Goal: Task Accomplishment & Management: Manage account settings

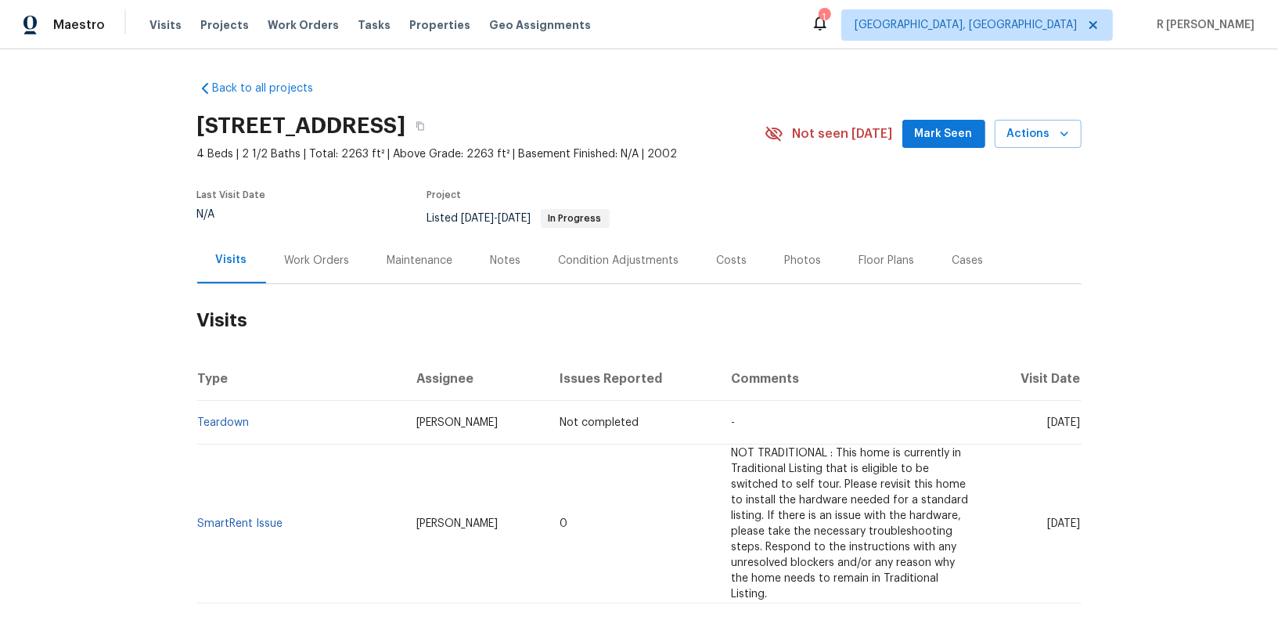
click at [297, 256] on div "Work Orders" at bounding box center [317, 261] width 65 height 16
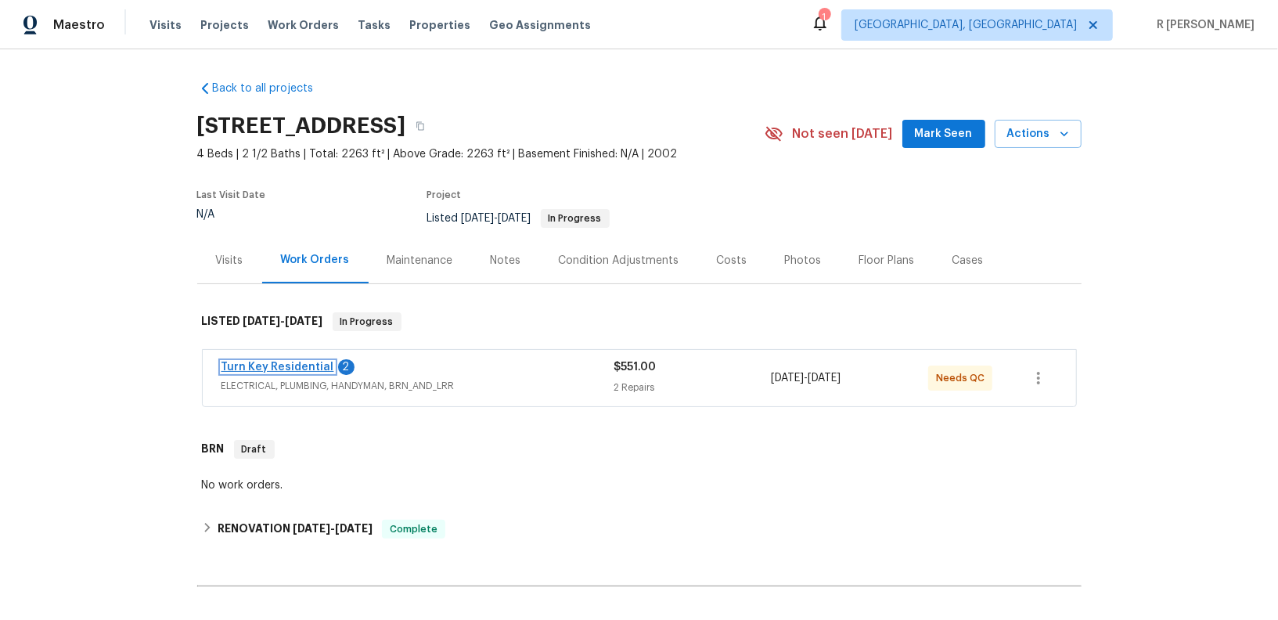
click at [280, 362] on link "Turn Key Residential" at bounding box center [277, 367] width 113 height 11
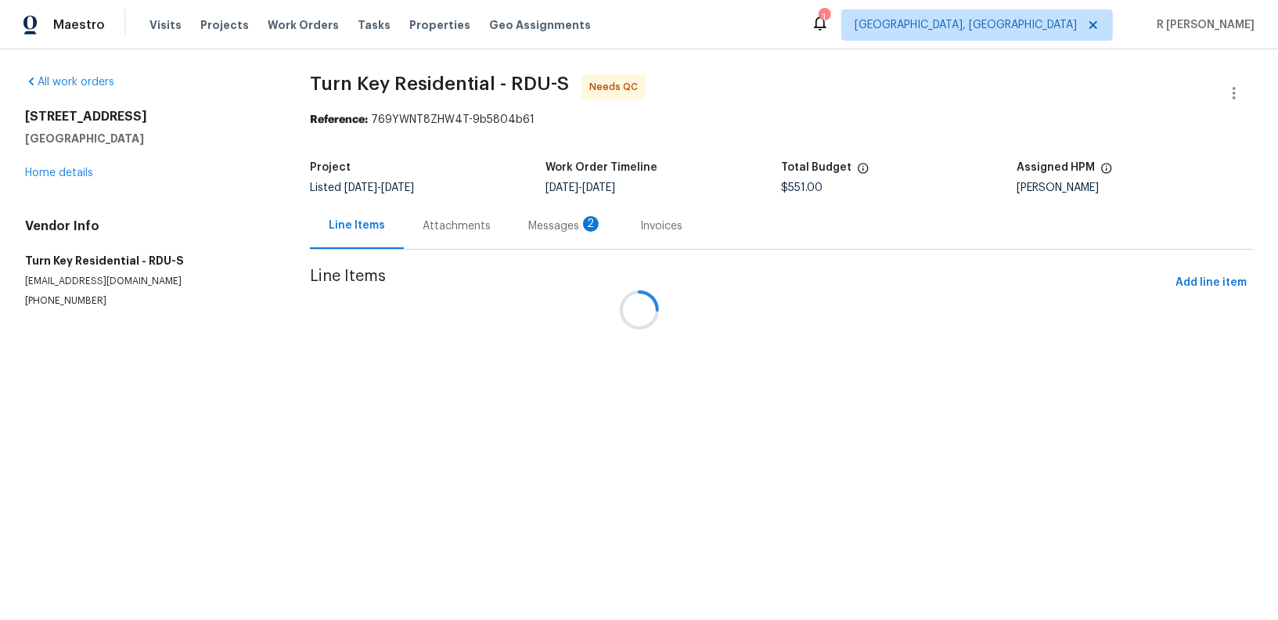
click at [521, 221] on div at bounding box center [639, 310] width 1278 height 620
click at [452, 218] on div at bounding box center [639, 310] width 1278 height 620
click at [461, 229] on div at bounding box center [639, 310] width 1278 height 620
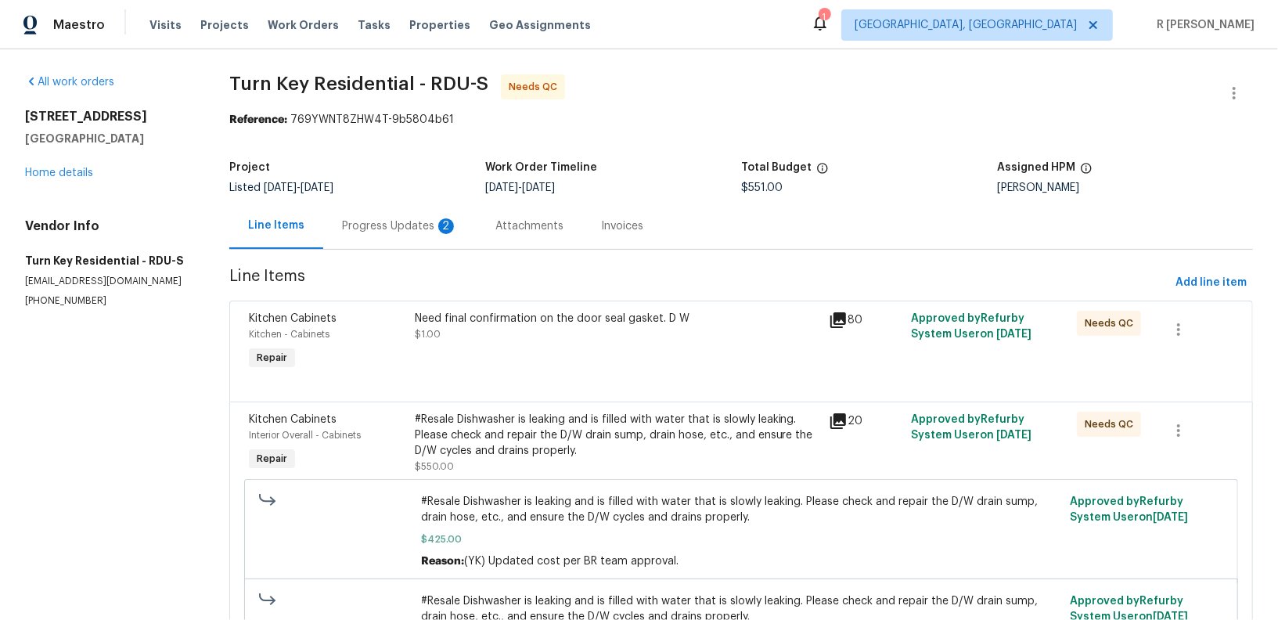
click at [416, 222] on div "Progress Updates 2" at bounding box center [400, 226] width 116 height 16
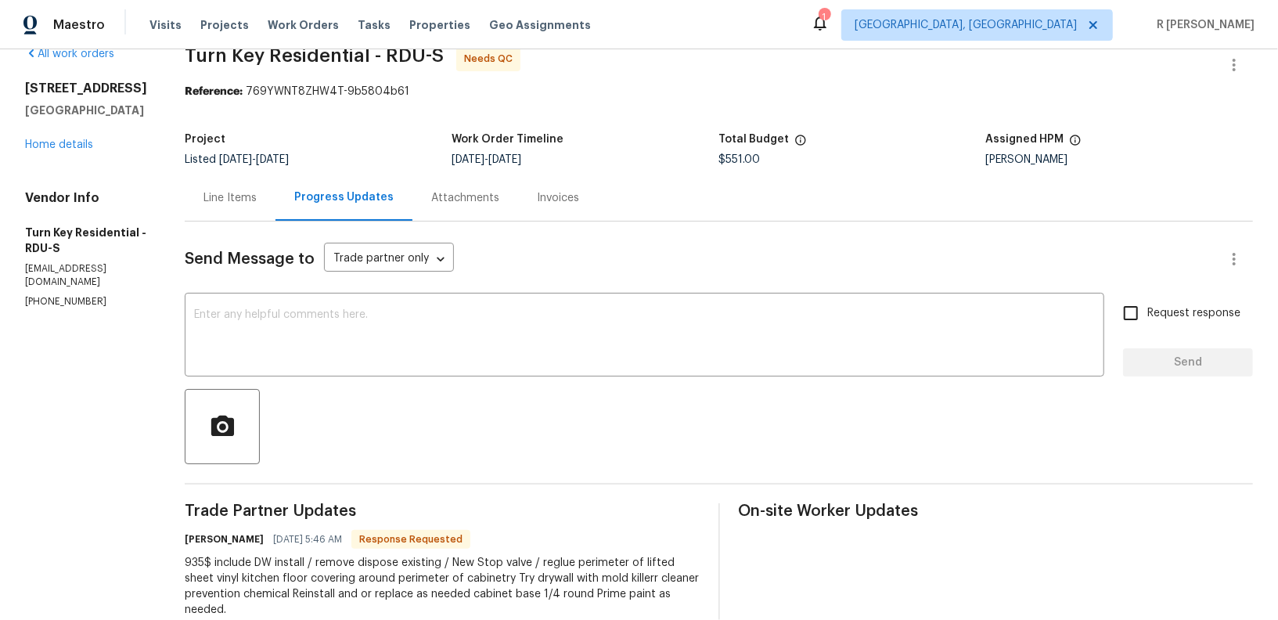
scroll to position [31, 0]
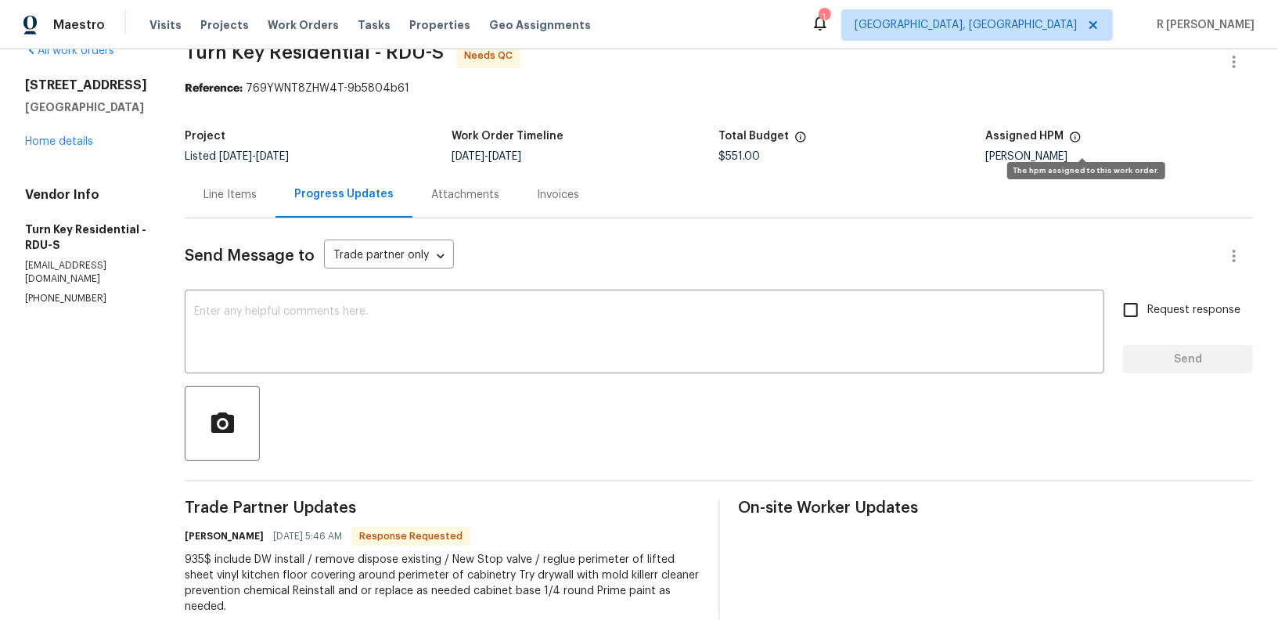
click at [1080, 138] on icon at bounding box center [1075, 136] width 10 height 10
click at [1079, 138] on icon at bounding box center [1075, 137] width 13 height 13
click at [1036, 159] on div "Lee Privette" at bounding box center [1119, 156] width 267 height 11
click at [1079, 131] on icon at bounding box center [1075, 137] width 13 height 13
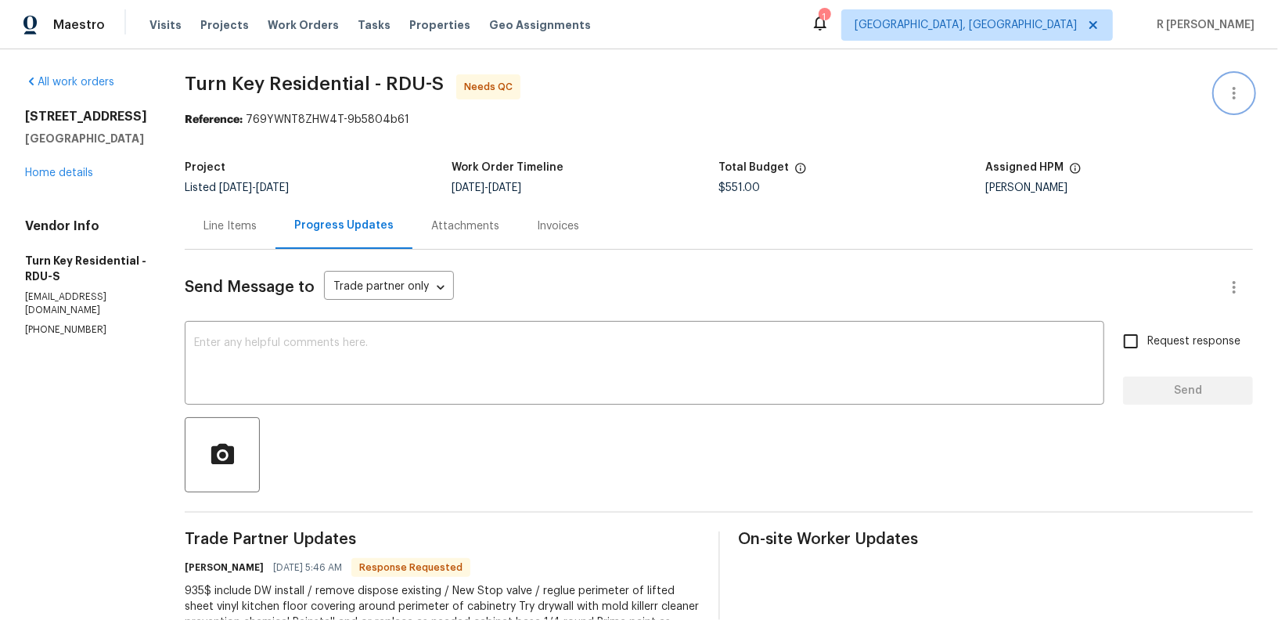
click at [1229, 85] on icon "button" at bounding box center [1234, 93] width 19 height 19
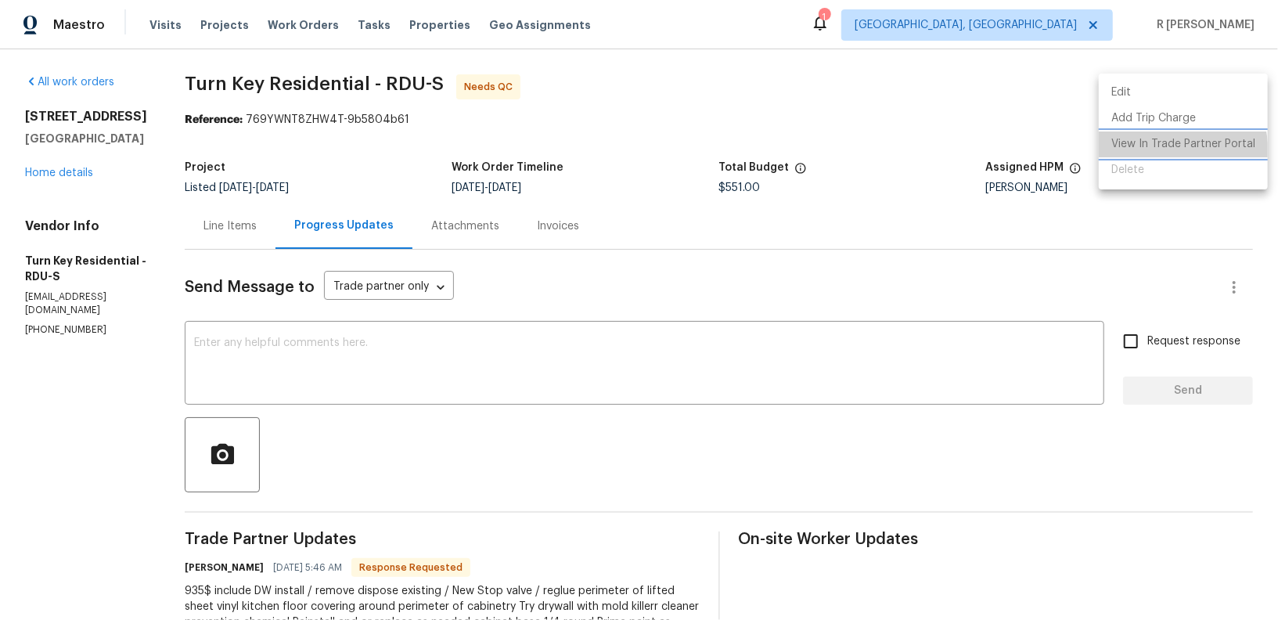
click at [1135, 155] on li "View In Trade Partner Portal" at bounding box center [1183, 144] width 169 height 26
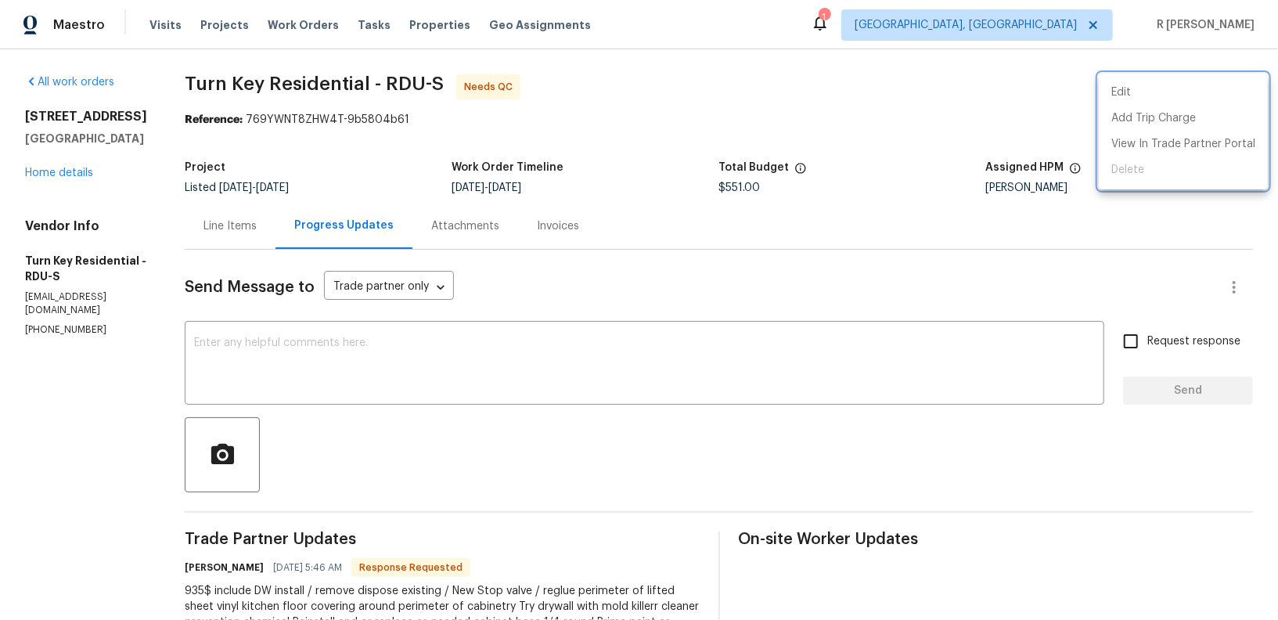
click at [906, 189] on div at bounding box center [639, 310] width 1278 height 620
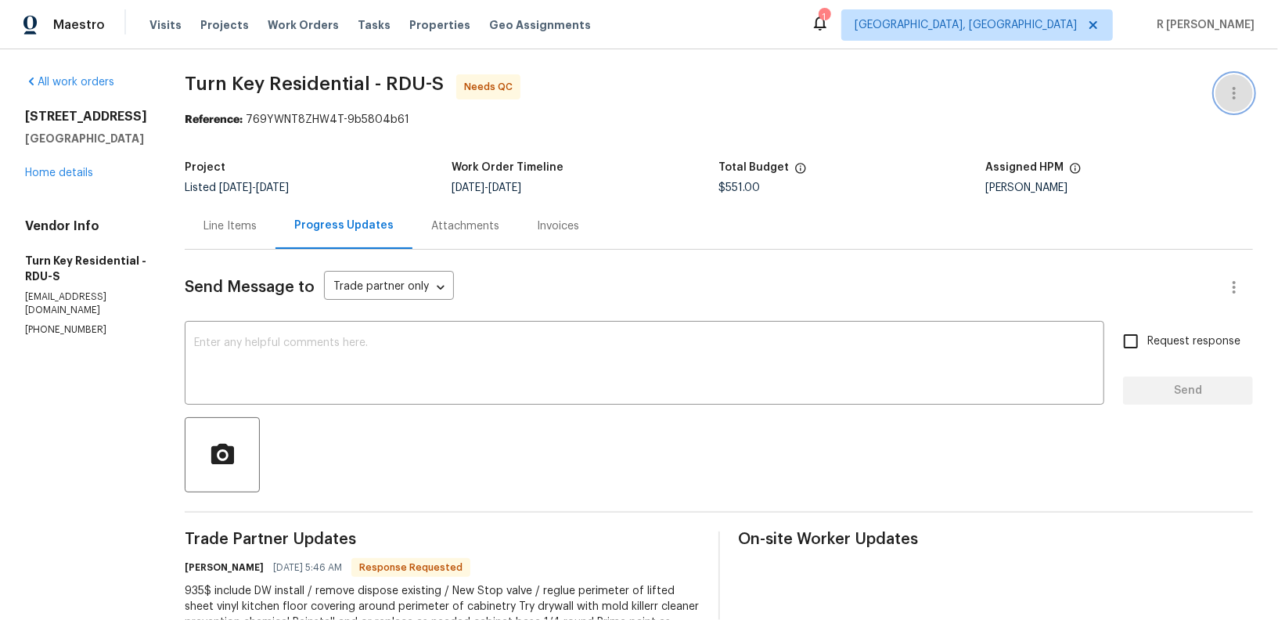
click at [1243, 98] on icon "button" at bounding box center [1234, 93] width 19 height 19
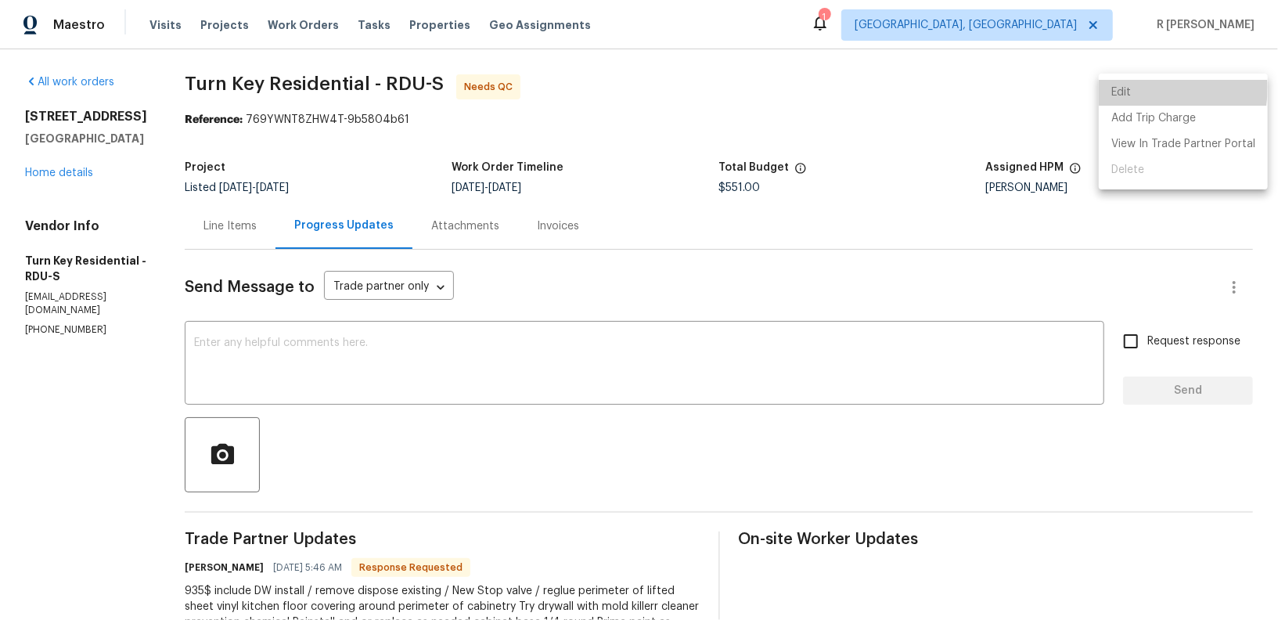
click at [1126, 87] on li "Edit" at bounding box center [1183, 93] width 169 height 26
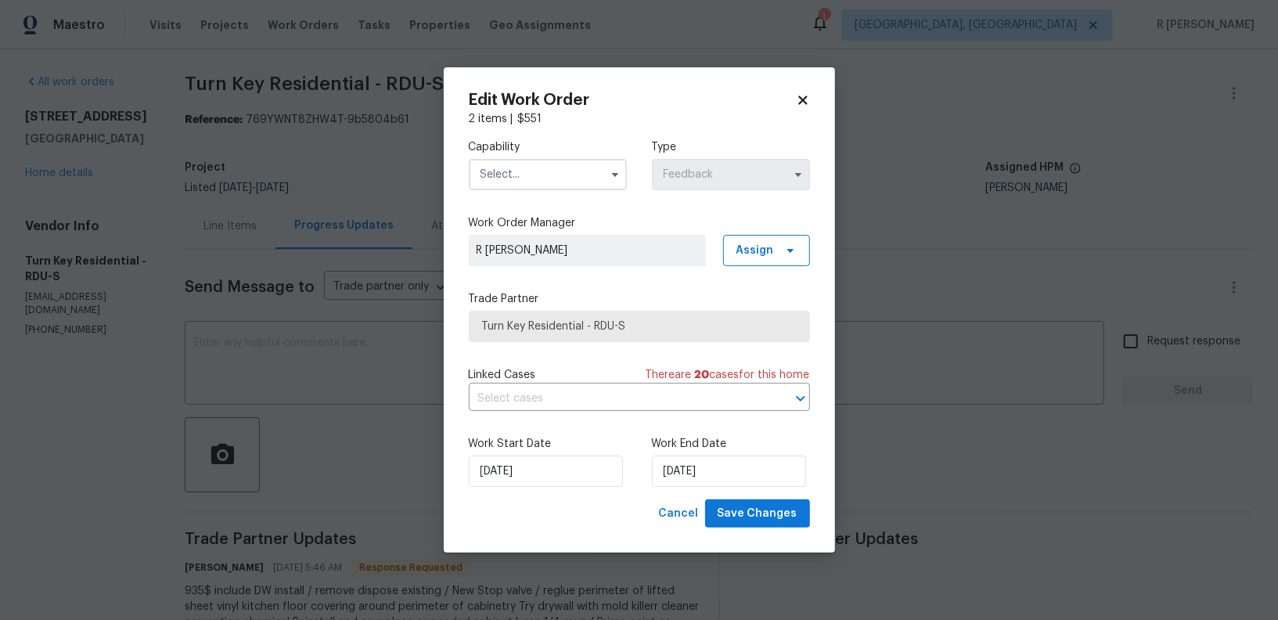
click at [527, 157] on div "Capability" at bounding box center [548, 164] width 158 height 51
click at [527, 173] on input "text" at bounding box center [548, 174] width 158 height 31
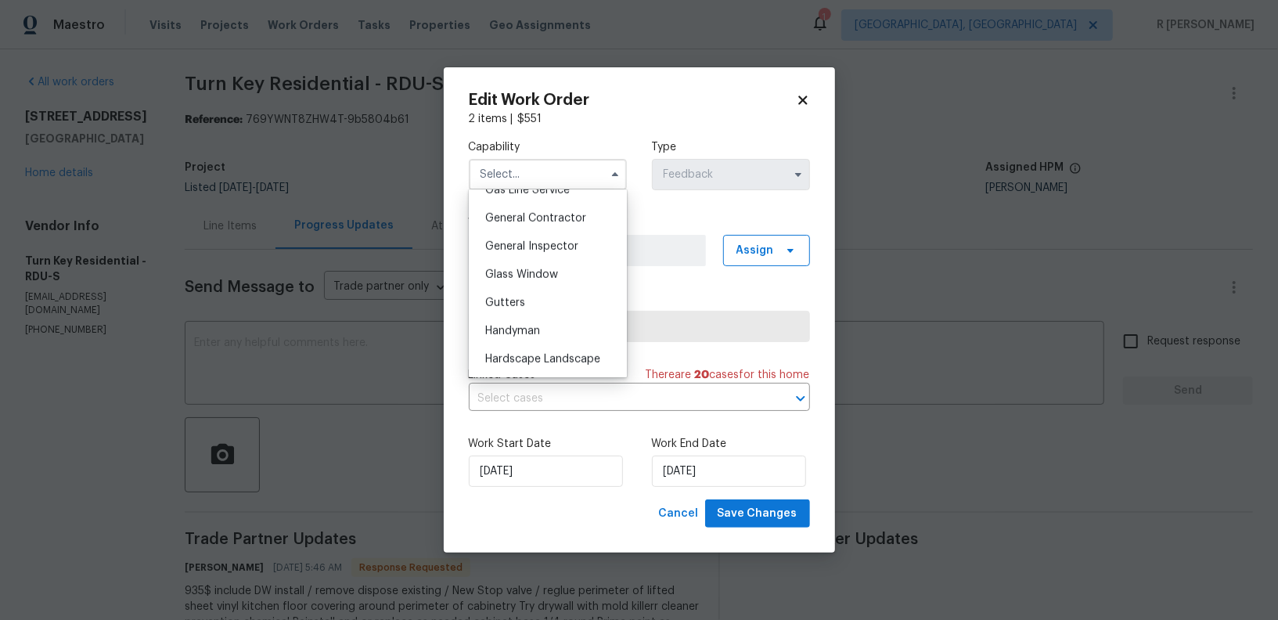
scroll to position [670, 0]
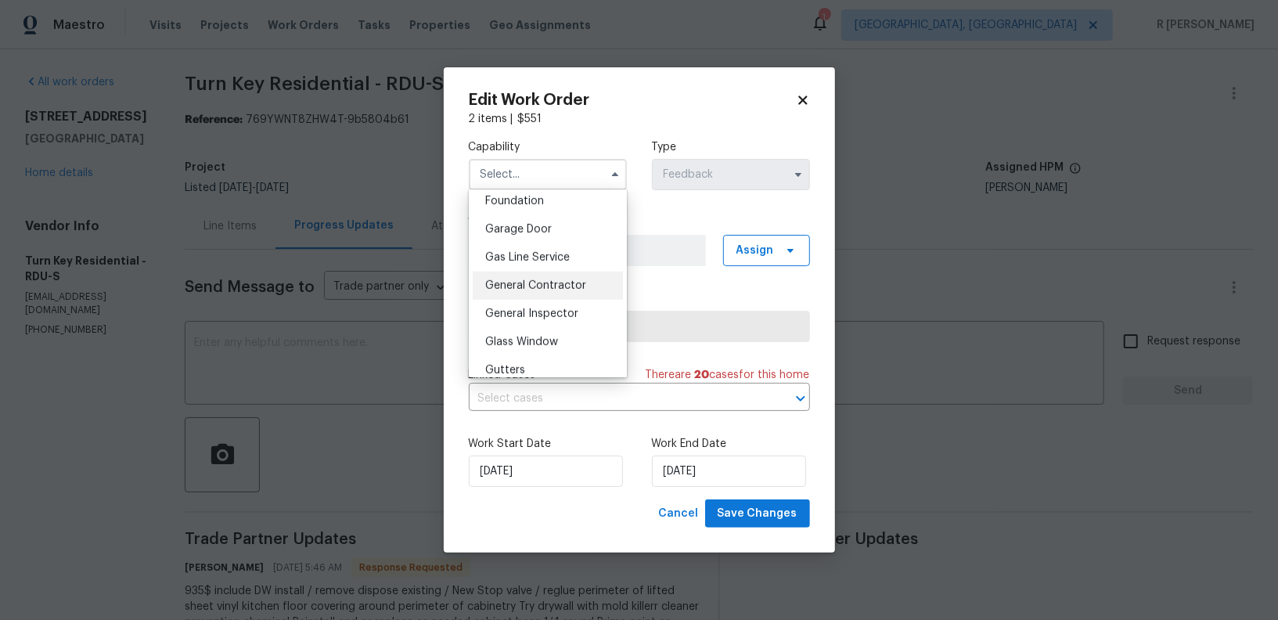
click at [540, 283] on span "General Contractor" at bounding box center [535, 285] width 101 height 11
type input "General Contractor"
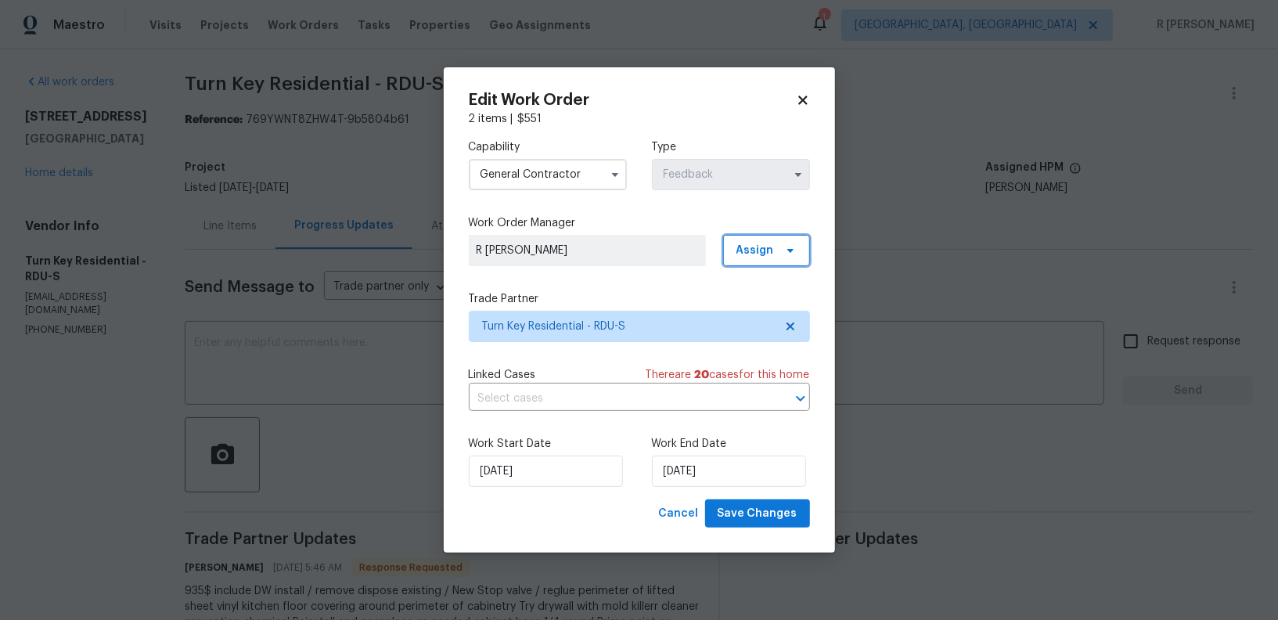
click at [772, 259] on span "Assign" at bounding box center [766, 250] width 87 height 31
click at [780, 315] on div "Assign to HPM" at bounding box center [773, 316] width 74 height 16
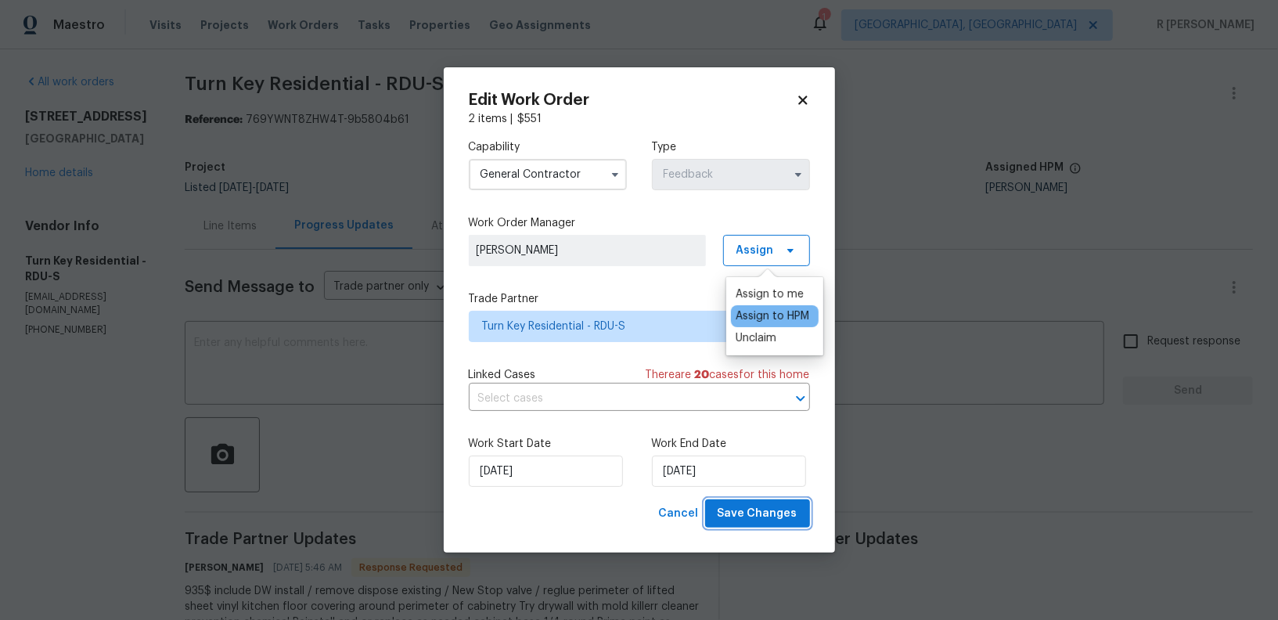
click at [773, 514] on span "Save Changes" at bounding box center [758, 514] width 80 height 20
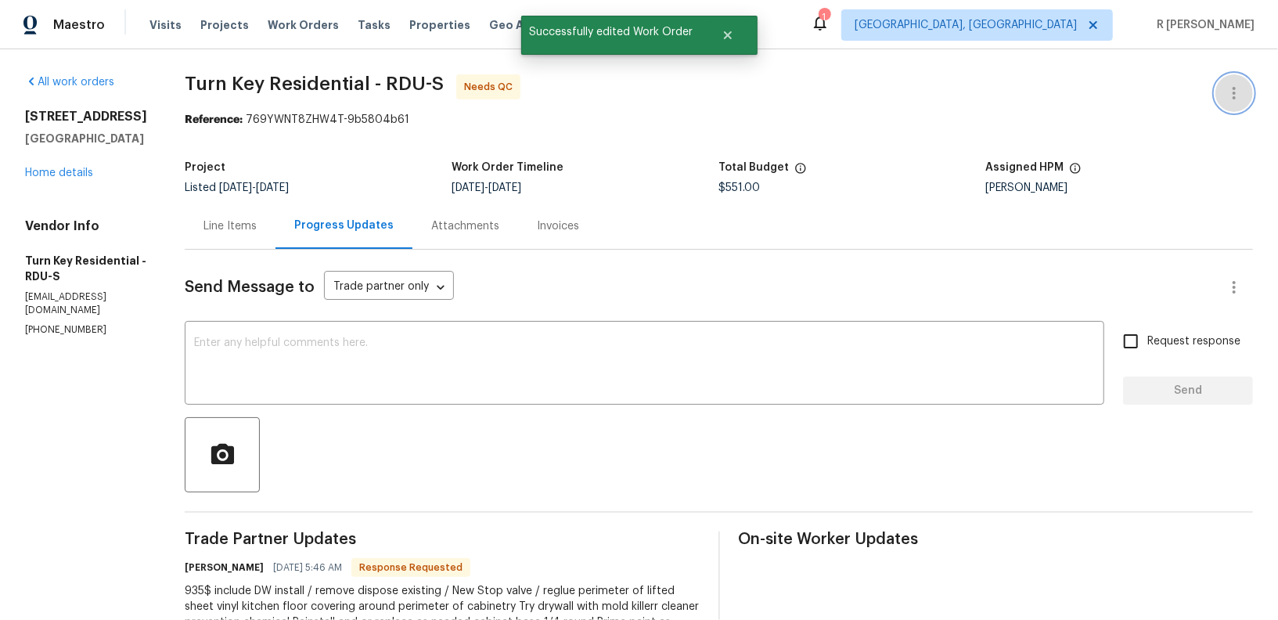
click at [1227, 85] on icon "button" at bounding box center [1234, 93] width 19 height 19
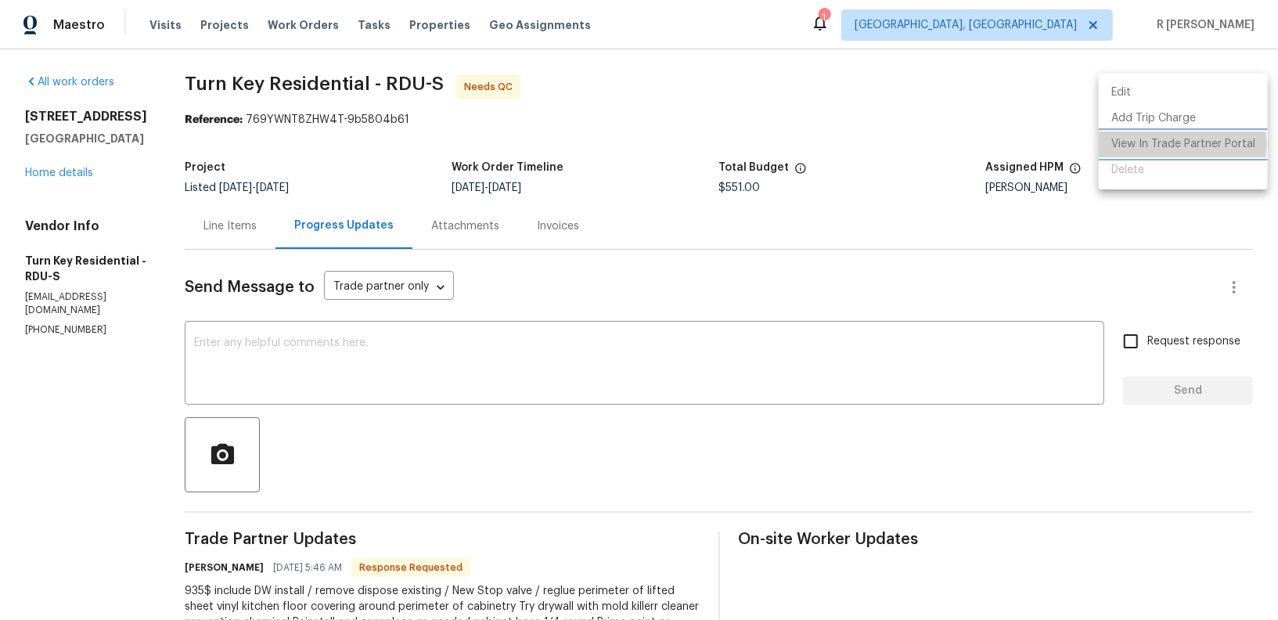
click at [1166, 144] on li "View In Trade Partner Portal" at bounding box center [1183, 144] width 169 height 26
click at [686, 300] on div at bounding box center [639, 310] width 1278 height 620
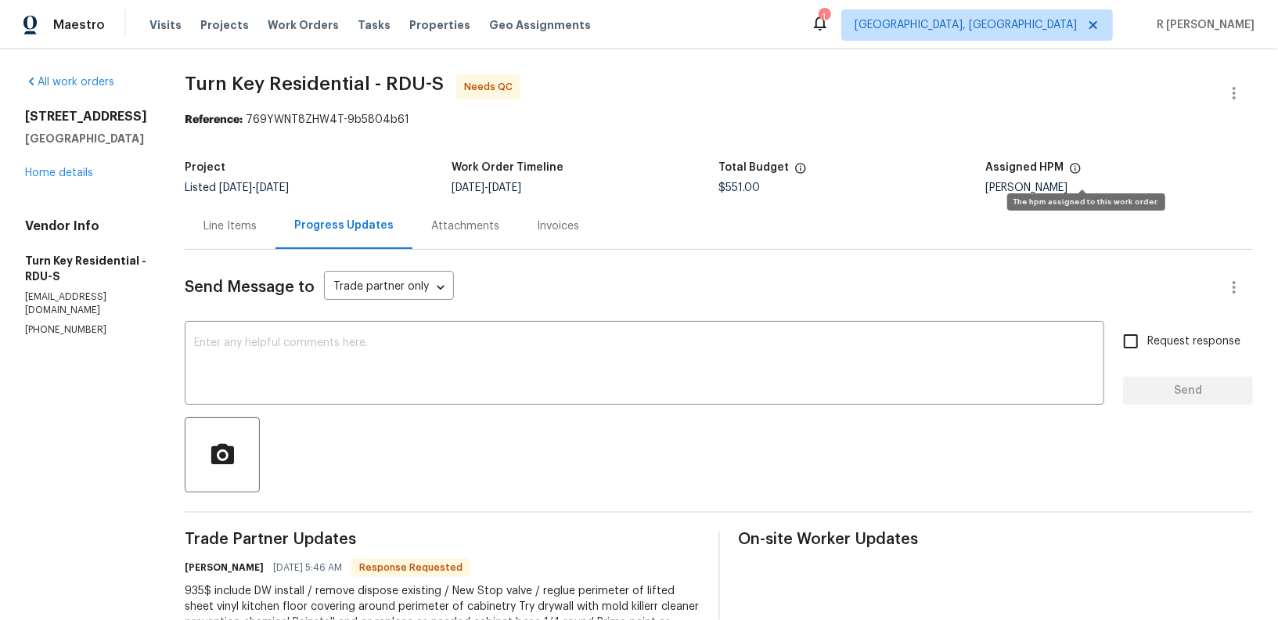
click at [1078, 165] on icon at bounding box center [1075, 168] width 10 height 10
click at [1024, 200] on div "Project Listed 7/31/2025 - 8/4/2025 Work Order Timeline 8/1/2025 - 8/4/2025 Tot…" at bounding box center [719, 178] width 1068 height 50
click at [1027, 184] on div "Lee Privette" at bounding box center [1119, 187] width 267 height 11
click at [1024, 162] on h5 "Assigned HPM" at bounding box center [1025, 167] width 78 height 11
click at [1235, 96] on icon "button" at bounding box center [1234, 93] width 3 height 13
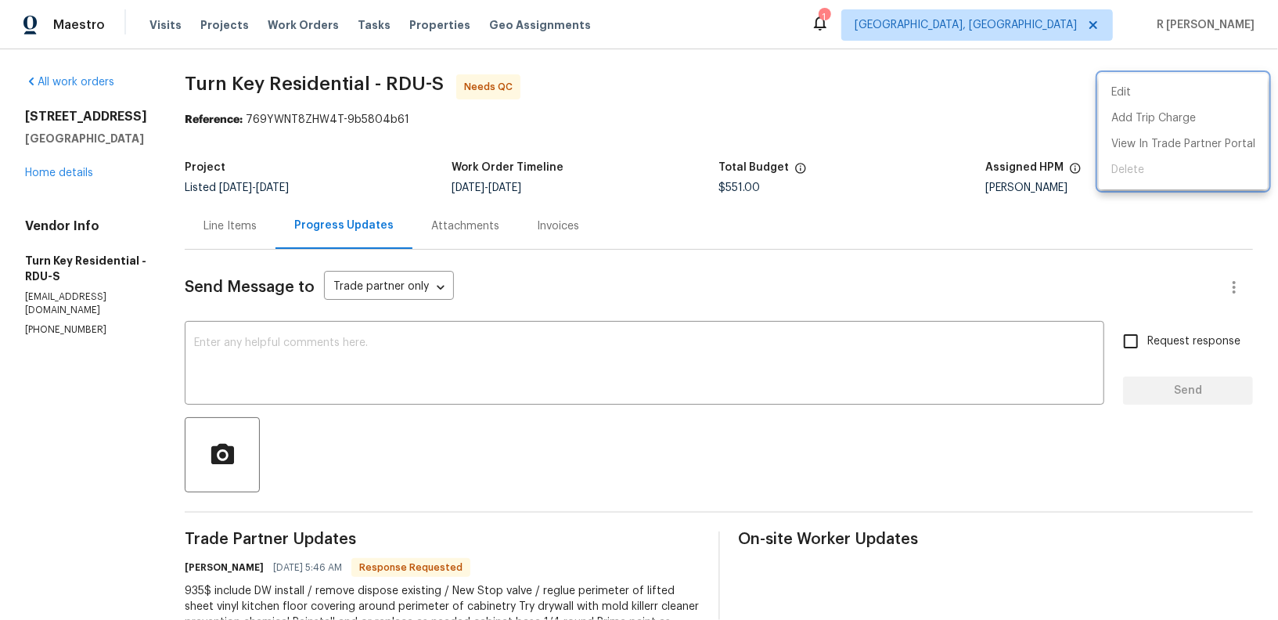
click at [947, 218] on div at bounding box center [639, 310] width 1278 height 620
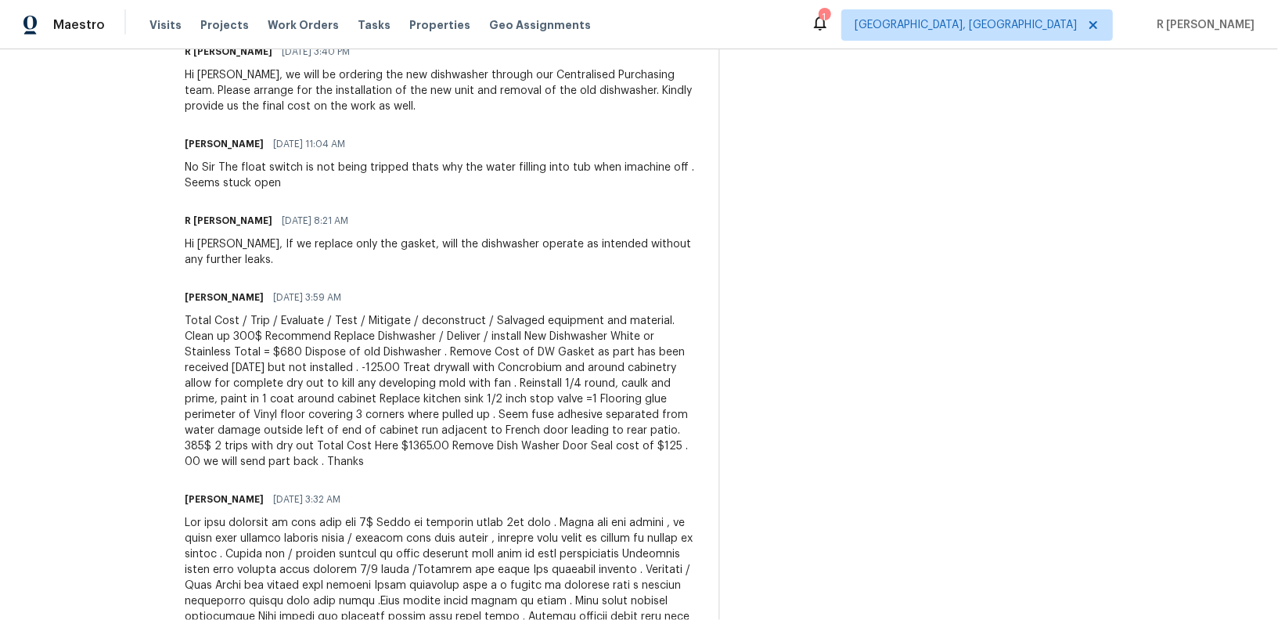
scroll to position [0, 0]
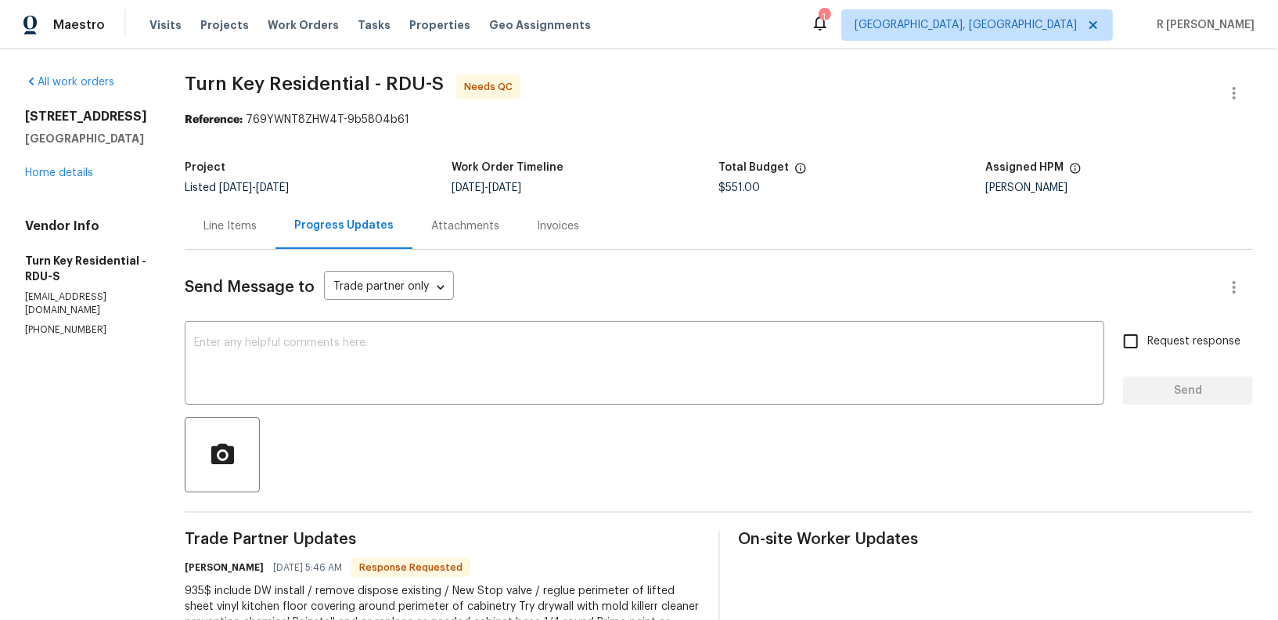
click at [257, 225] on div "Line Items" at bounding box center [229, 226] width 53 height 16
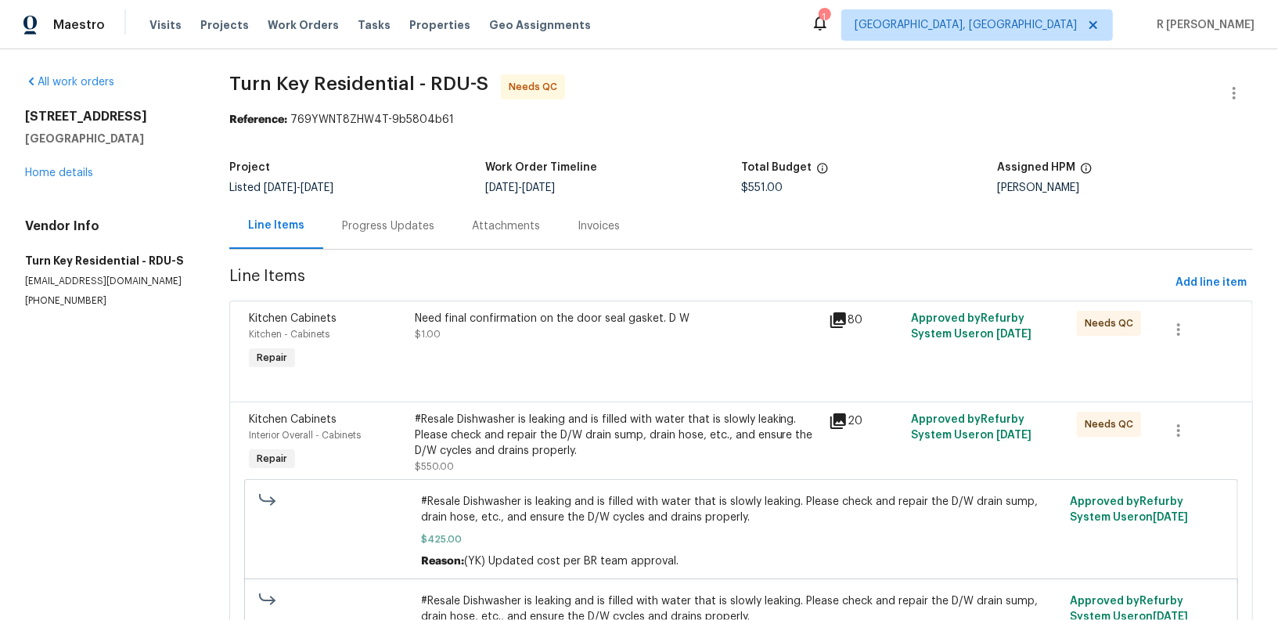
click at [834, 317] on icon at bounding box center [838, 320] width 16 height 16
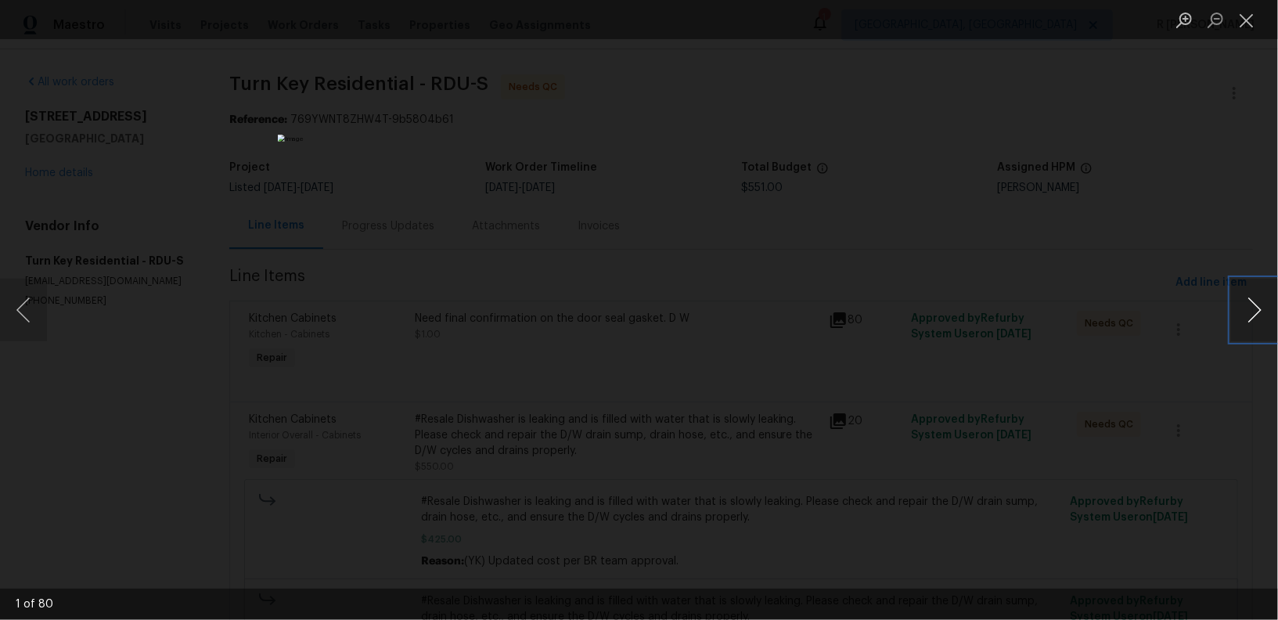
click at [1248, 302] on button "Next image" at bounding box center [1254, 310] width 47 height 63
click at [26, 304] on button "Previous image" at bounding box center [23, 310] width 47 height 63
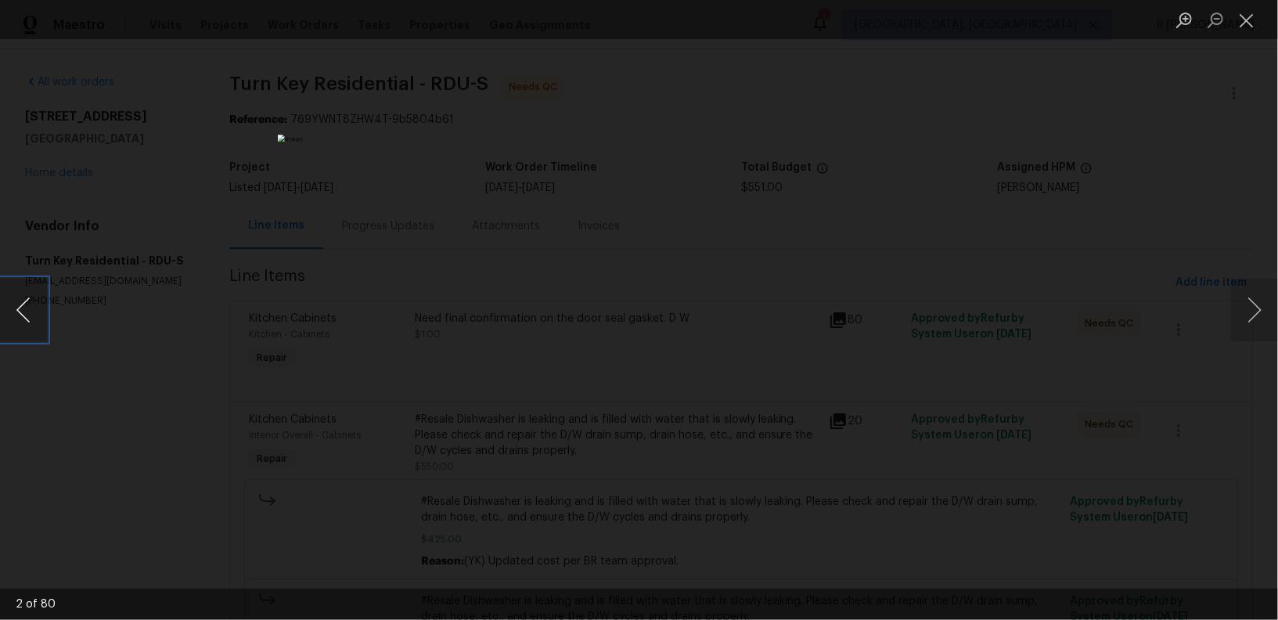
click at [26, 304] on button "Previous image" at bounding box center [23, 310] width 47 height 63
click at [1259, 300] on button "Next image" at bounding box center [1254, 310] width 47 height 63
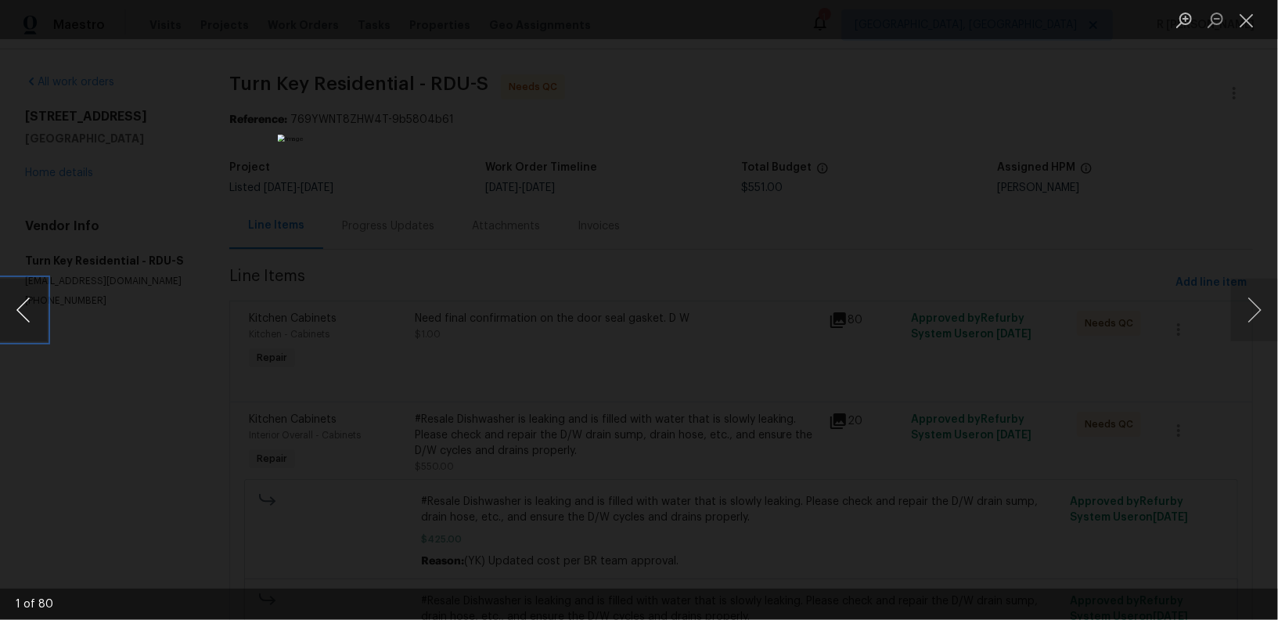
click at [10, 310] on button "Previous image" at bounding box center [23, 310] width 47 height 63
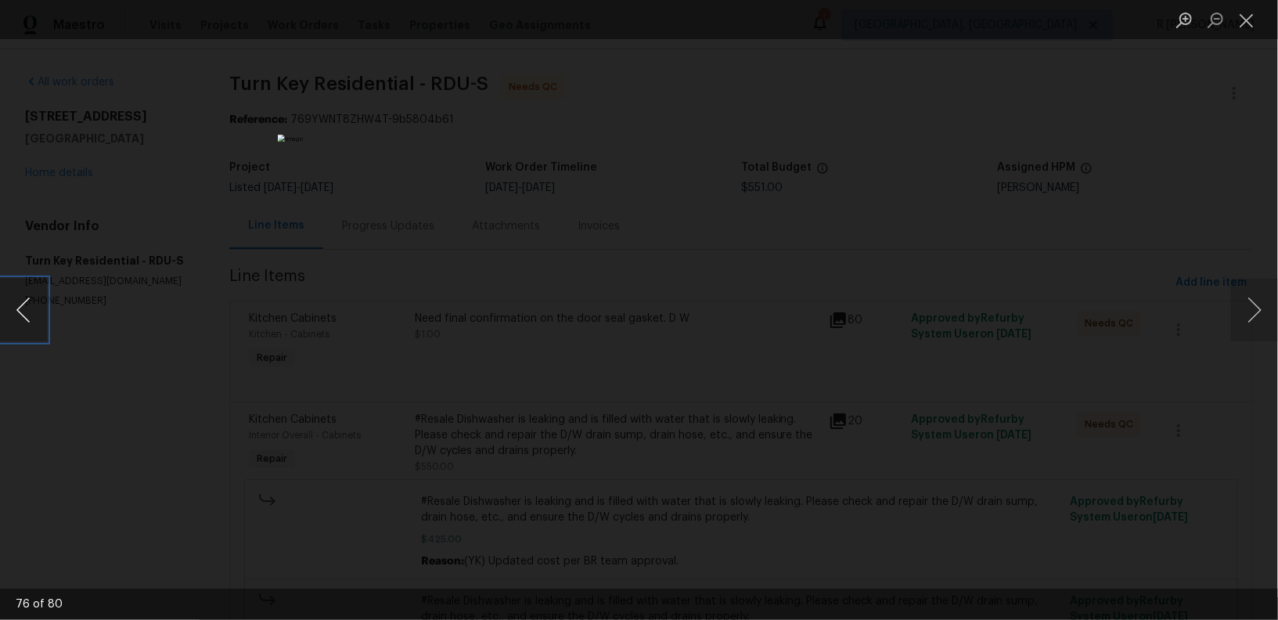
click at [10, 310] on button "Previous image" at bounding box center [23, 310] width 47 height 63
click at [23, 298] on button "Previous image" at bounding box center [23, 310] width 47 height 63
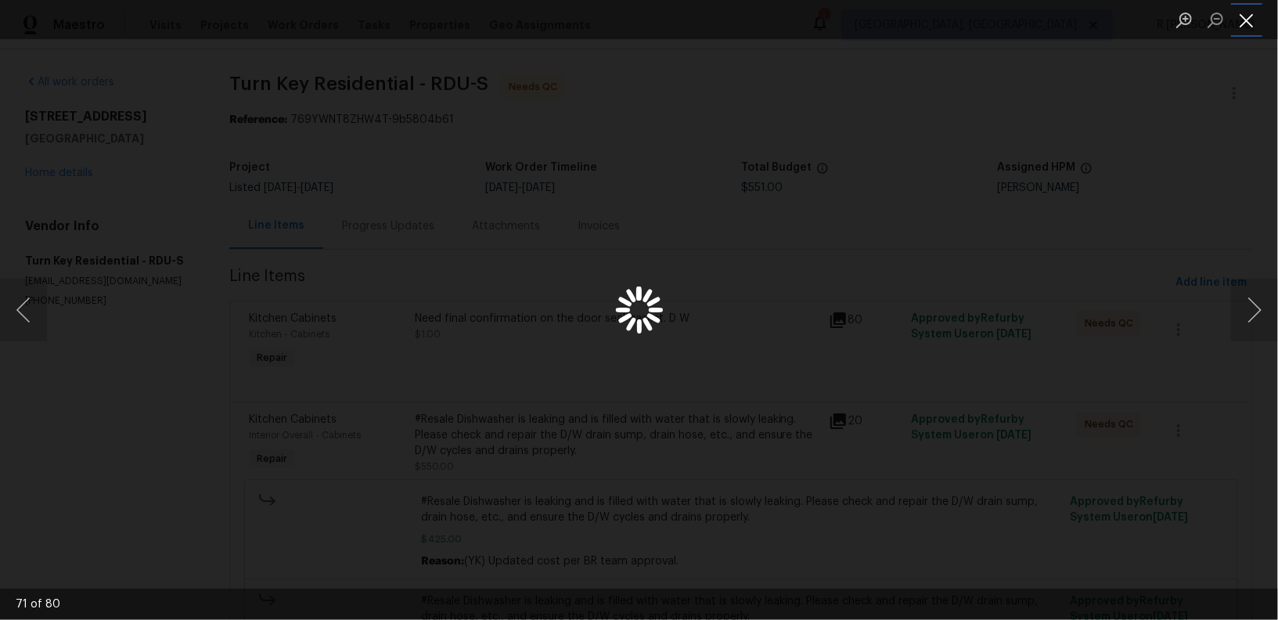
click at [1255, 23] on button "Close lightbox" at bounding box center [1246, 19] width 31 height 27
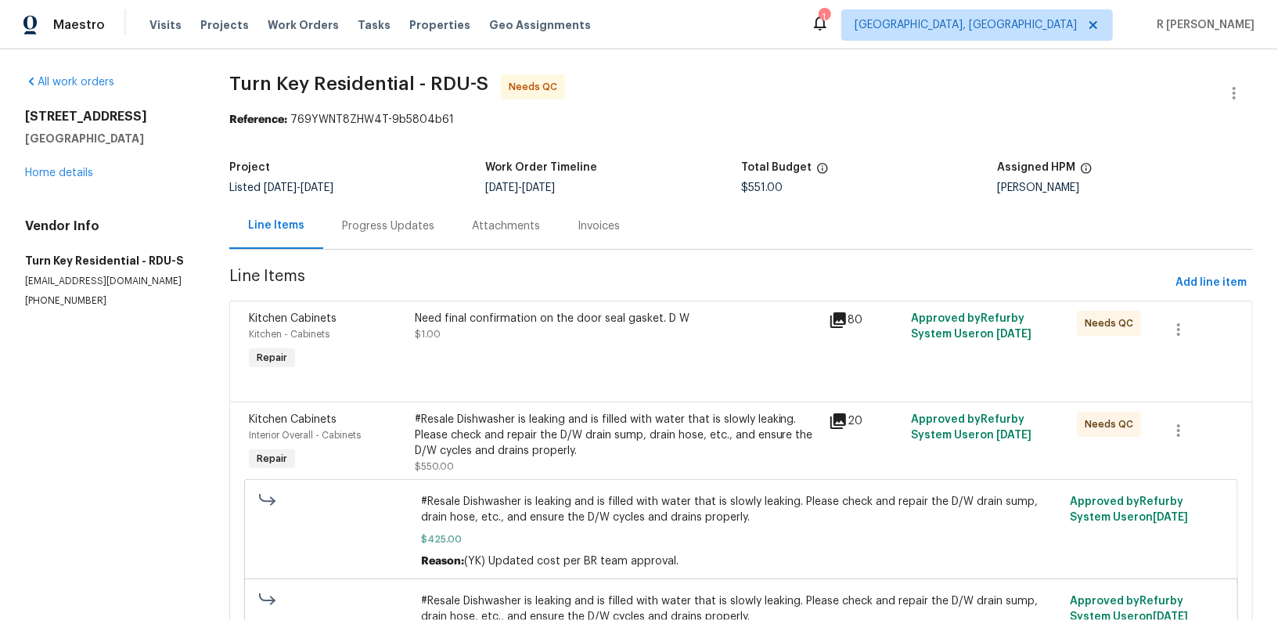
click at [834, 424] on icon at bounding box center [838, 421] width 16 height 16
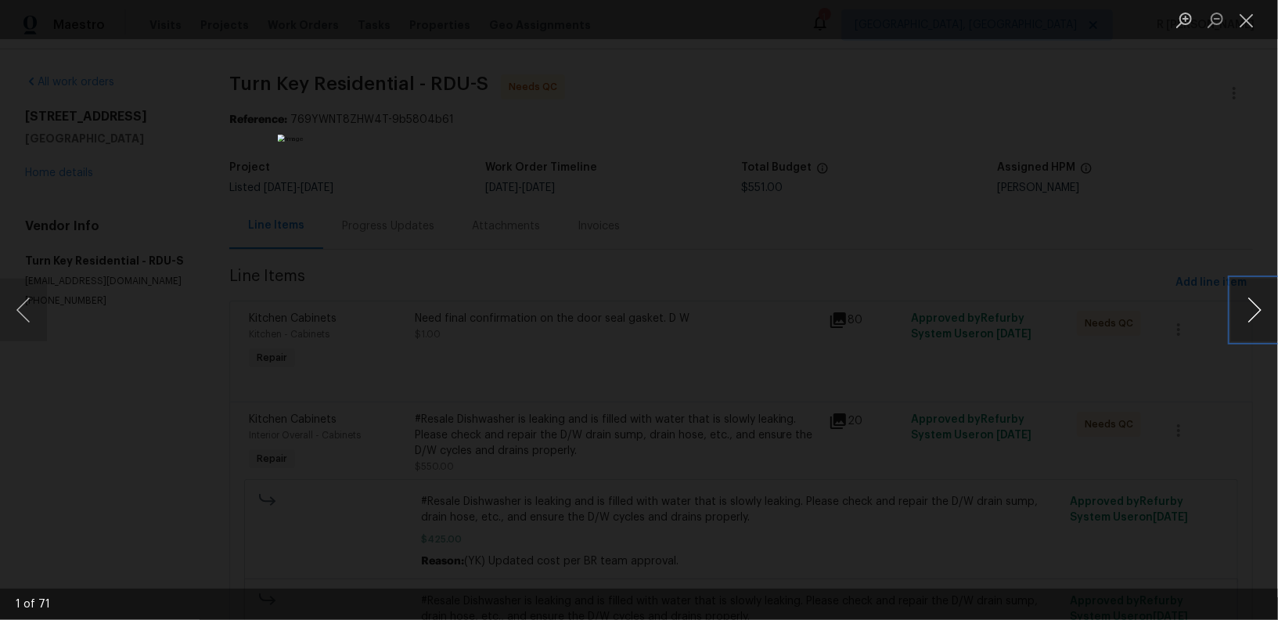
click at [1260, 322] on button "Next image" at bounding box center [1254, 310] width 47 height 63
click at [1253, 25] on button "Close lightbox" at bounding box center [1246, 19] width 31 height 27
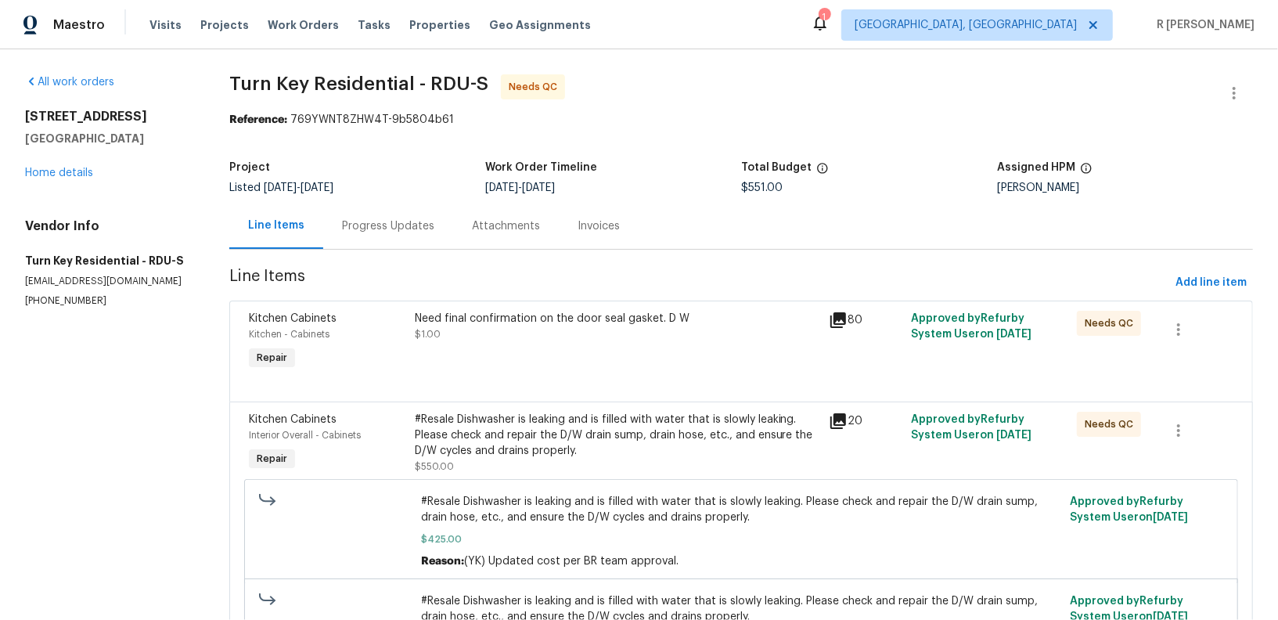
click at [579, 454] on div "#Resale Dishwasher is leaking and is filled with water that is slowly leaking. …" at bounding box center [617, 435] width 405 height 47
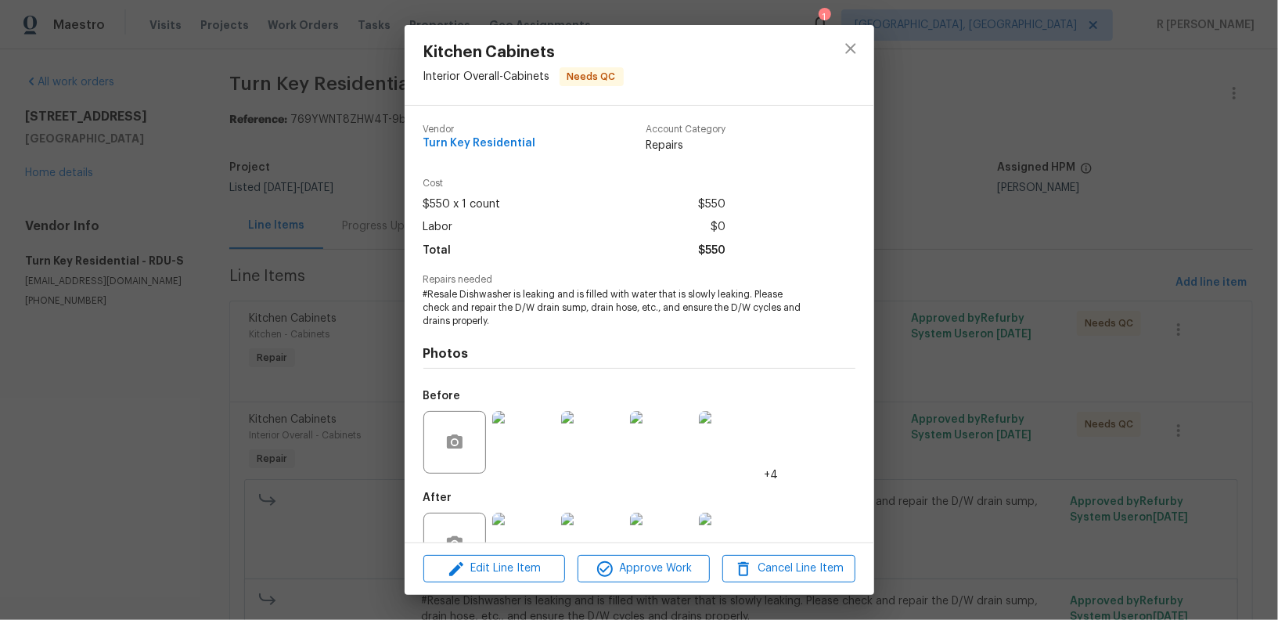
scroll to position [49, 0]
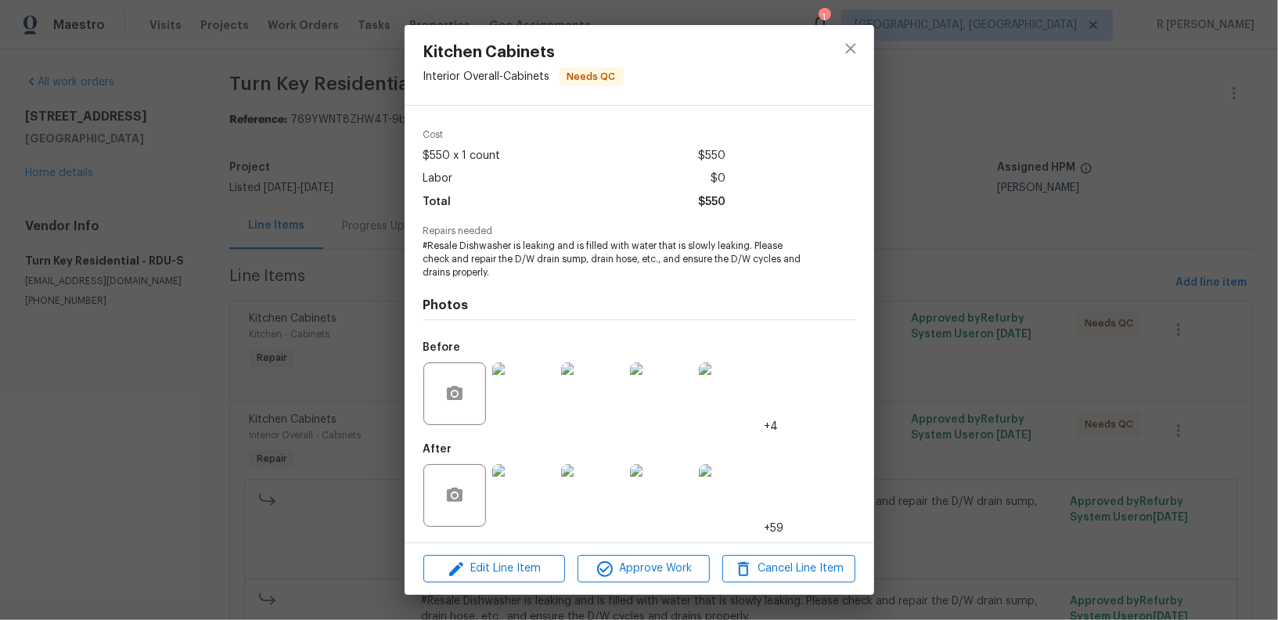
click at [529, 409] on img at bounding box center [523, 393] width 63 height 63
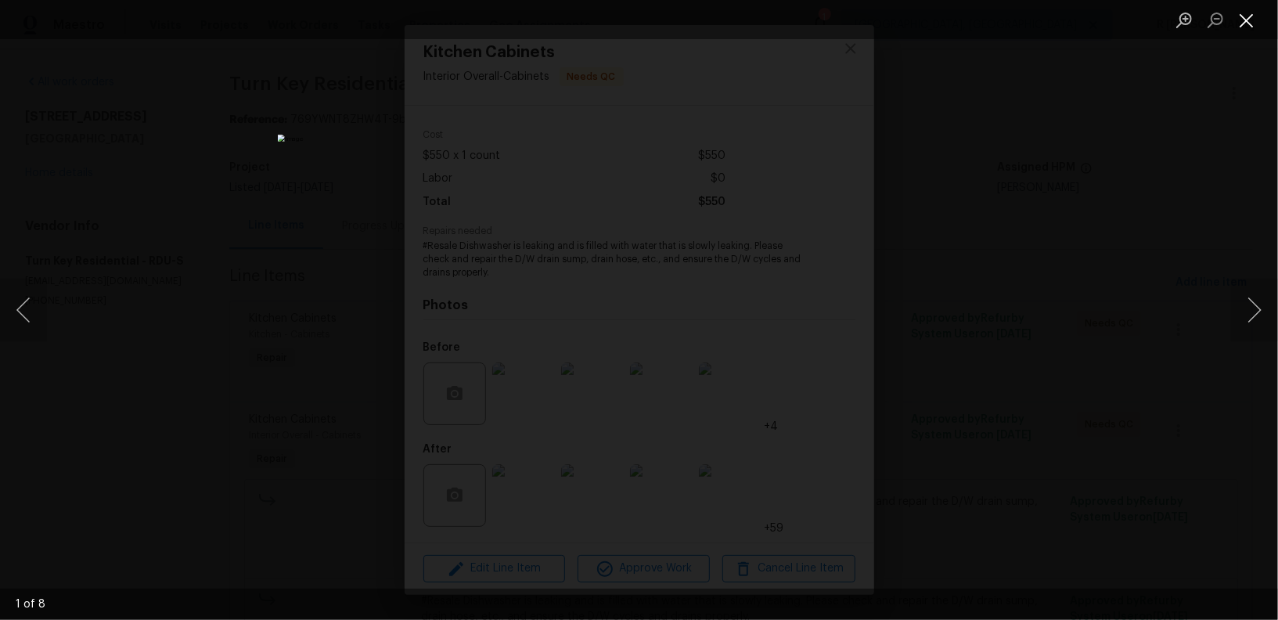
click at [1248, 22] on button "Close lightbox" at bounding box center [1246, 19] width 31 height 27
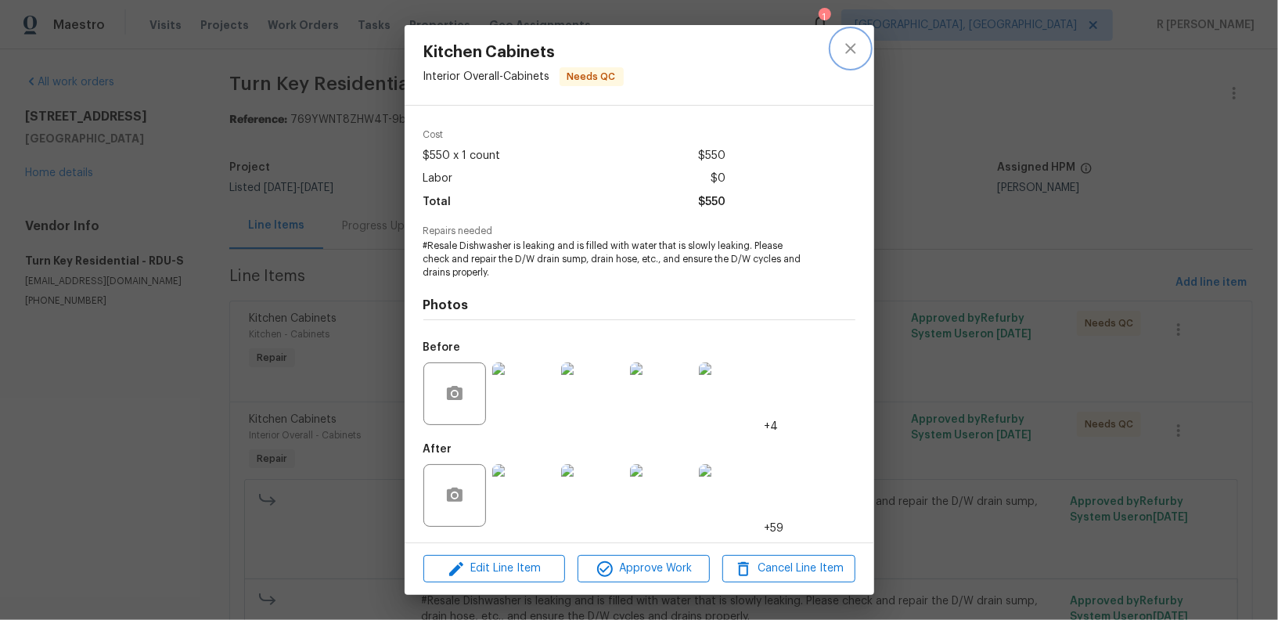
click at [843, 43] on icon "close" at bounding box center [850, 48] width 19 height 19
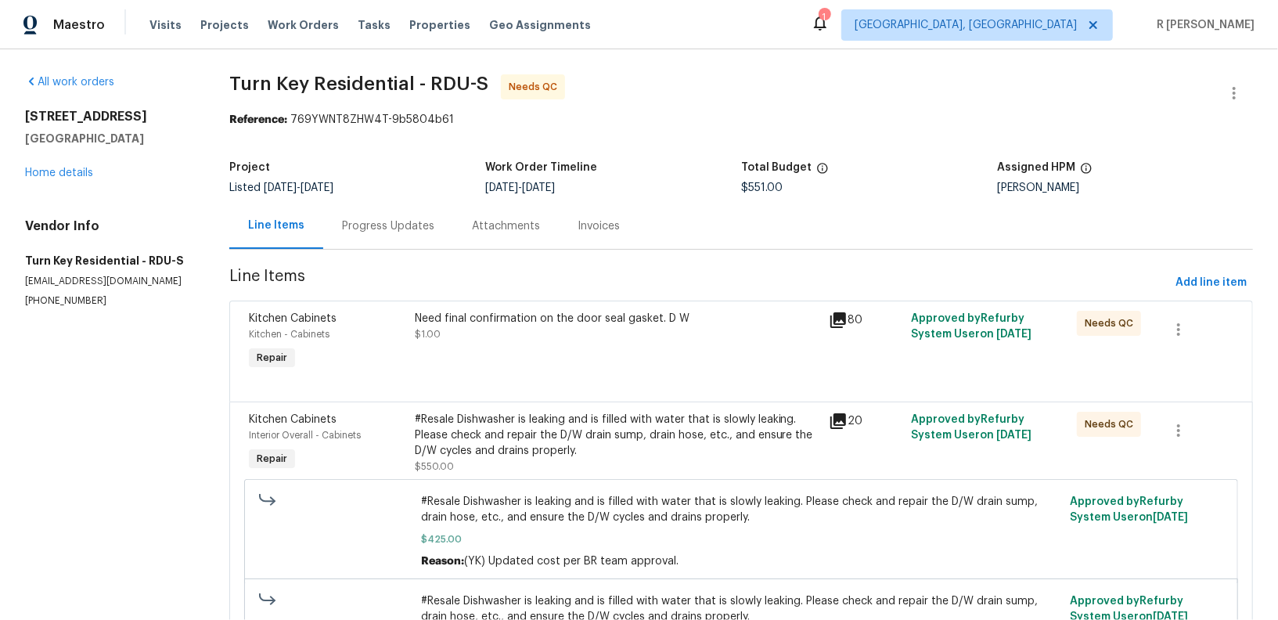
click at [383, 216] on div "Progress Updates" at bounding box center [388, 226] width 130 height 46
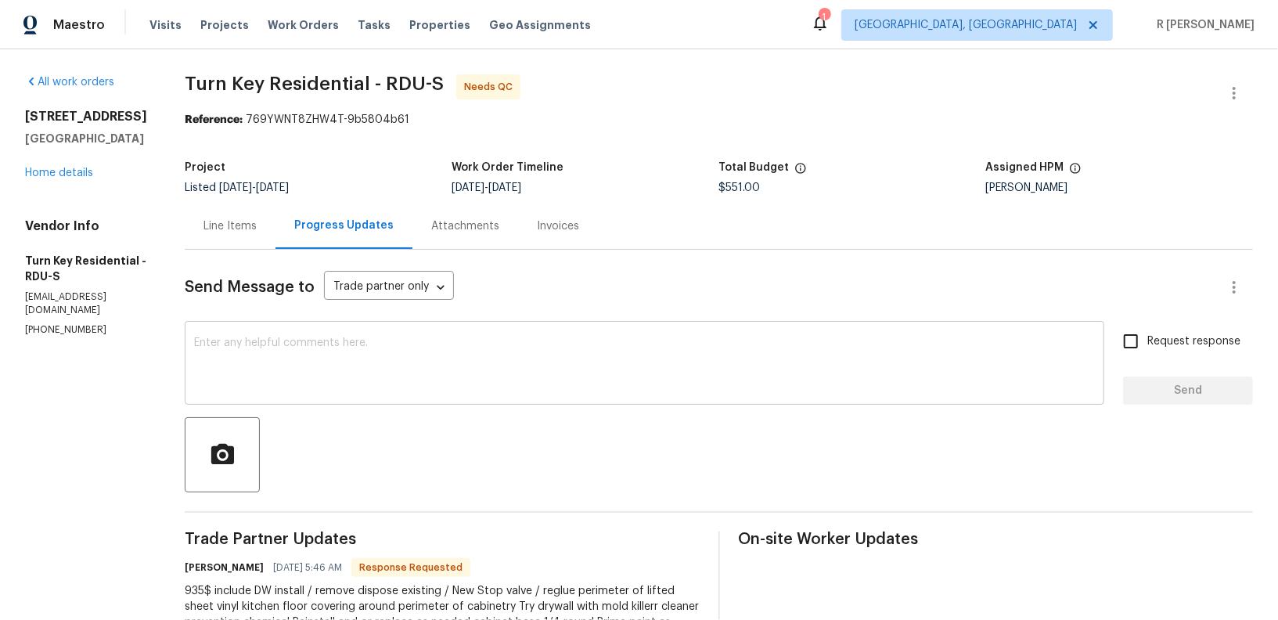
click at [447, 341] on textarea at bounding box center [644, 364] width 901 height 55
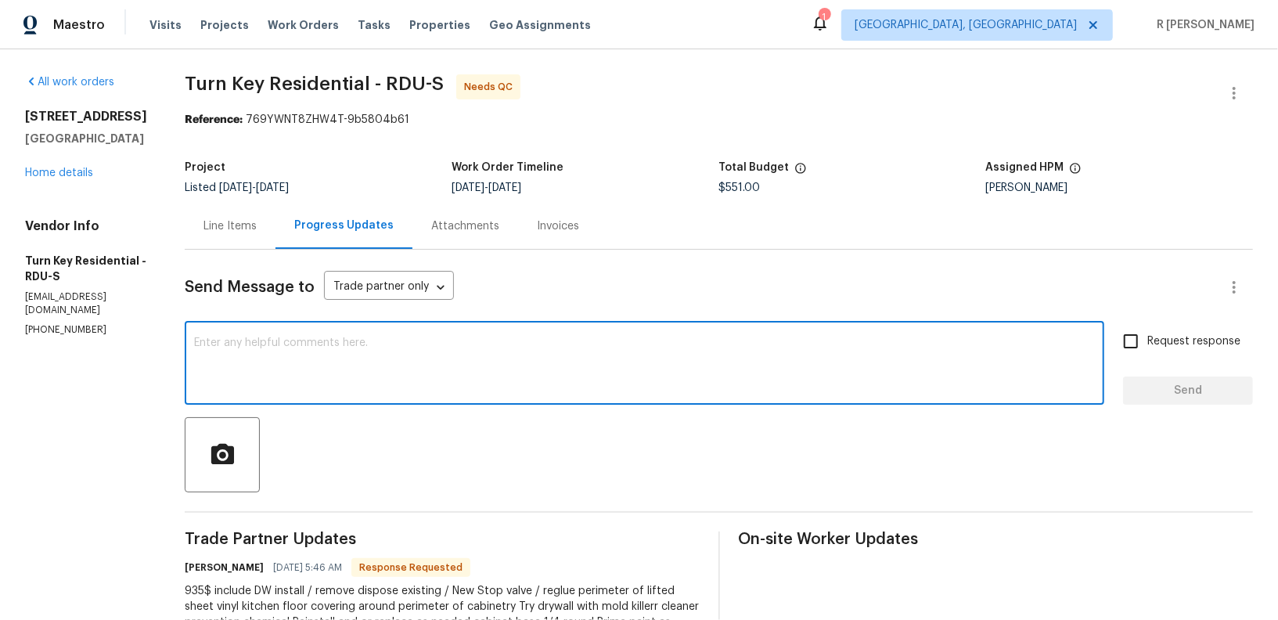
click at [447, 341] on textarea at bounding box center [644, 364] width 901 height 55
click at [257, 220] on div "Line Items" at bounding box center [229, 226] width 53 height 16
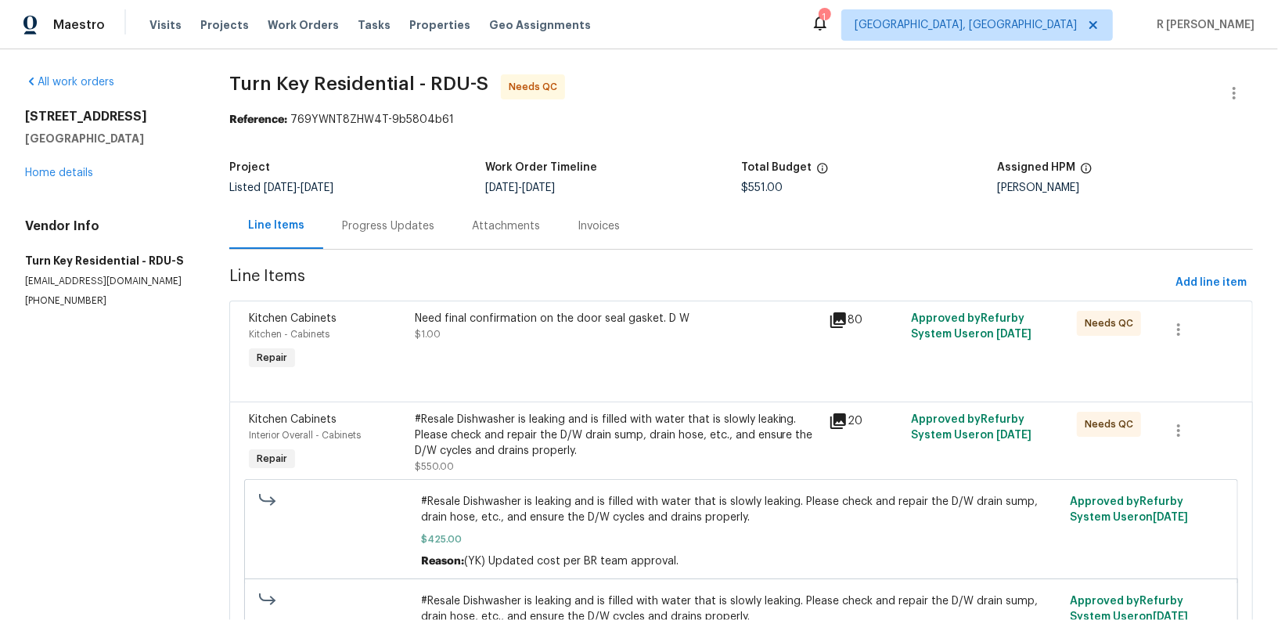
scroll to position [121, 0]
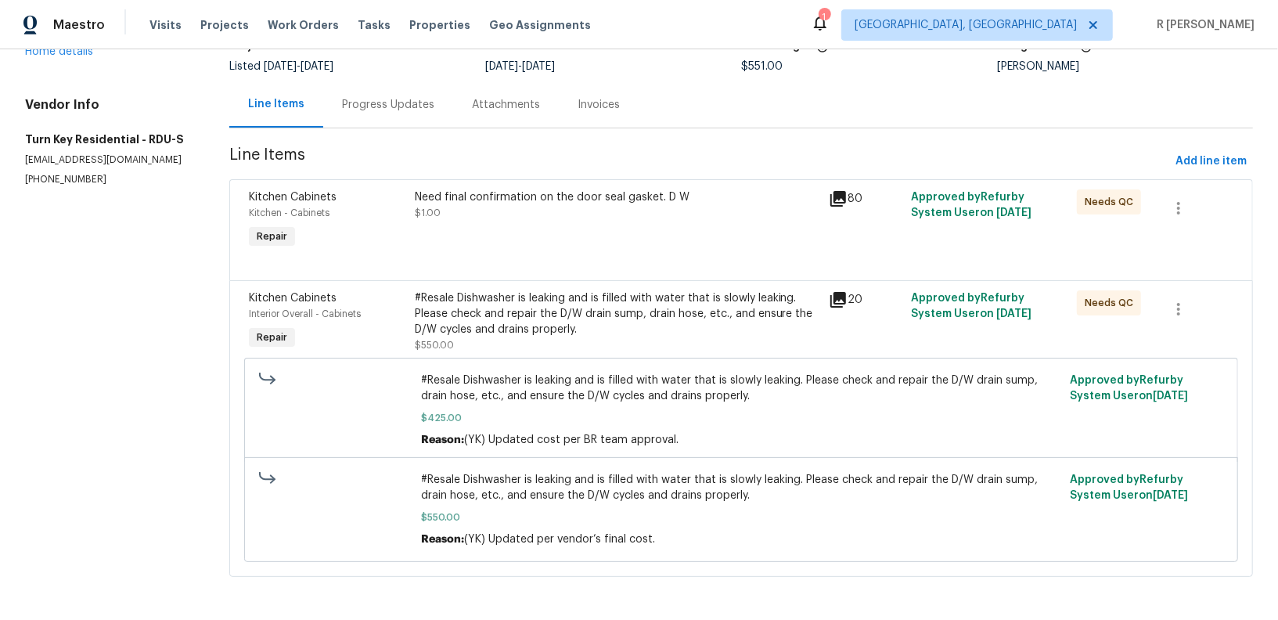
click at [536, 340] on div "#Resale Dishwasher is leaking and is filled with water that is slowly leaking. …" at bounding box center [617, 321] width 405 height 63
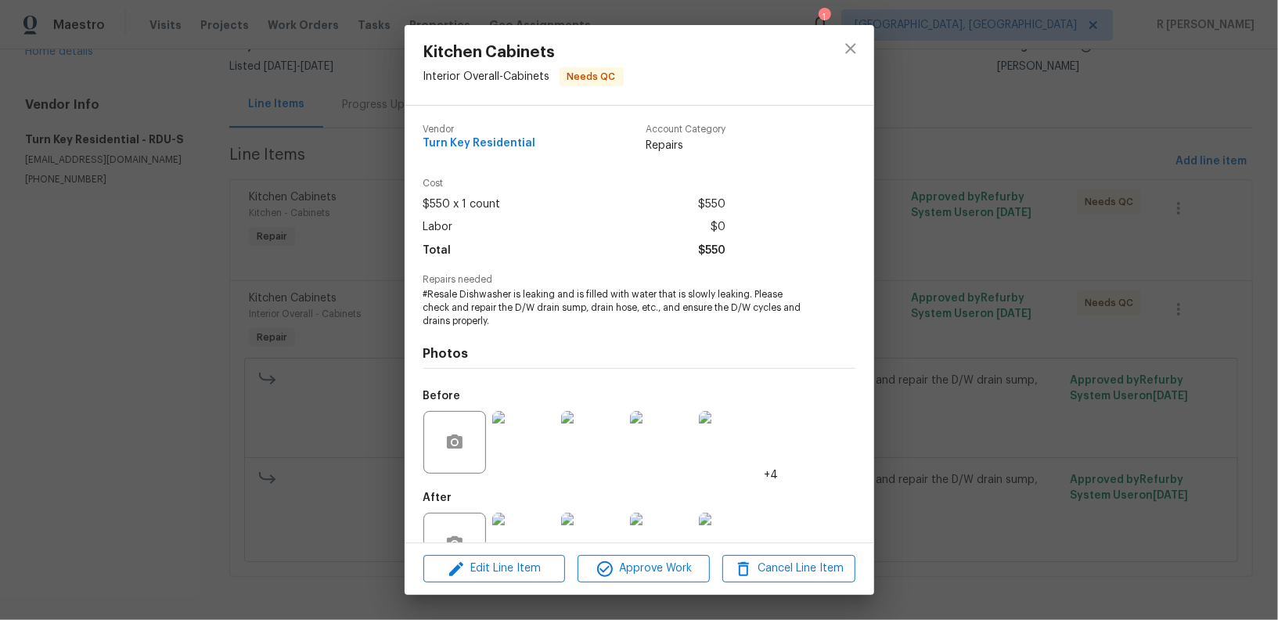
scroll to position [49, 0]
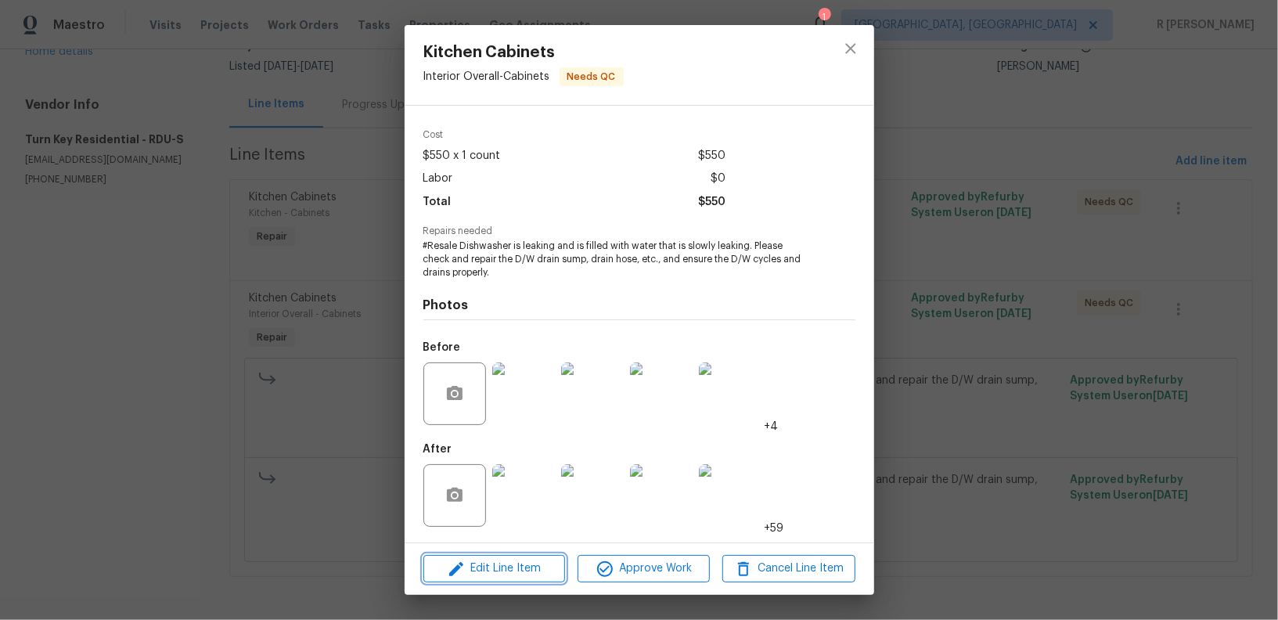
click at [519, 558] on button "Edit Line Item" at bounding box center [494, 568] width 142 height 27
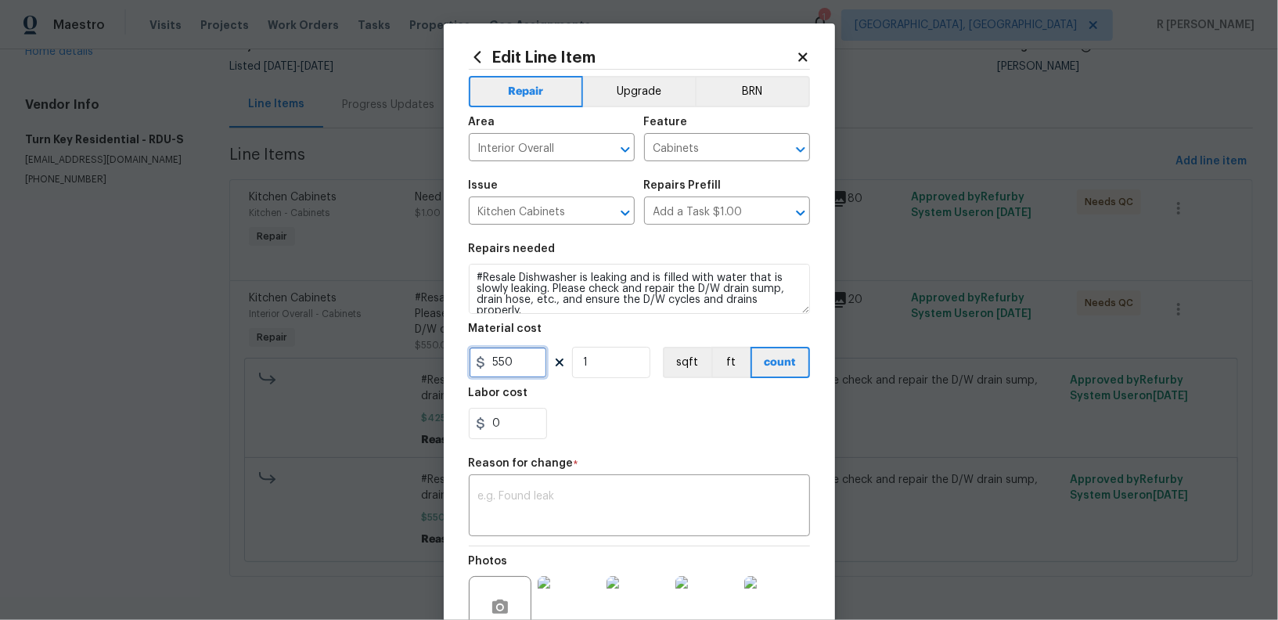
click at [522, 356] on input "550" at bounding box center [508, 362] width 78 height 31
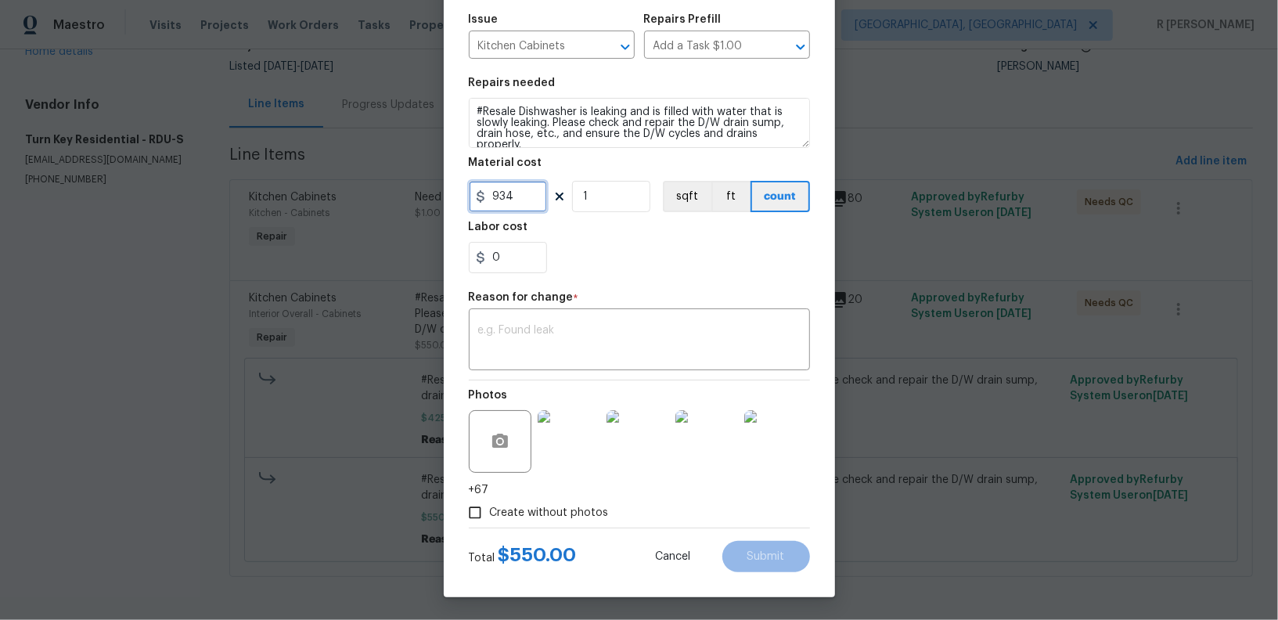
type input "934"
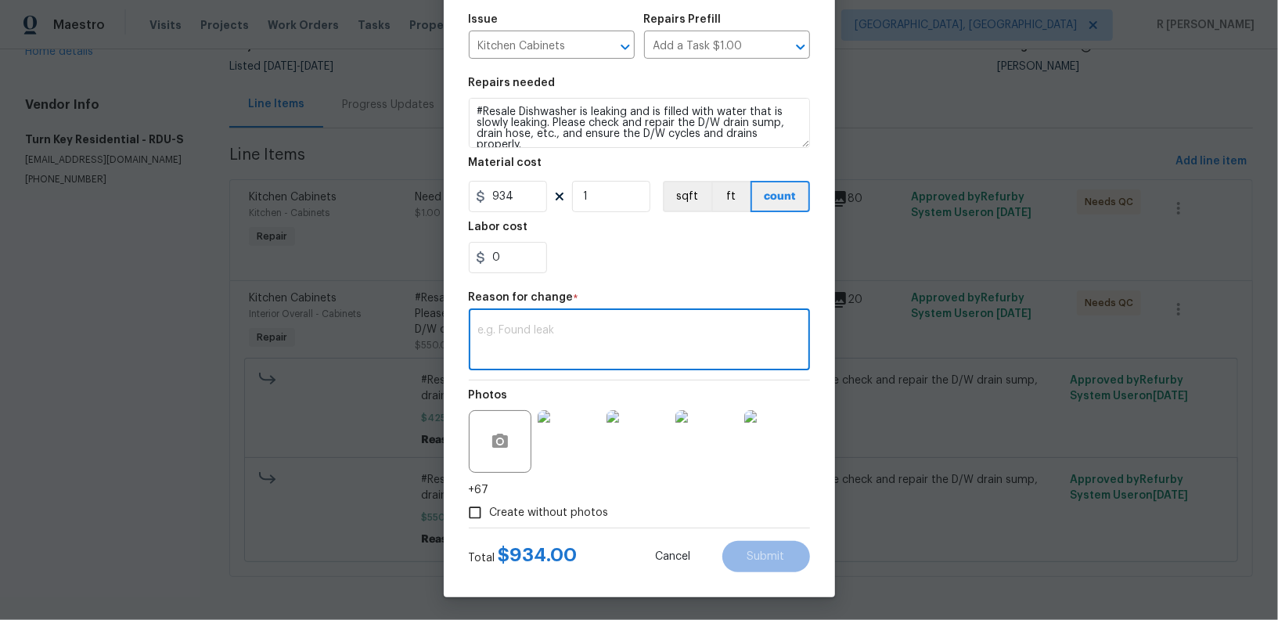
click at [654, 351] on textarea at bounding box center [639, 341] width 322 height 33
paste textarea "(YK) Updated cost per BR team approval."
type textarea "(YK) Updated cost per BR team approval."
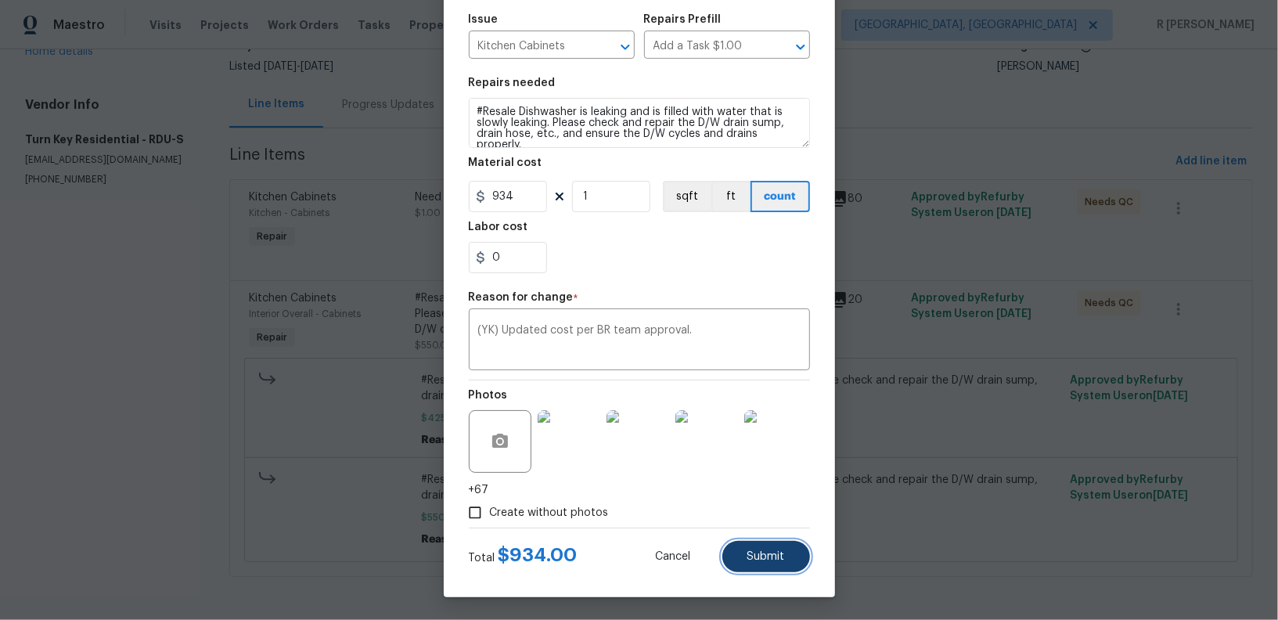
click at [772, 553] on span "Submit" at bounding box center [766, 557] width 38 height 12
type input "550"
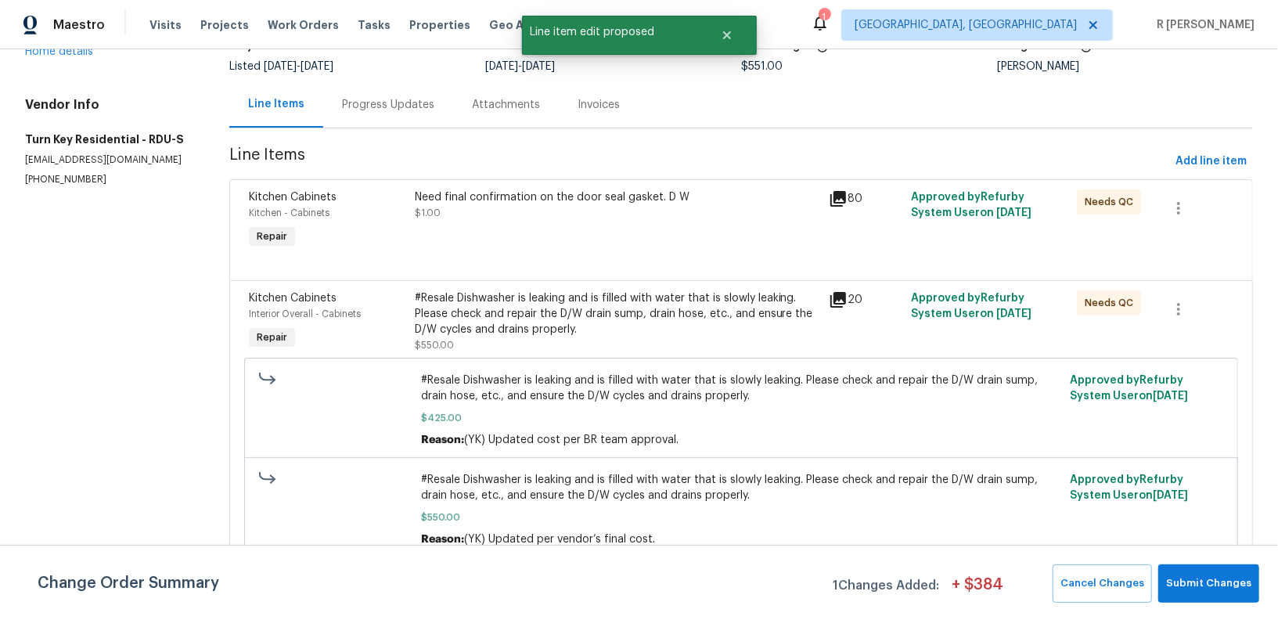
scroll to position [0, 0]
click at [1212, 583] on span "Submit Changes" at bounding box center [1208, 583] width 85 height 18
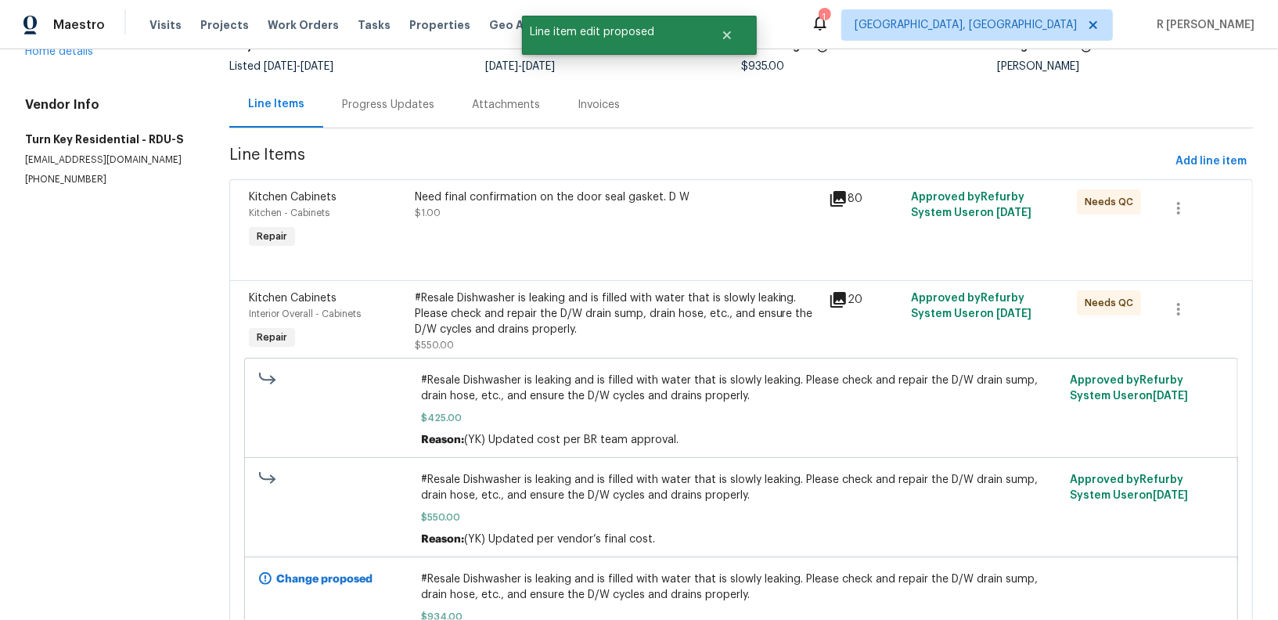
click at [380, 109] on div "Progress Updates" at bounding box center [388, 105] width 92 height 16
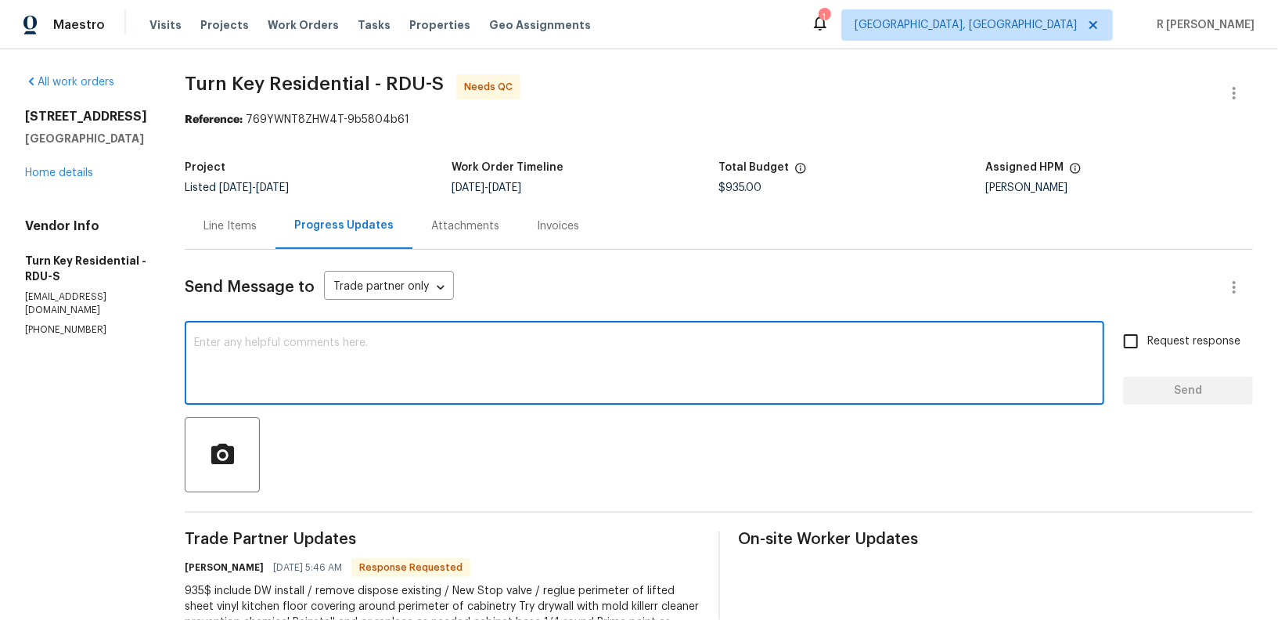
click at [534, 370] on textarea at bounding box center [644, 364] width 901 height 55
type textarea "I have updated the final cost. Thank you Maria"
click at [1191, 402] on button "Send" at bounding box center [1188, 390] width 130 height 29
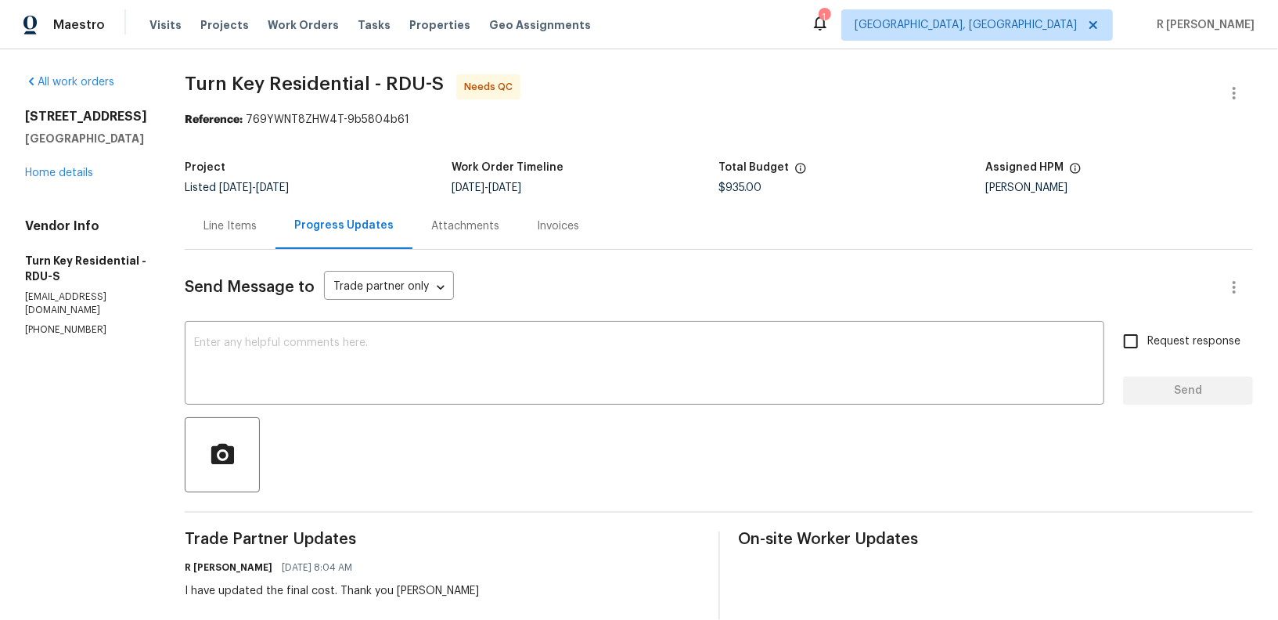
click at [668, 431] on div at bounding box center [719, 454] width 1068 height 75
click at [589, 344] on textarea at bounding box center [644, 364] width 901 height 55
click at [275, 231] on div "Line Items" at bounding box center [230, 226] width 91 height 46
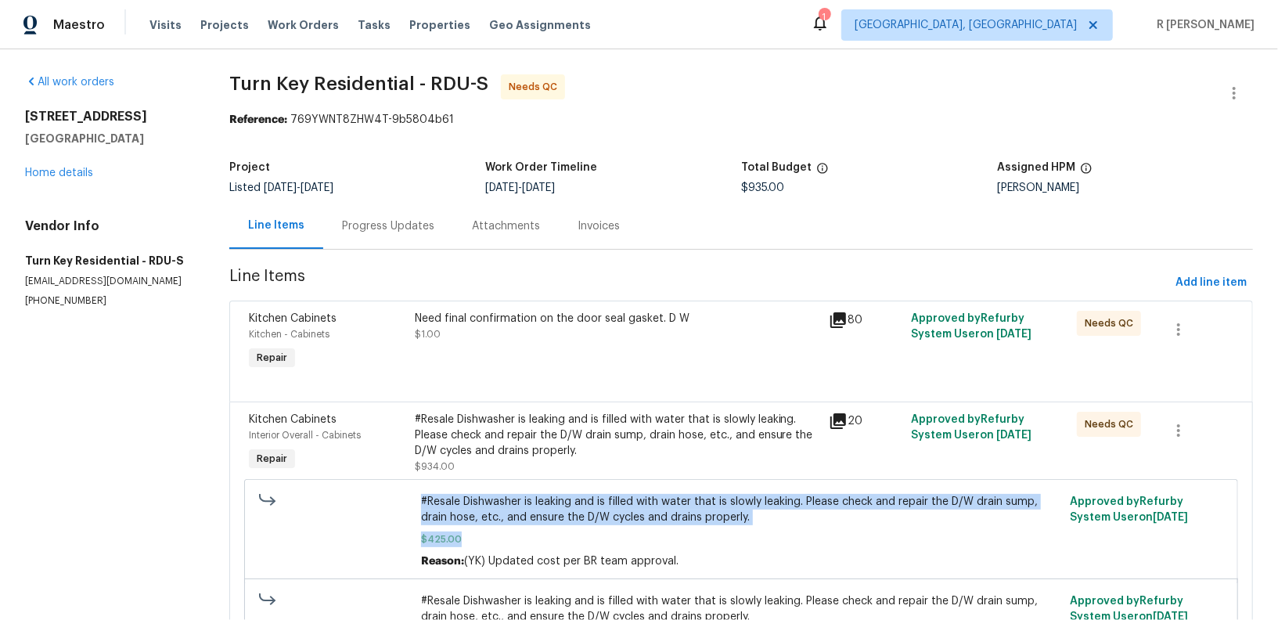
drag, startPoint x: 466, startPoint y: 546, endPoint x: 406, endPoint y: 541, distance: 60.4
click at [406, 541] on div "#Resale Dishwasher is leaking and is filled with water that is slowly leaking. …" at bounding box center [741, 531] width 994 height 104
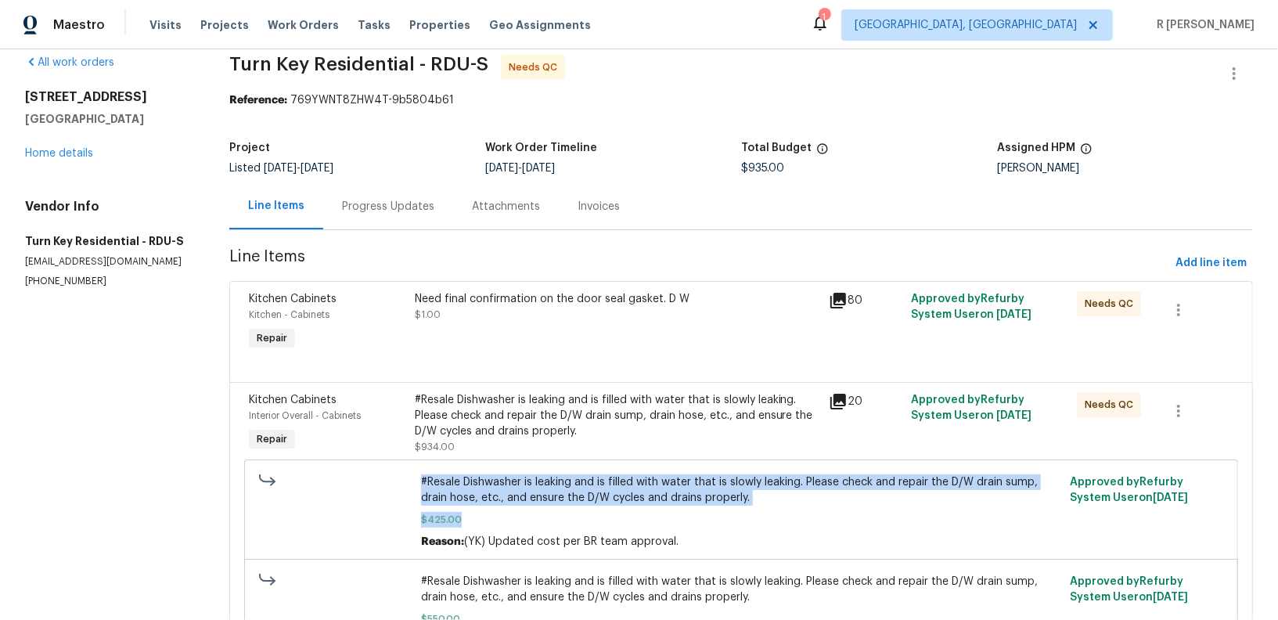
scroll to position [21, 0]
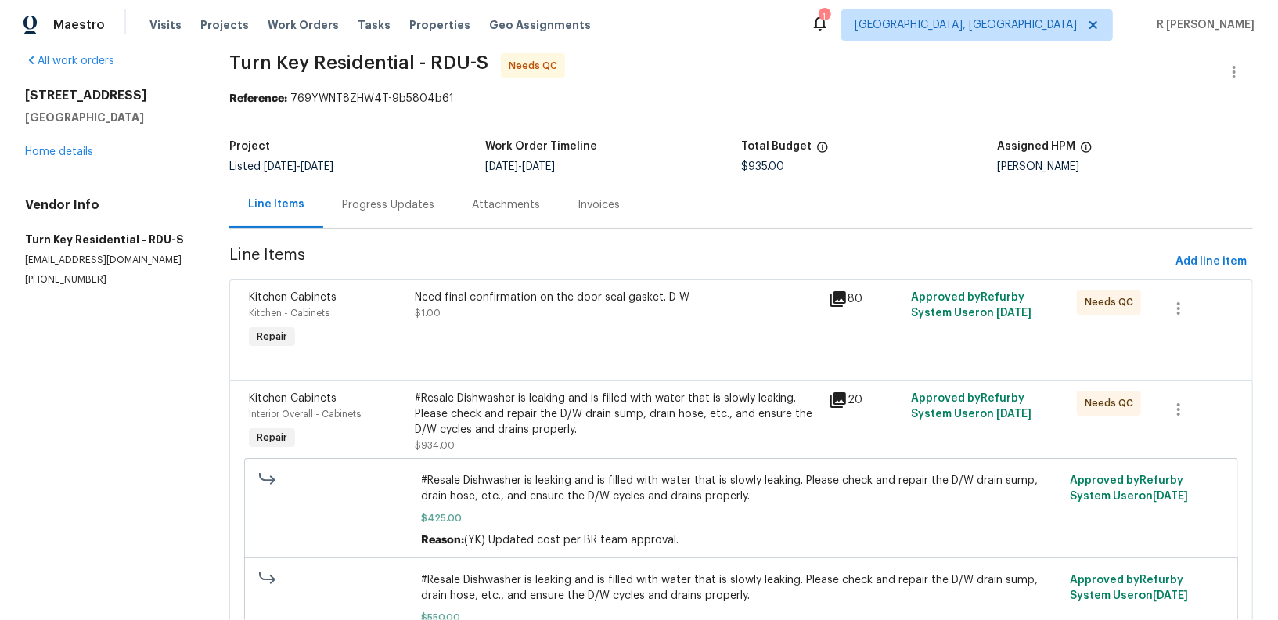
click at [383, 198] on div "Progress Updates" at bounding box center [388, 205] width 92 height 16
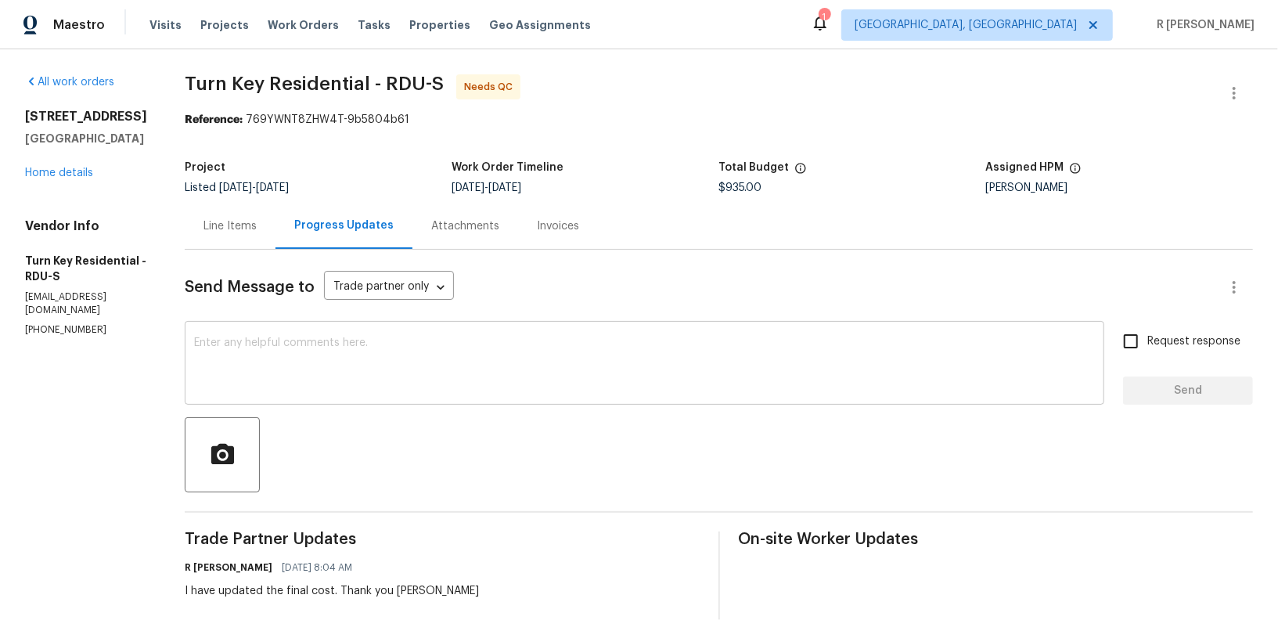
click at [566, 390] on textarea at bounding box center [644, 364] width 901 height 55
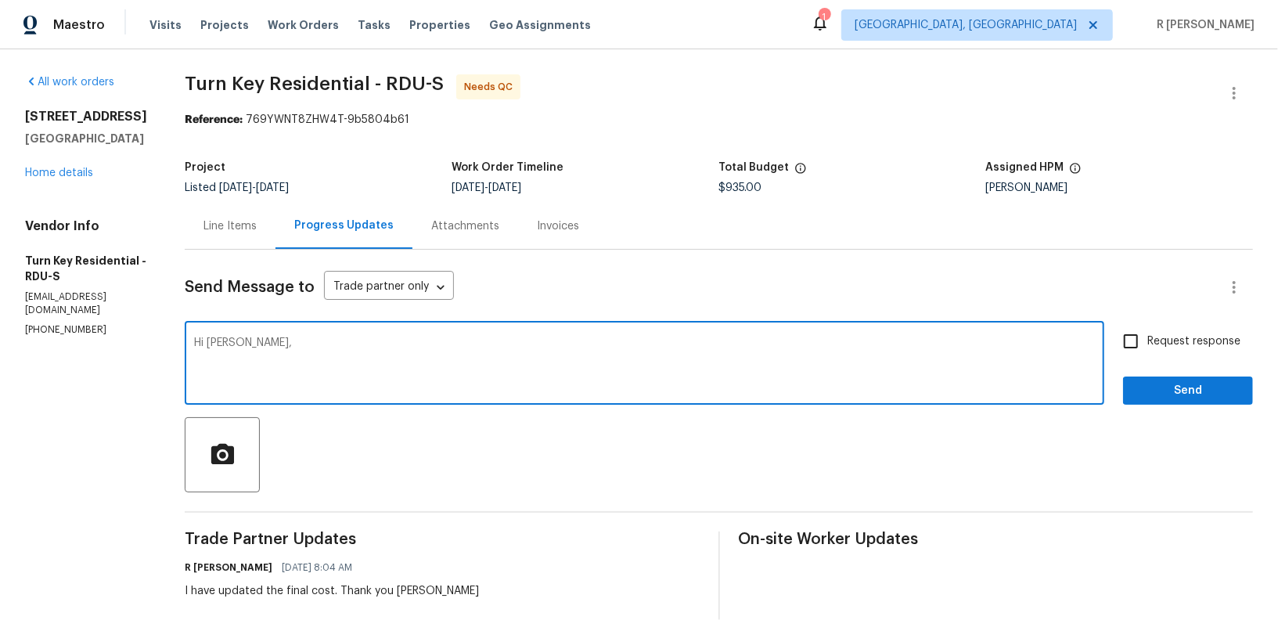
paste textarea "Please arrange for the installation of the new unit and removal of the old dish…"
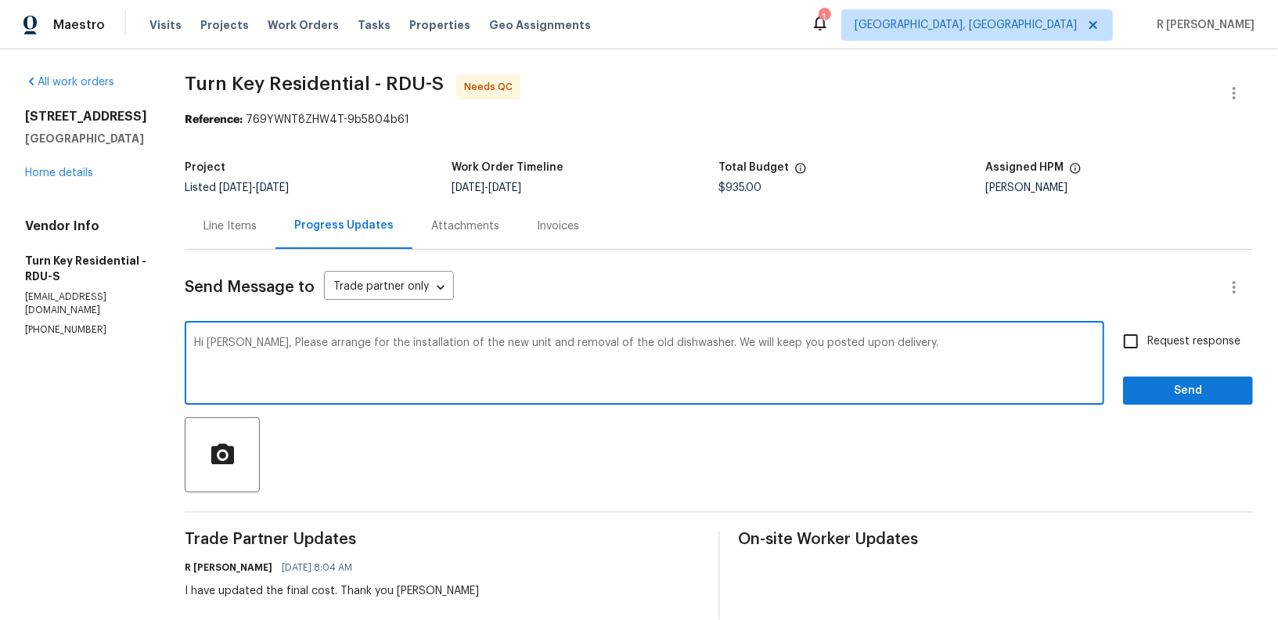
click at [283, 342] on textarea "Hi Maria, Please arrange for the installation of the new unit and removal of th…" at bounding box center [644, 364] width 901 height 55
click at [292, 344] on textarea "Hi Maria, Please arrange for the installation of the new unit and removal of th…" at bounding box center [644, 364] width 901 height 55
type textarea "Hi Maria, kindly arrange for the installation of the new unit and removal of th…"
click at [1183, 348] on span "Request response" at bounding box center [1193, 341] width 93 height 16
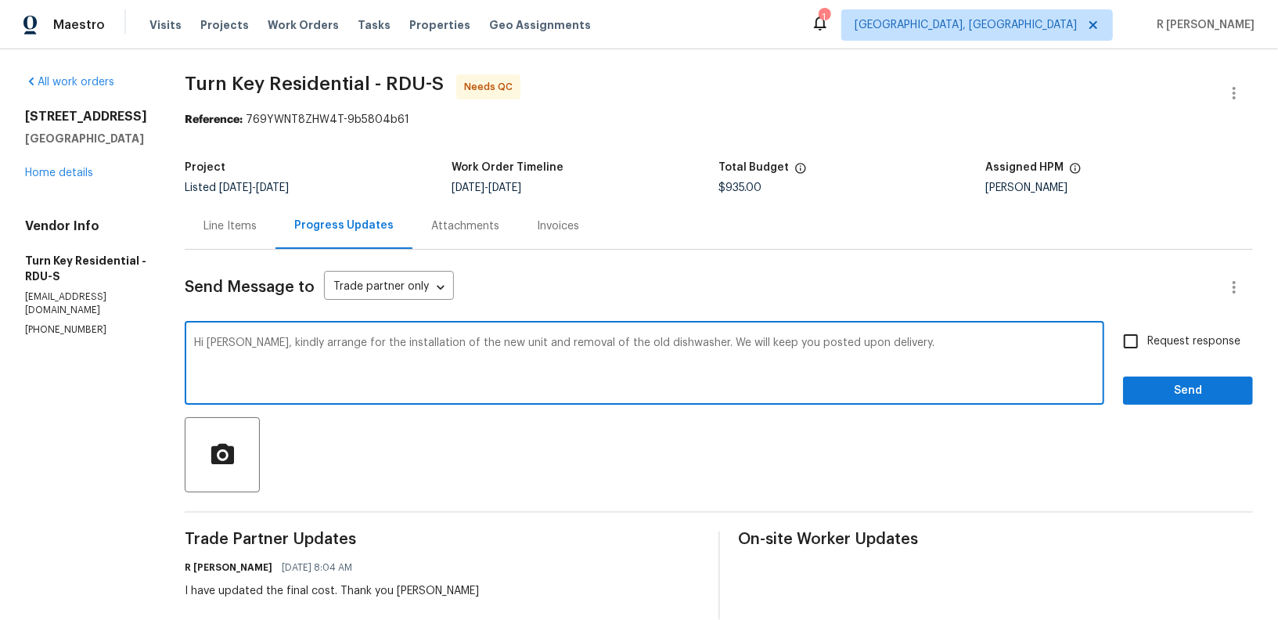
click at [1147, 348] on input "Request response" at bounding box center [1131, 341] width 33 height 33
checkbox input "true"
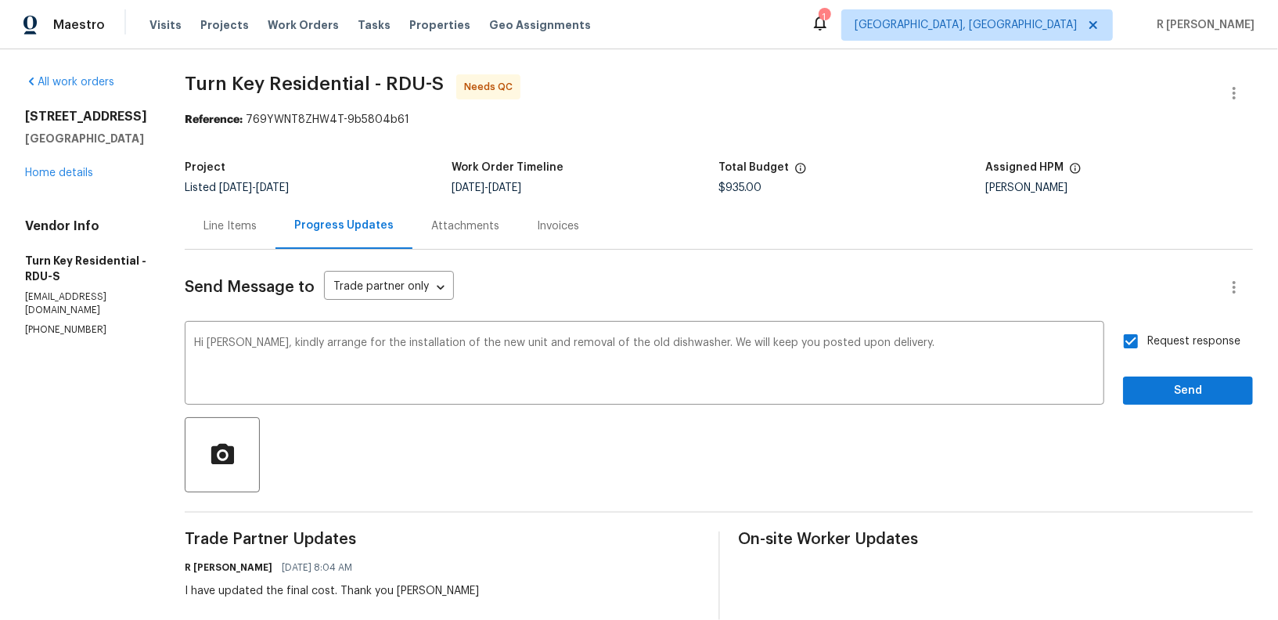
click at [1187, 403] on button "Send" at bounding box center [1188, 390] width 130 height 29
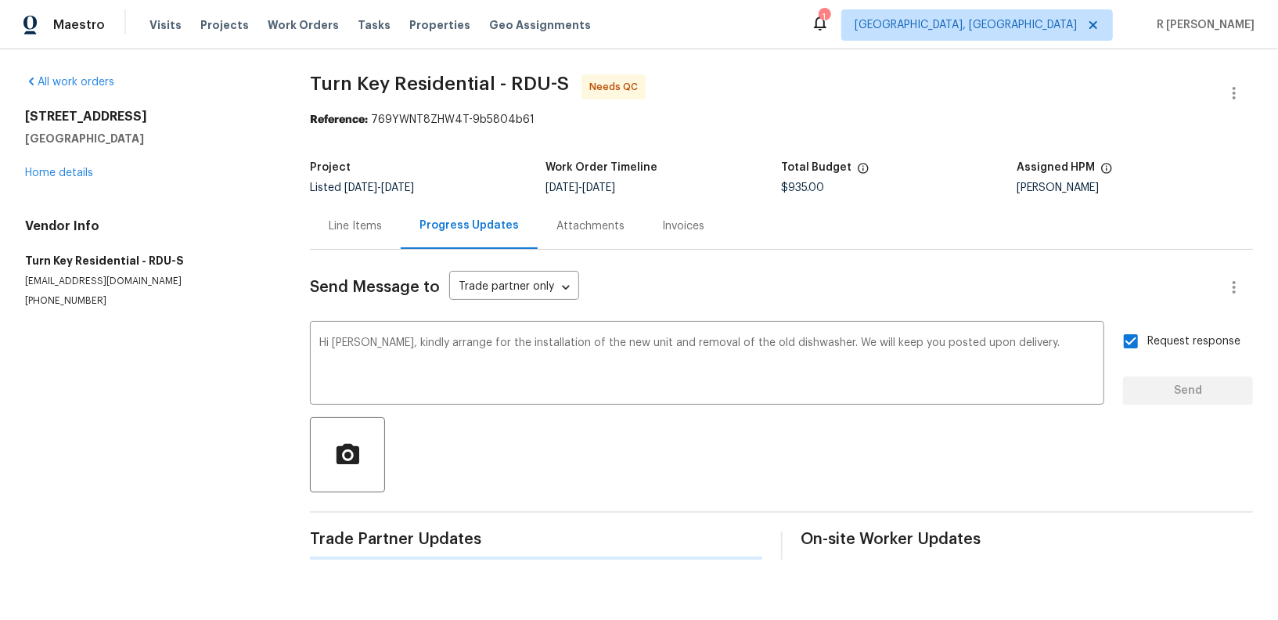
click at [1187, 403] on div "Request response Send" at bounding box center [1188, 365] width 130 height 80
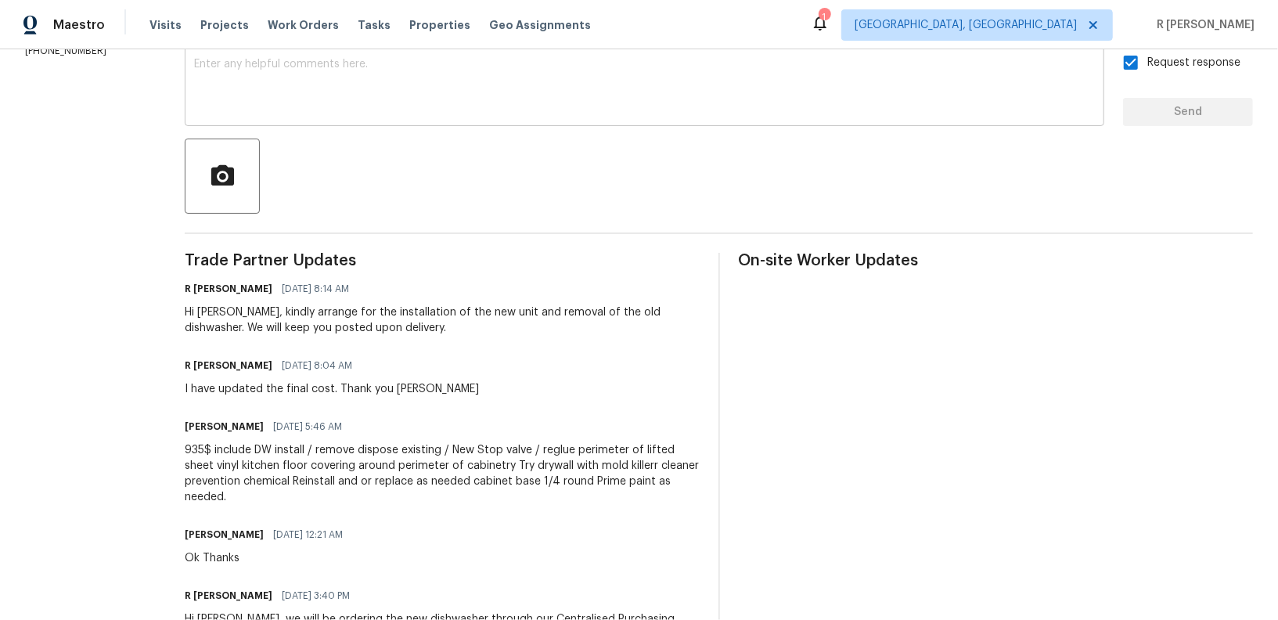
scroll to position [537, 0]
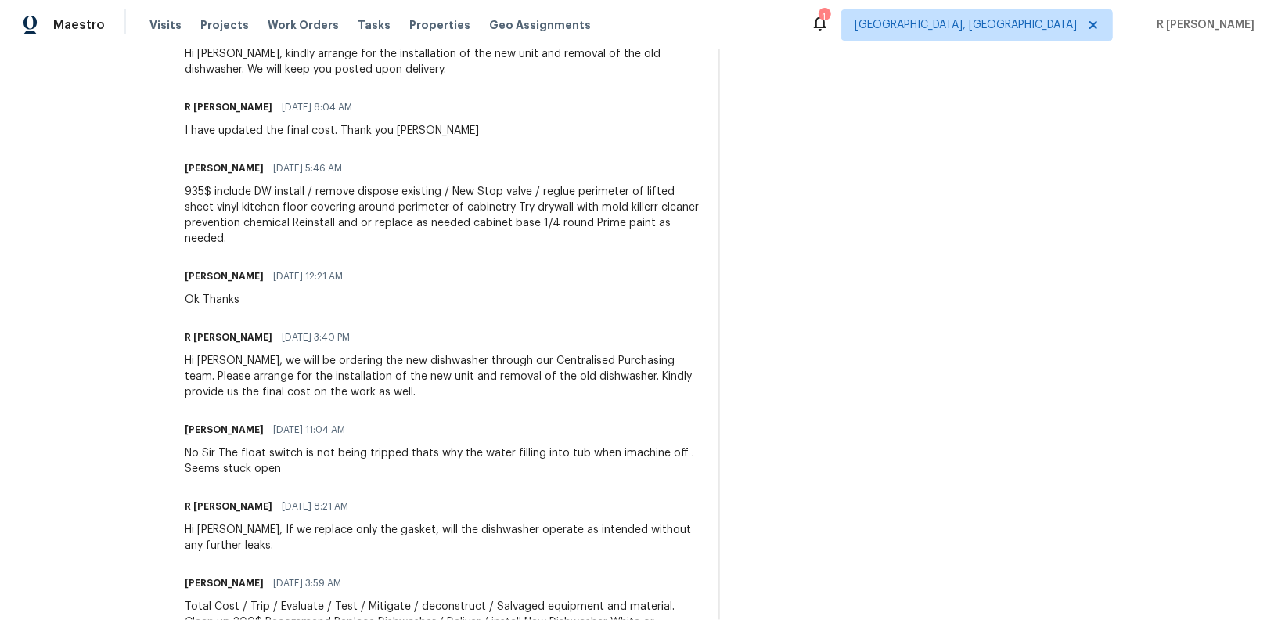
click at [406, 208] on div "935$ include DW install / remove dispose existing / New Stop valve / reglue per…" at bounding box center [442, 215] width 515 height 63
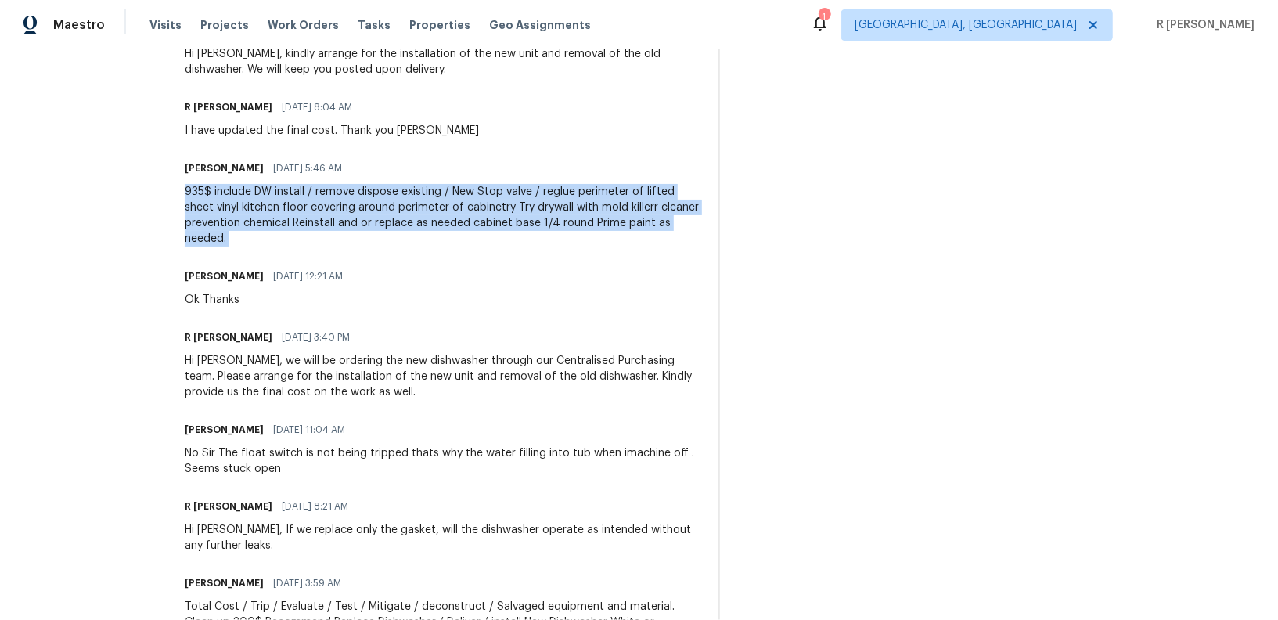
click at [406, 208] on div "935$ include DW install / remove dispose existing / New Stop valve / reglue per…" at bounding box center [442, 215] width 515 height 63
copy div "935$ include DW install / remove dispose existing / New Stop valve / reglue per…"
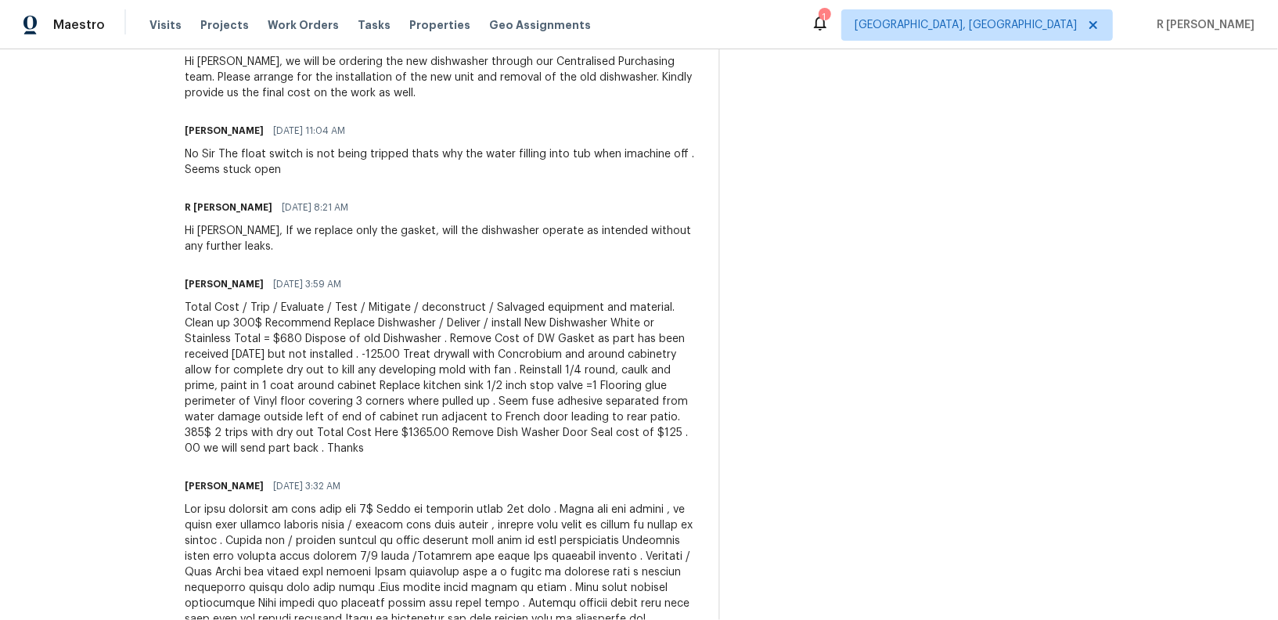
click at [398, 357] on div "Total Cost / Trip / Evaluate / Test / Mitigate / deconstruct / Salvaged equipme…" at bounding box center [442, 378] width 515 height 157
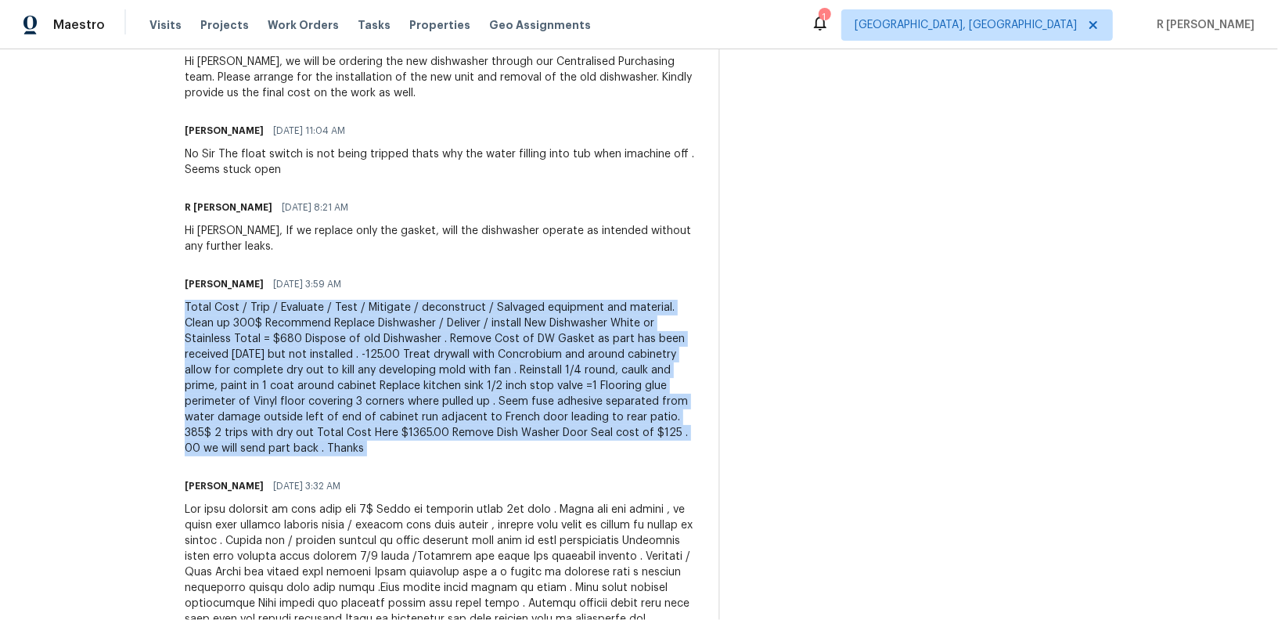
click at [398, 357] on div "Total Cost / Trip / Evaluate / Test / Mitigate / deconstruct / Salvaged equipme…" at bounding box center [442, 378] width 515 height 157
copy div "Total Cost / Trip / Evaluate / Test / Mitigate / deconstruct / Salvaged equipme…"
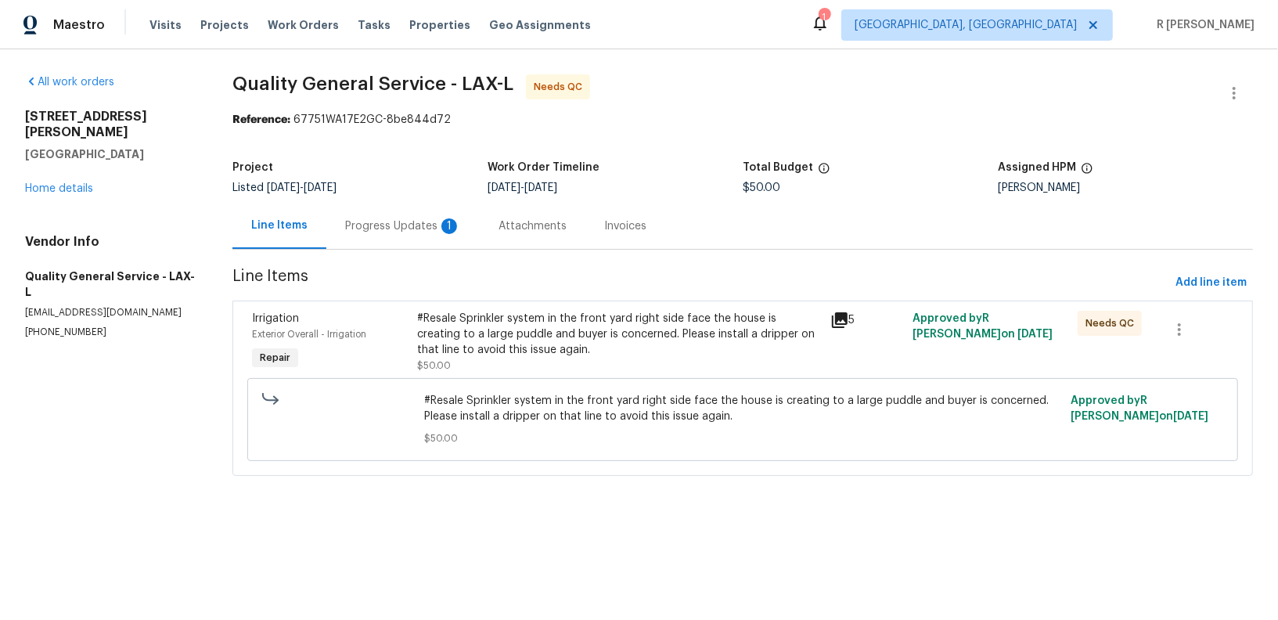
click at [432, 227] on div "Progress Updates 1" at bounding box center [403, 226] width 116 height 16
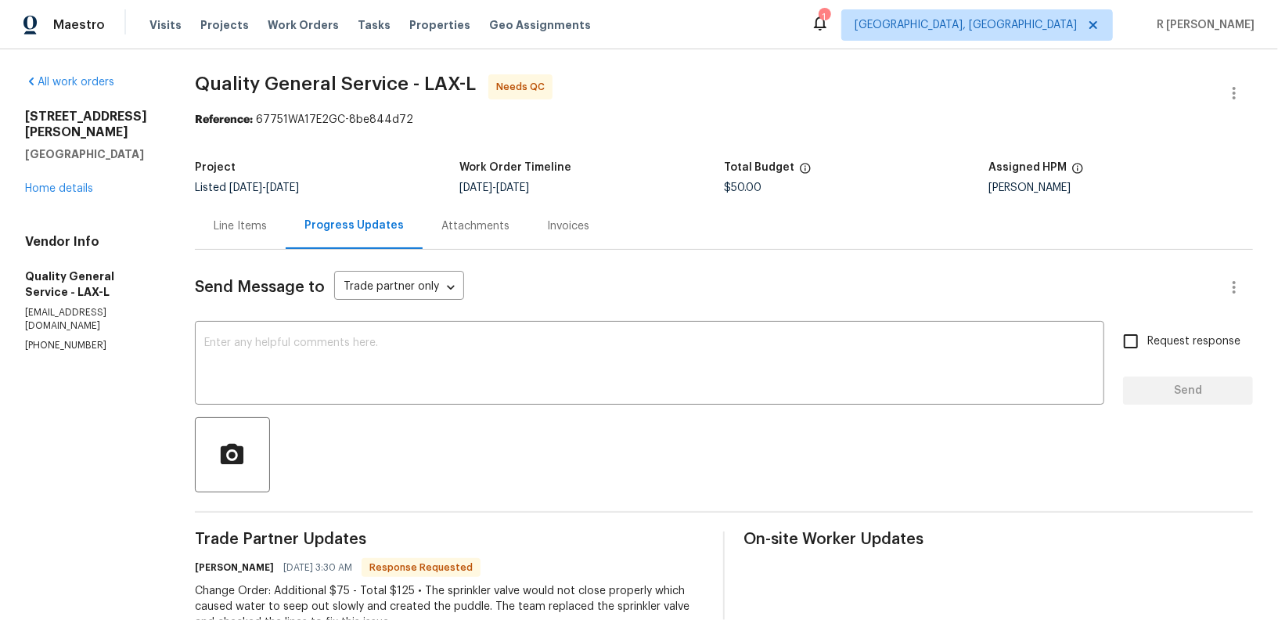
click at [236, 228] on div "Line Items" at bounding box center [240, 226] width 53 height 16
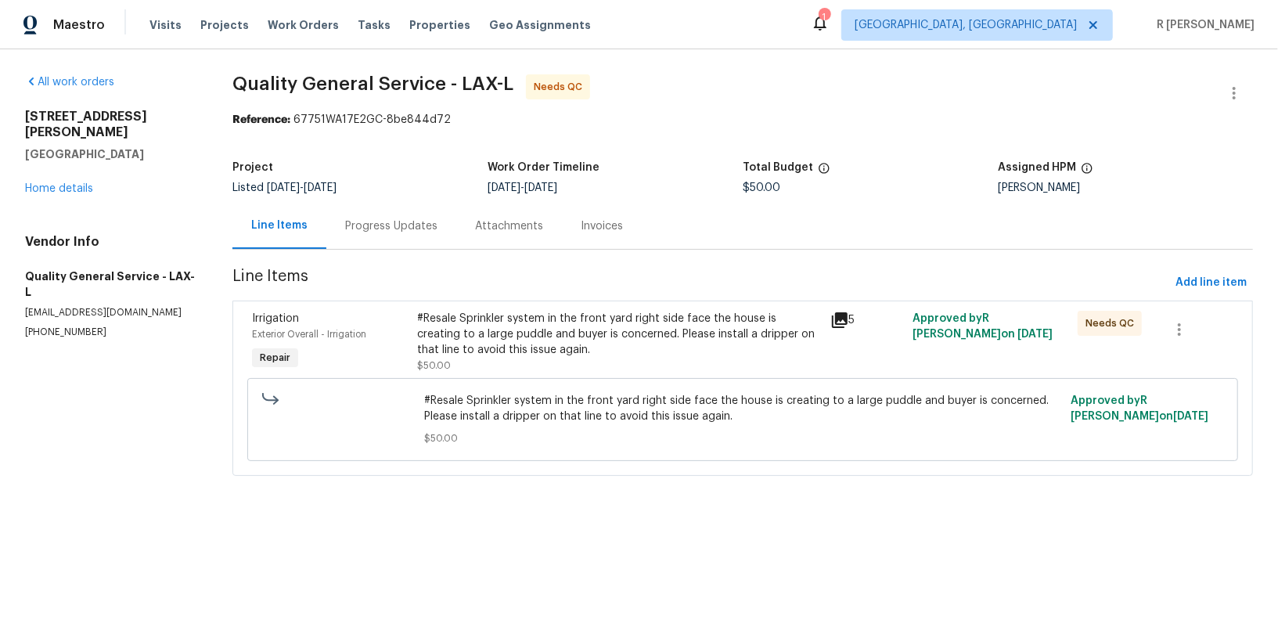
click at [401, 236] on div "Progress Updates" at bounding box center [391, 226] width 130 height 46
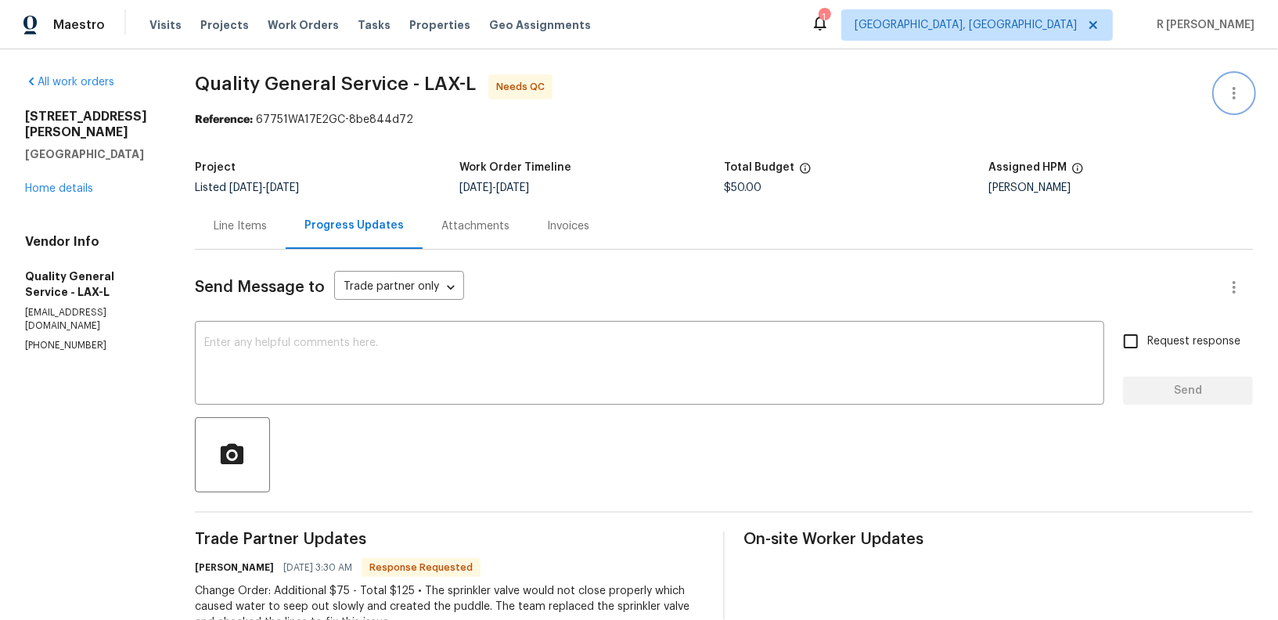
click at [1240, 92] on icon "button" at bounding box center [1234, 93] width 19 height 19
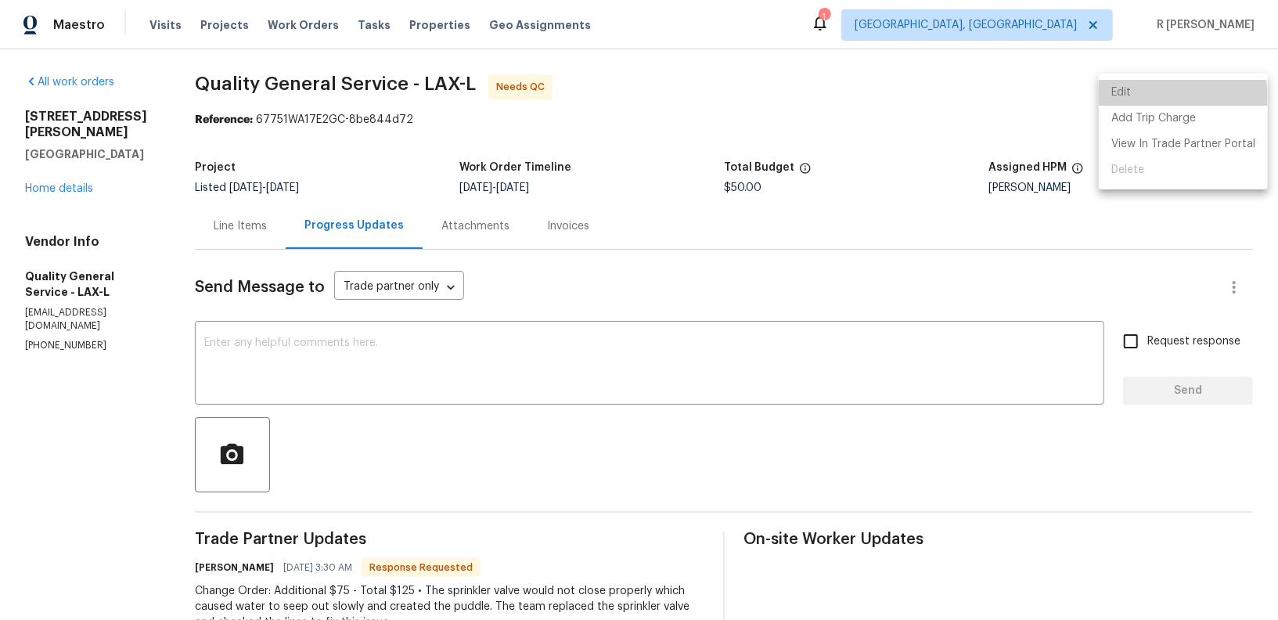
click at [1137, 98] on li "Edit" at bounding box center [1183, 93] width 169 height 26
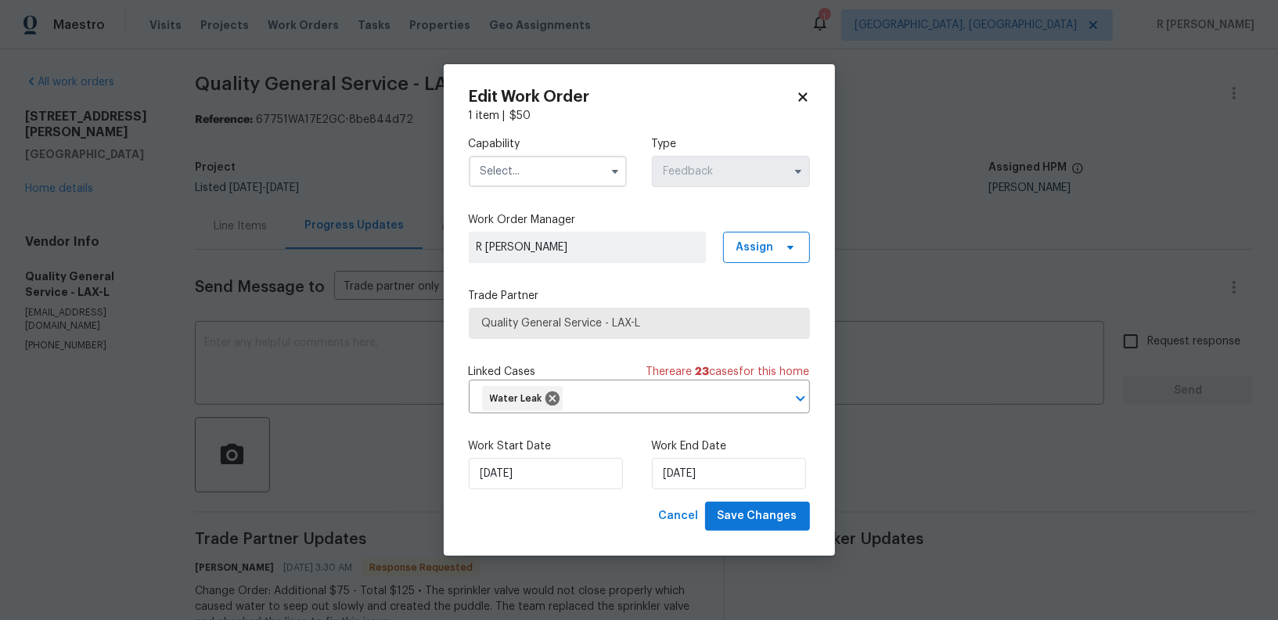
click at [488, 154] on div "Capability" at bounding box center [548, 161] width 158 height 51
click at [492, 163] on input "text" at bounding box center [548, 171] width 158 height 31
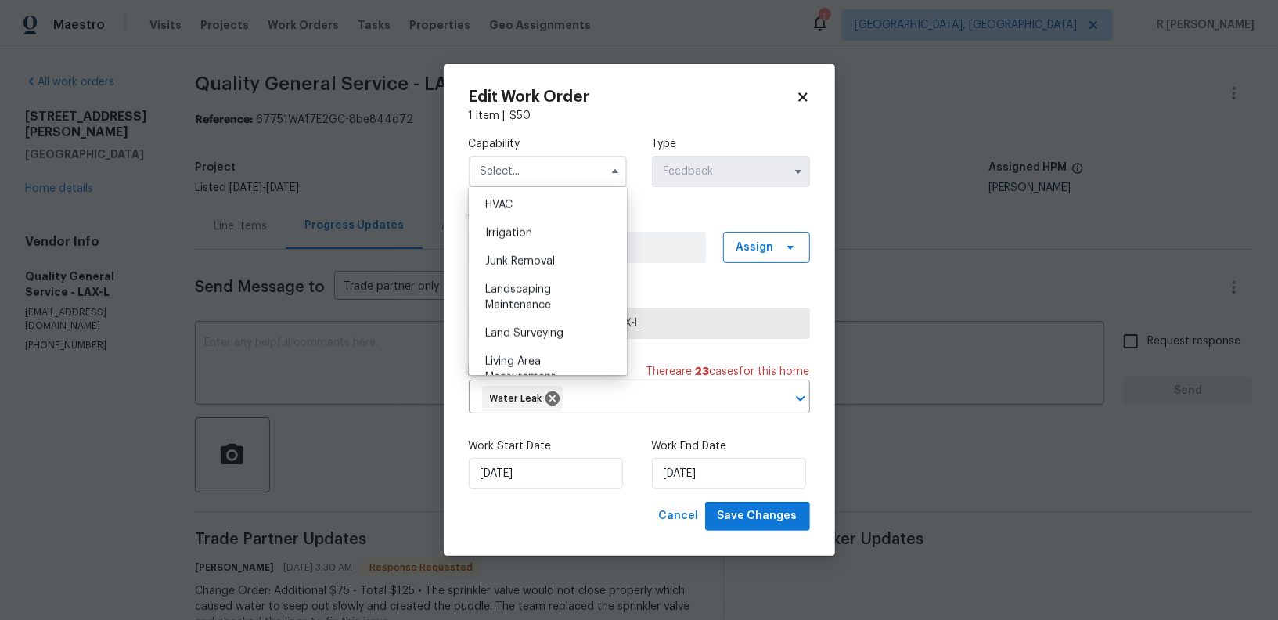
scroll to position [995, 0]
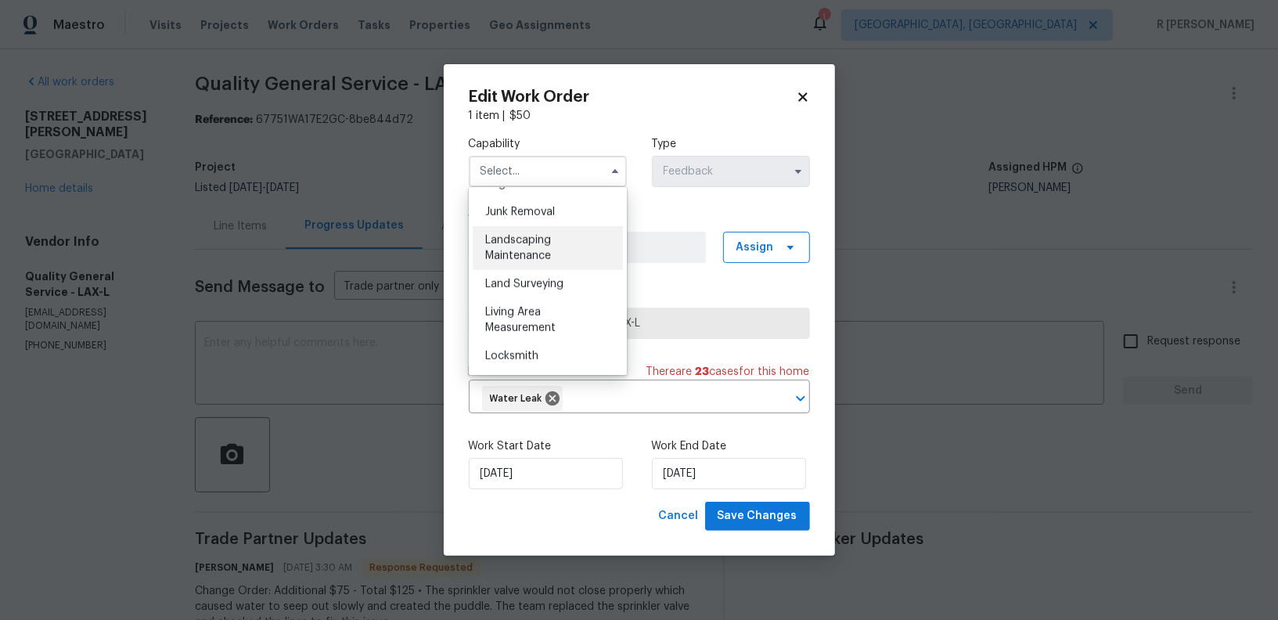
click at [524, 250] on span "Landscaping Maintenance" at bounding box center [518, 248] width 66 height 27
type input "Landscaping Maintenance"
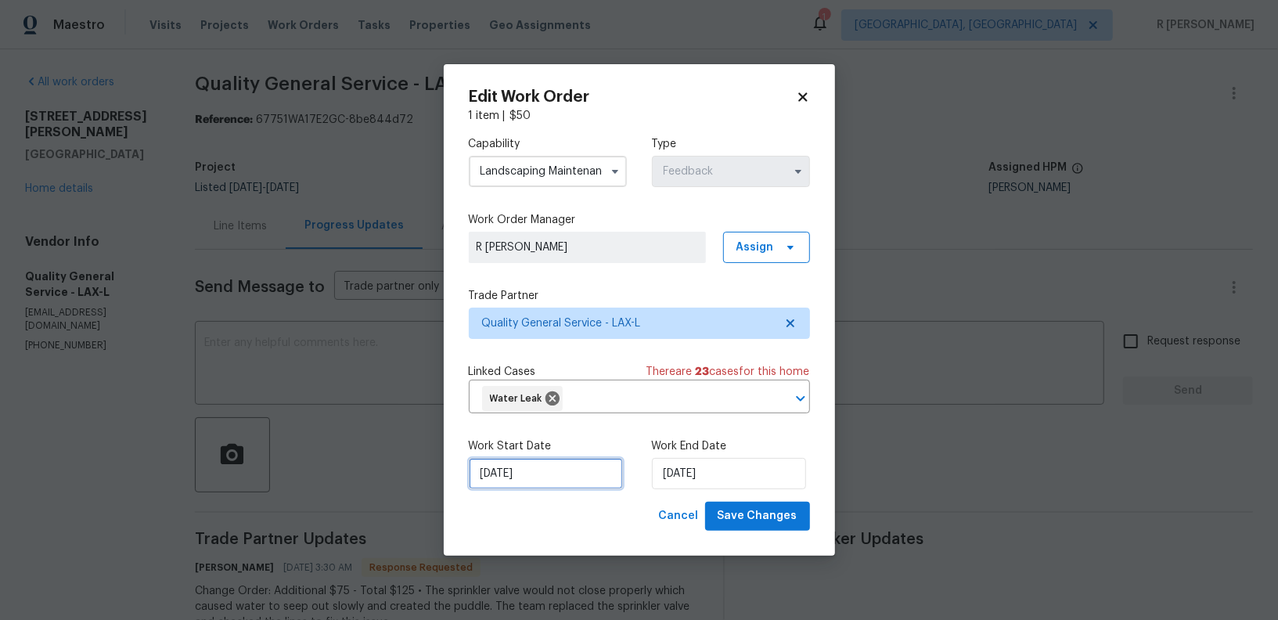
click at [565, 474] on input "[DATE]" at bounding box center [546, 473] width 154 height 31
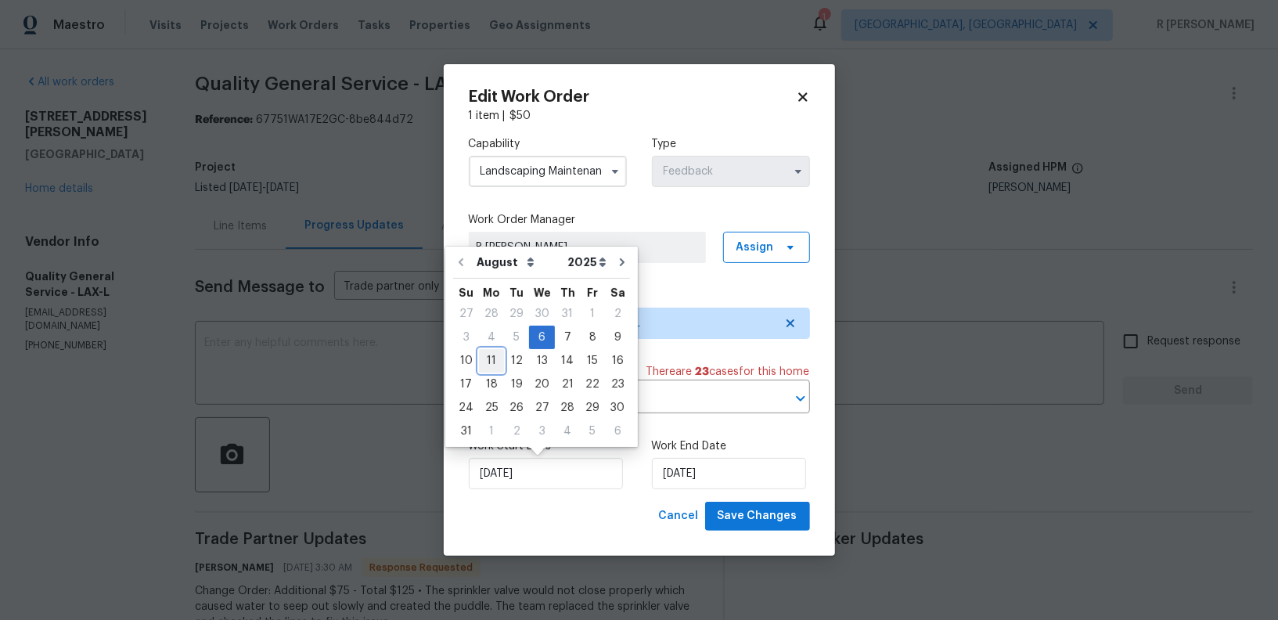
click at [495, 365] on div "11" at bounding box center [491, 361] width 25 height 22
type input "[DATE]"
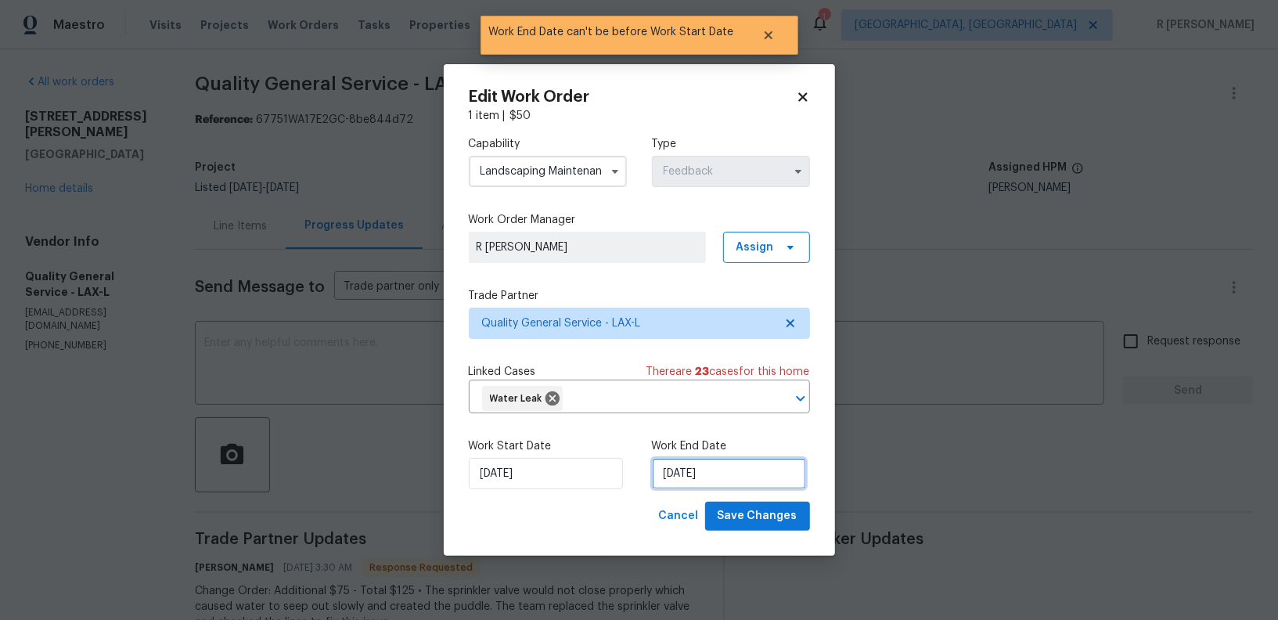
click at [681, 480] on input "[DATE]" at bounding box center [729, 473] width 154 height 31
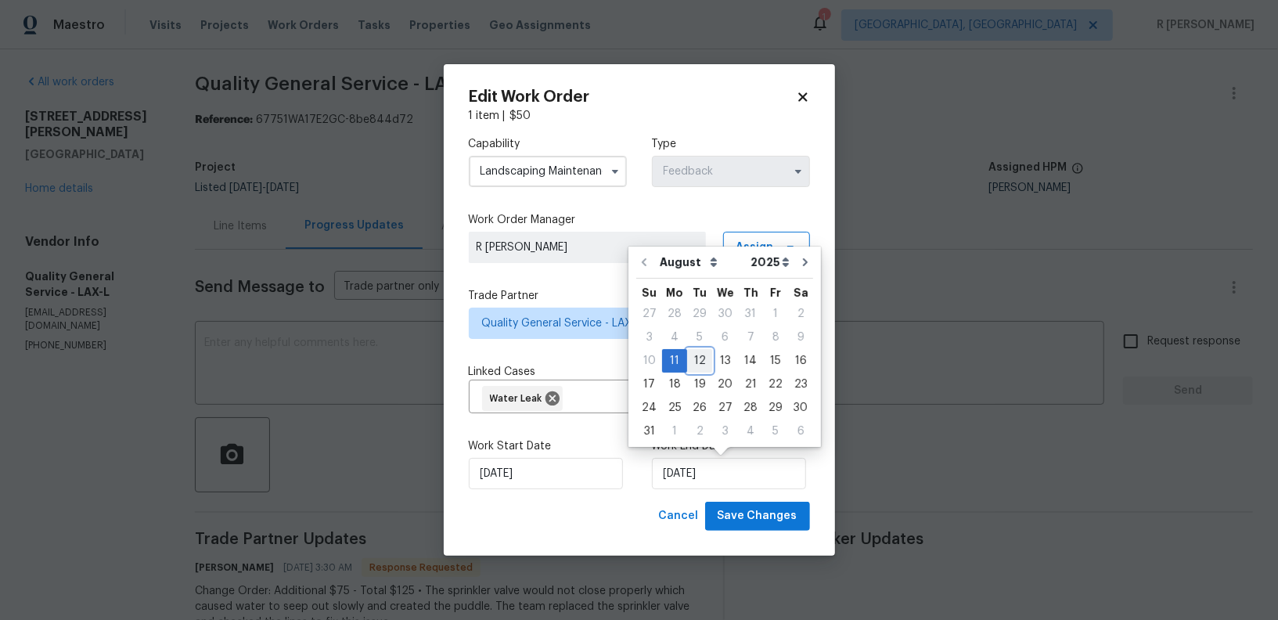
click at [693, 362] on div "12" at bounding box center [699, 361] width 25 height 22
type input "[DATE]"
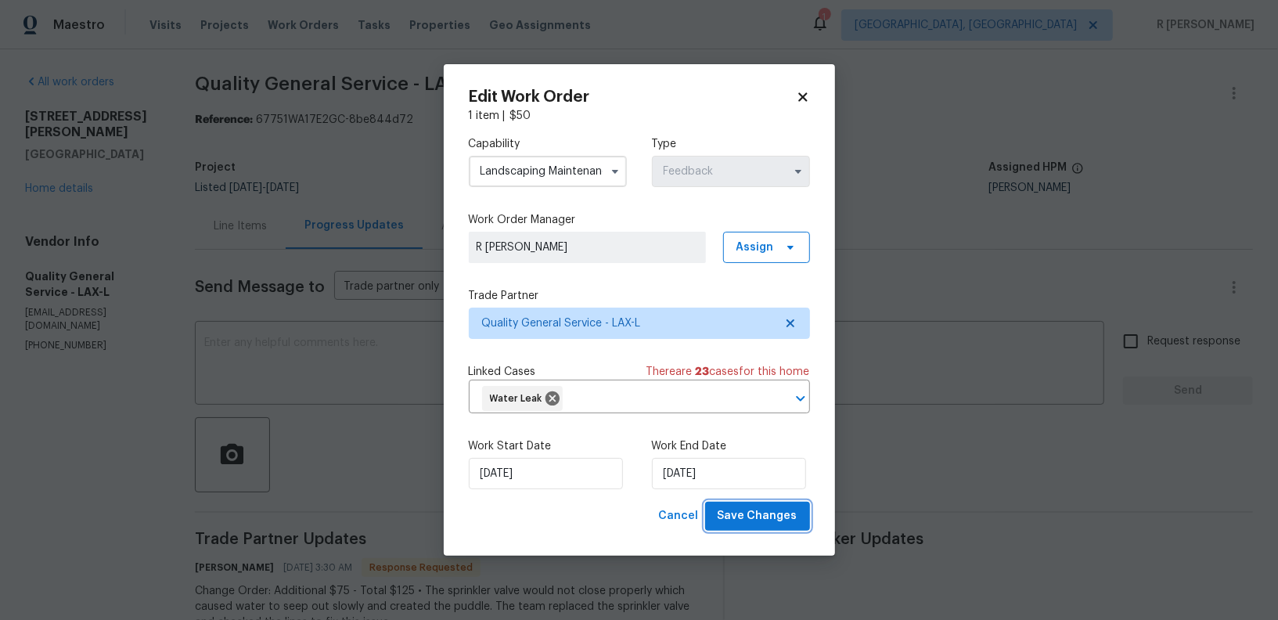
click at [764, 530] on button "Save Changes" at bounding box center [757, 516] width 105 height 29
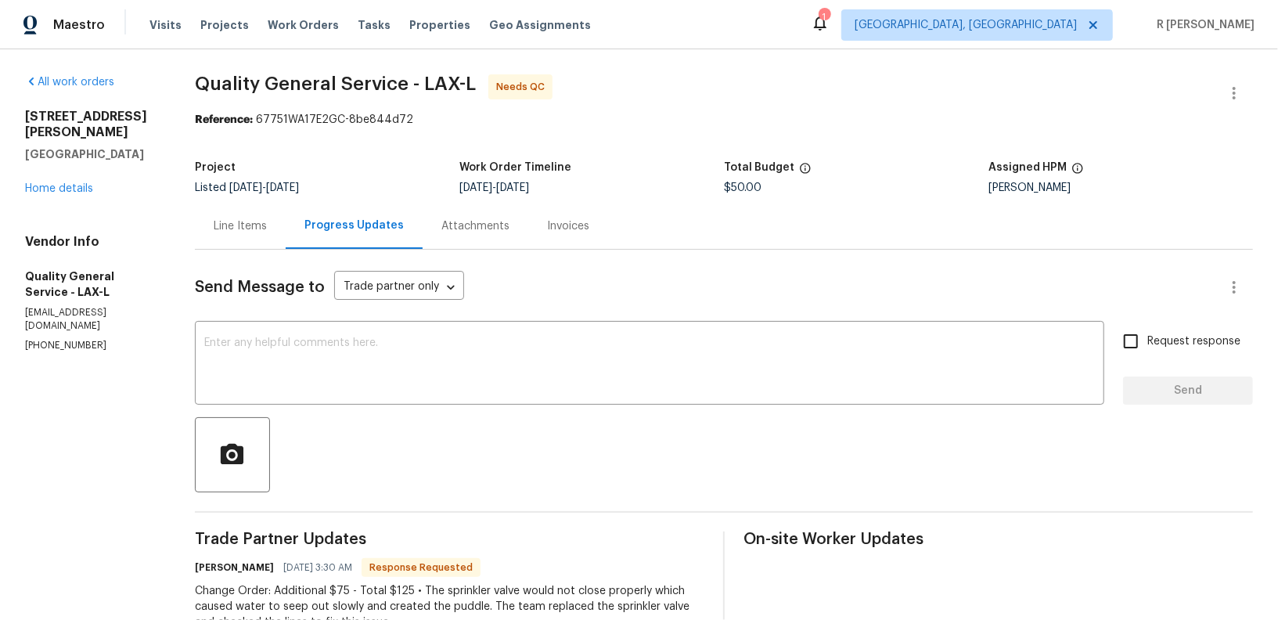
click at [209, 236] on div "Line Items" at bounding box center [240, 226] width 91 height 46
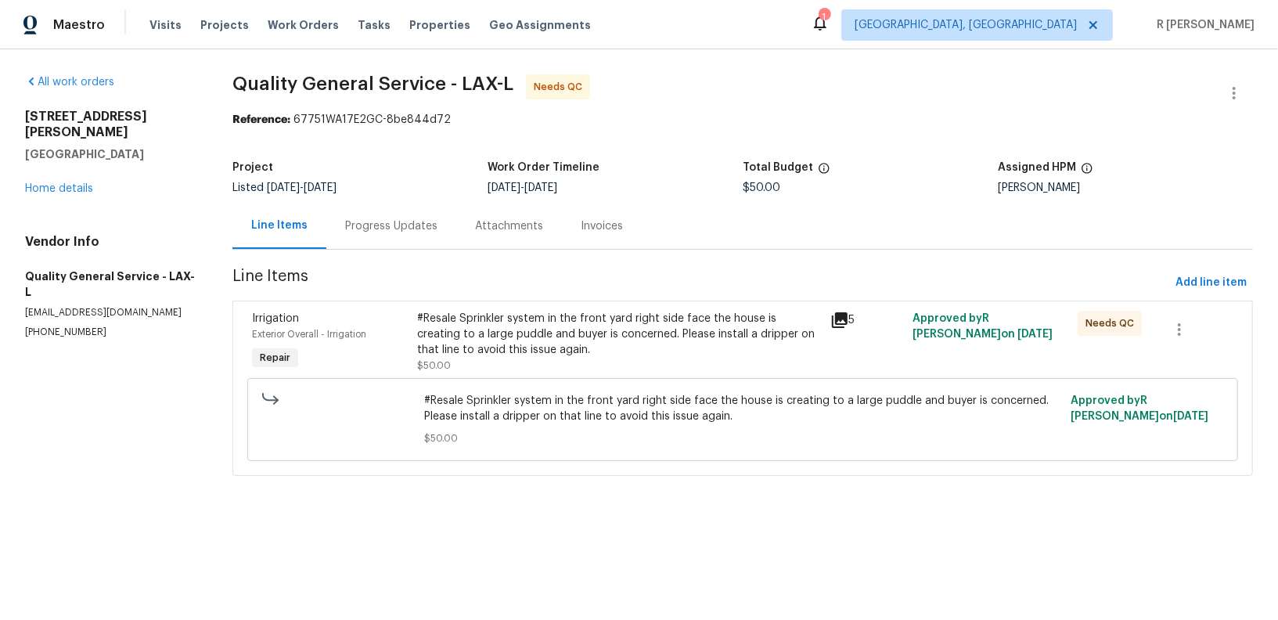
click at [524, 324] on div "#Resale Sprinkler system in the front yard right side face the house is creatin…" at bounding box center [618, 334] width 403 height 47
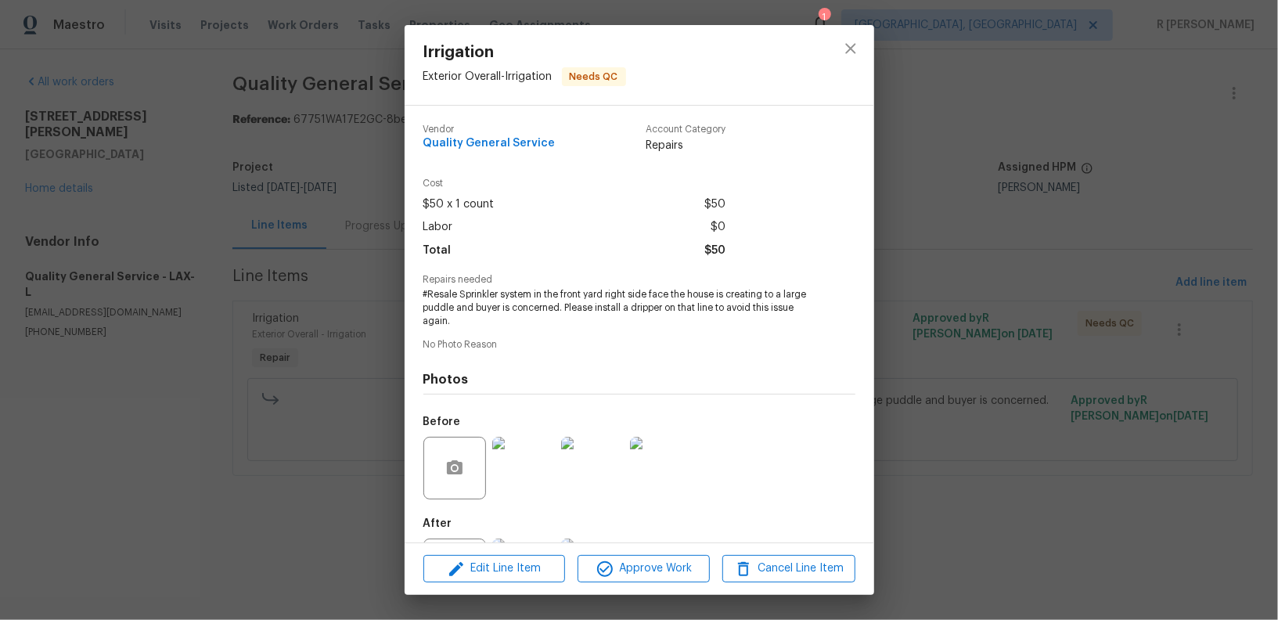
scroll to position [75, 0]
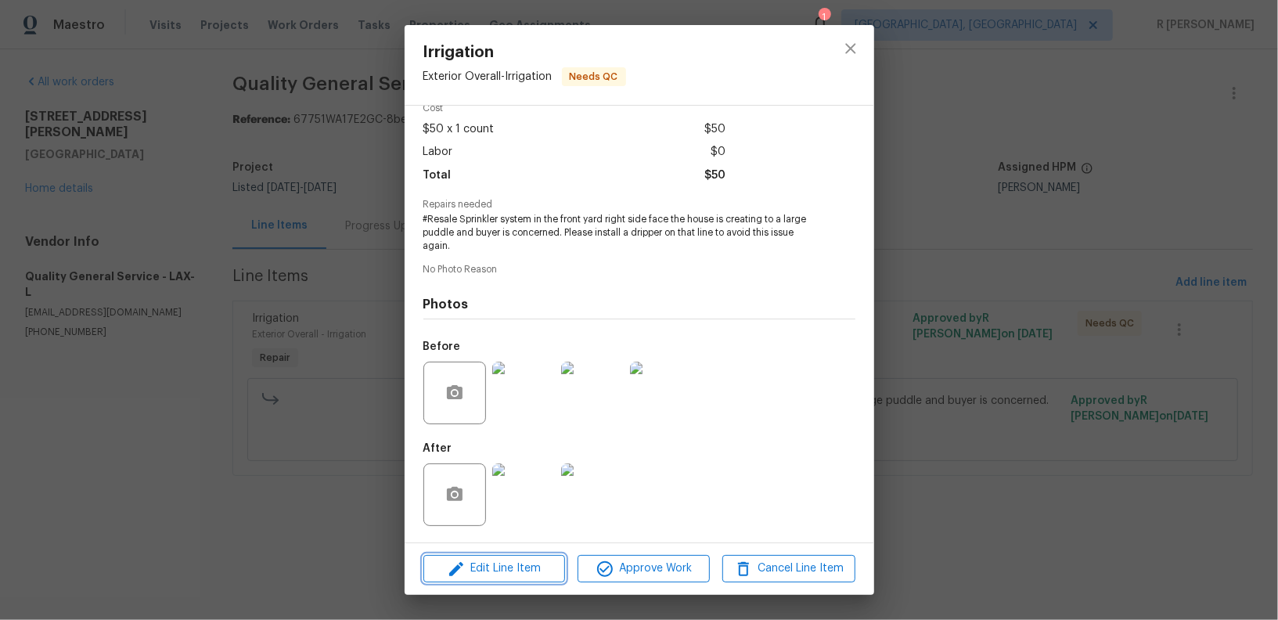
click at [523, 570] on span "Edit Line Item" at bounding box center [494, 569] width 132 height 20
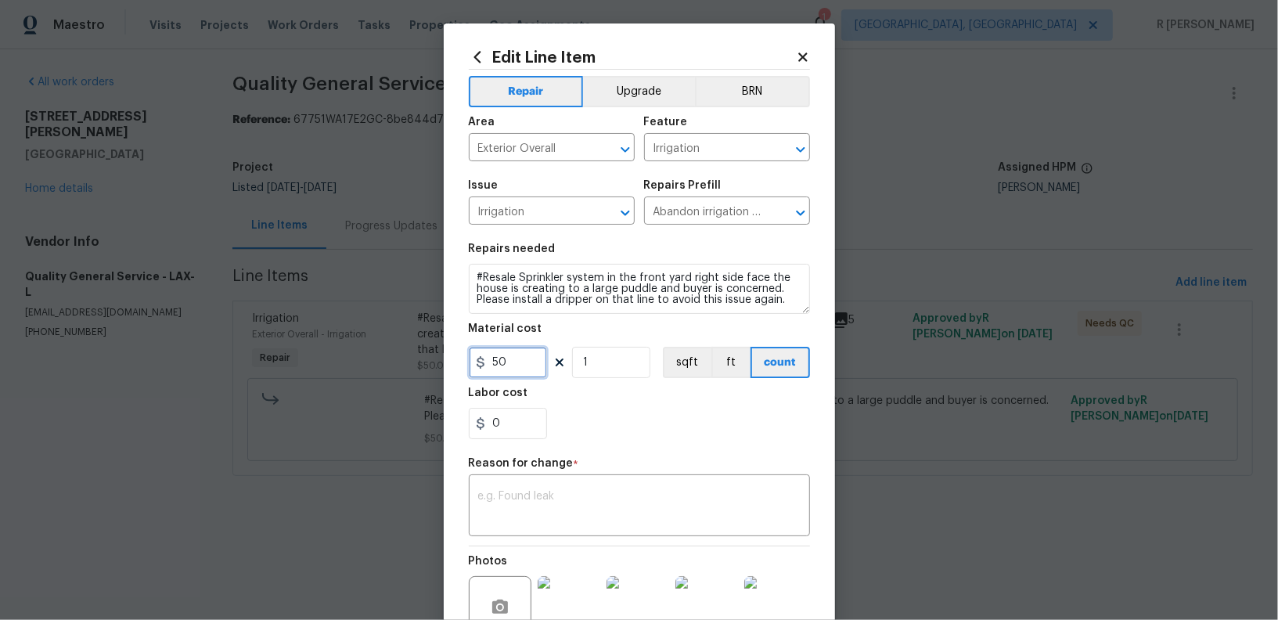
click at [516, 362] on input "50" at bounding box center [508, 362] width 78 height 31
type input "125"
click at [578, 459] on div "Reason for change *" at bounding box center [639, 468] width 341 height 20
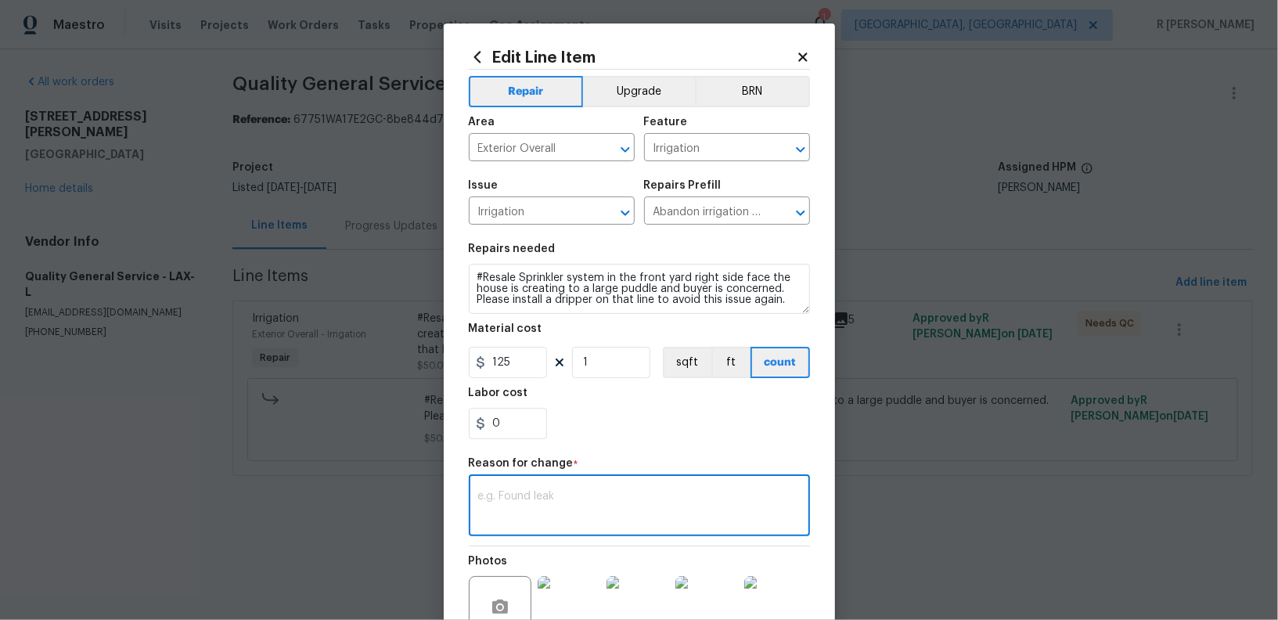
click at [519, 510] on textarea at bounding box center [639, 507] width 322 height 33
paste textarea "(YK) Updated per vendor’s final cost."
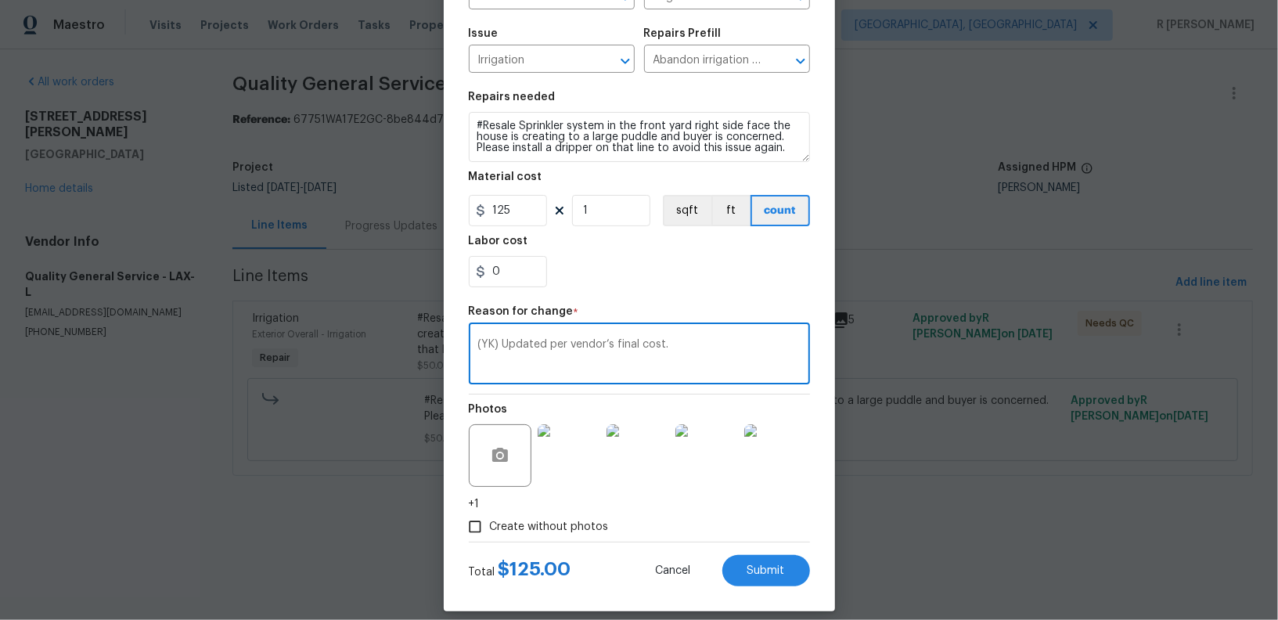
scroll to position [166, 0]
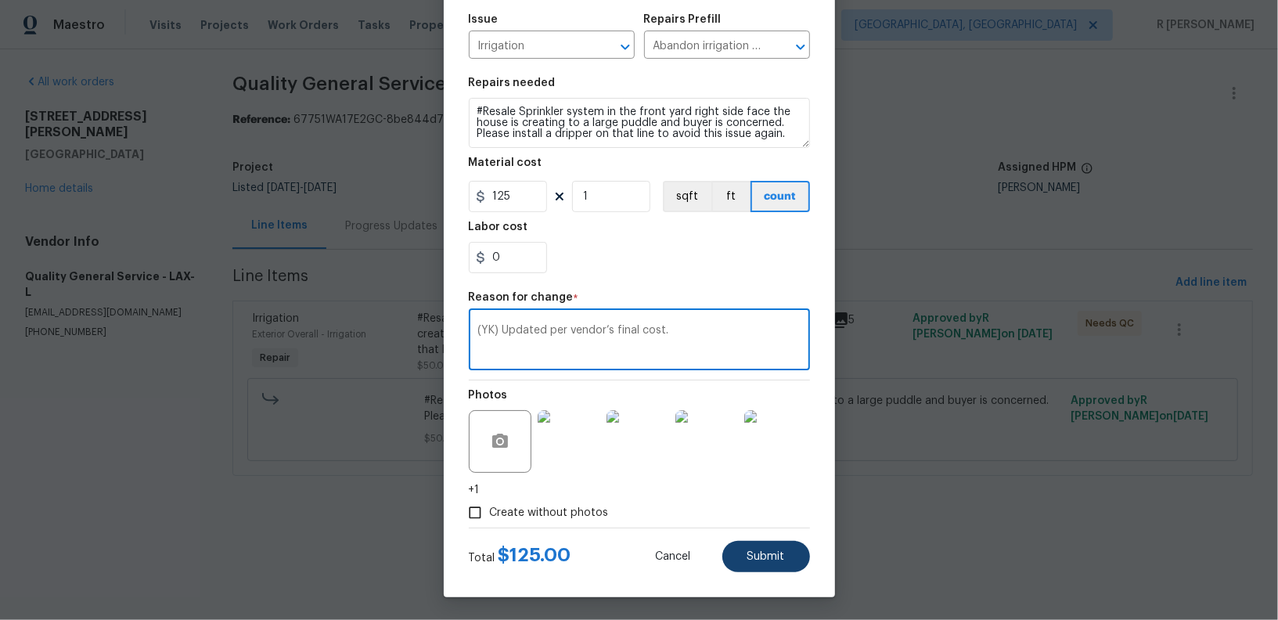
type textarea "(YK) Updated per vendor’s final cost."
click at [753, 553] on span "Submit" at bounding box center [766, 557] width 38 height 12
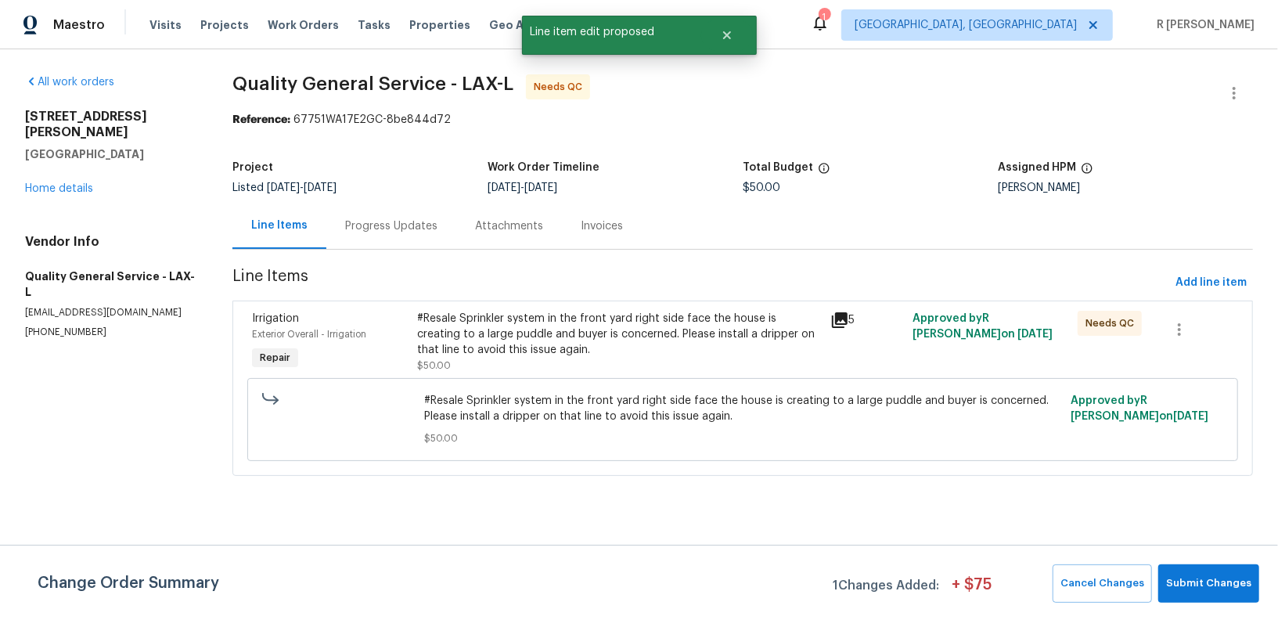
scroll to position [0, 0]
click at [1194, 588] on span "Submit Changes" at bounding box center [1208, 583] width 85 height 18
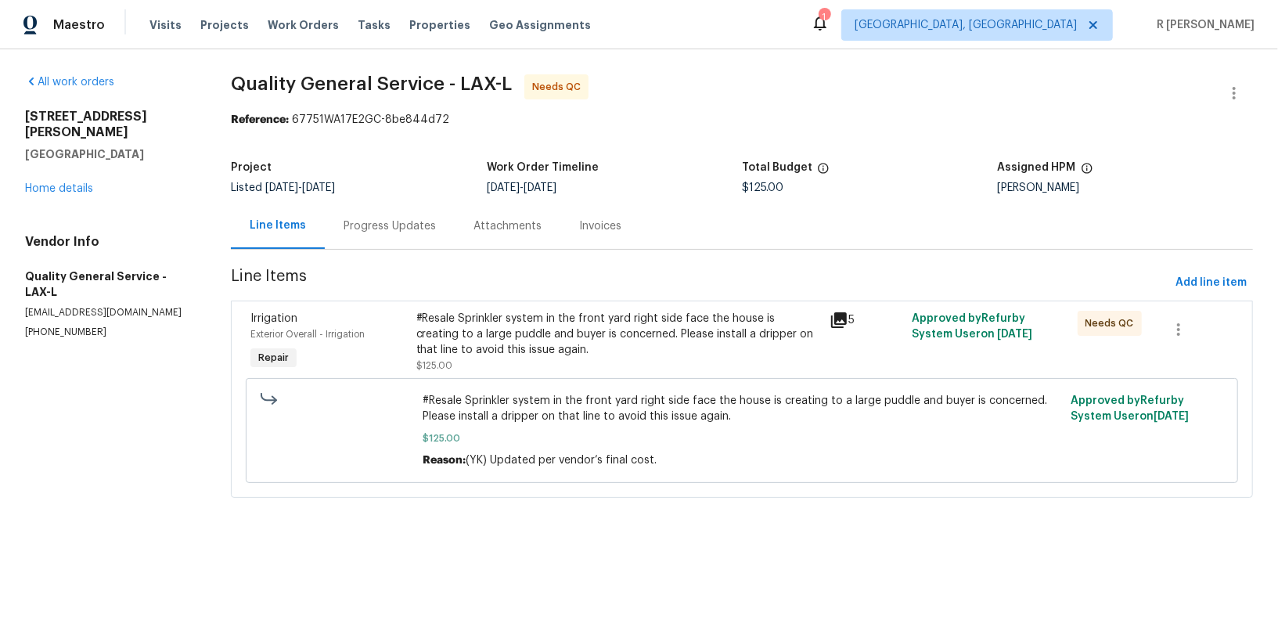
click at [523, 350] on div "#Resale Sprinkler system in the front yard right side face the house is creatin…" at bounding box center [618, 334] width 404 height 47
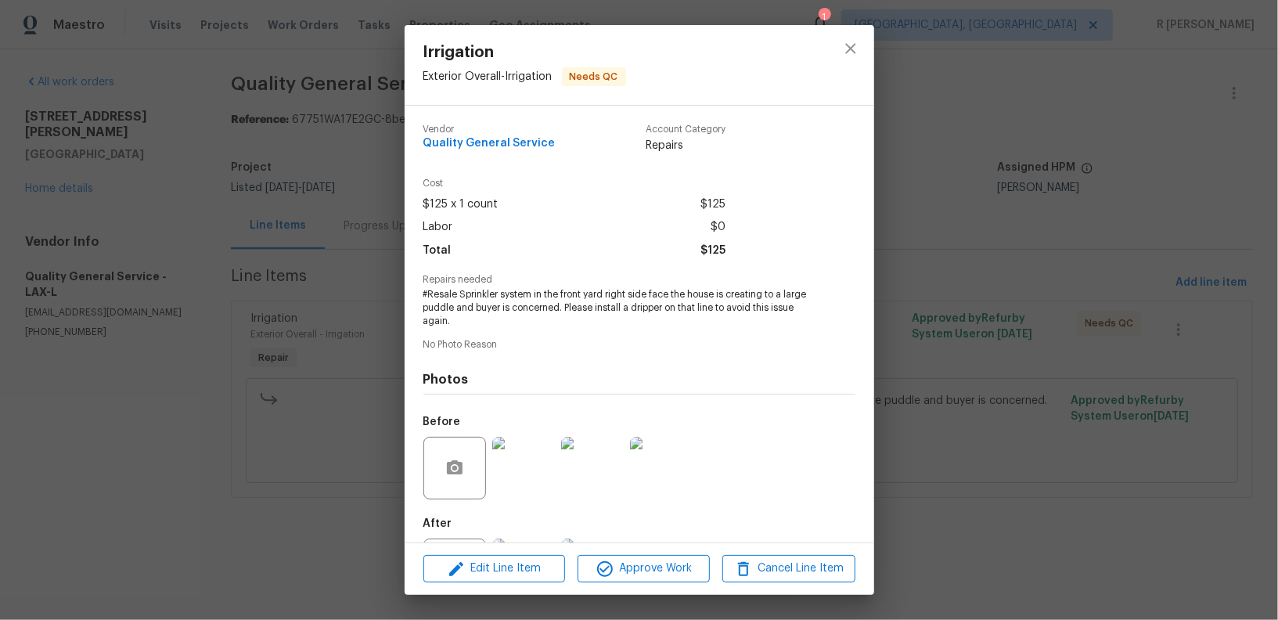
scroll to position [75, 0]
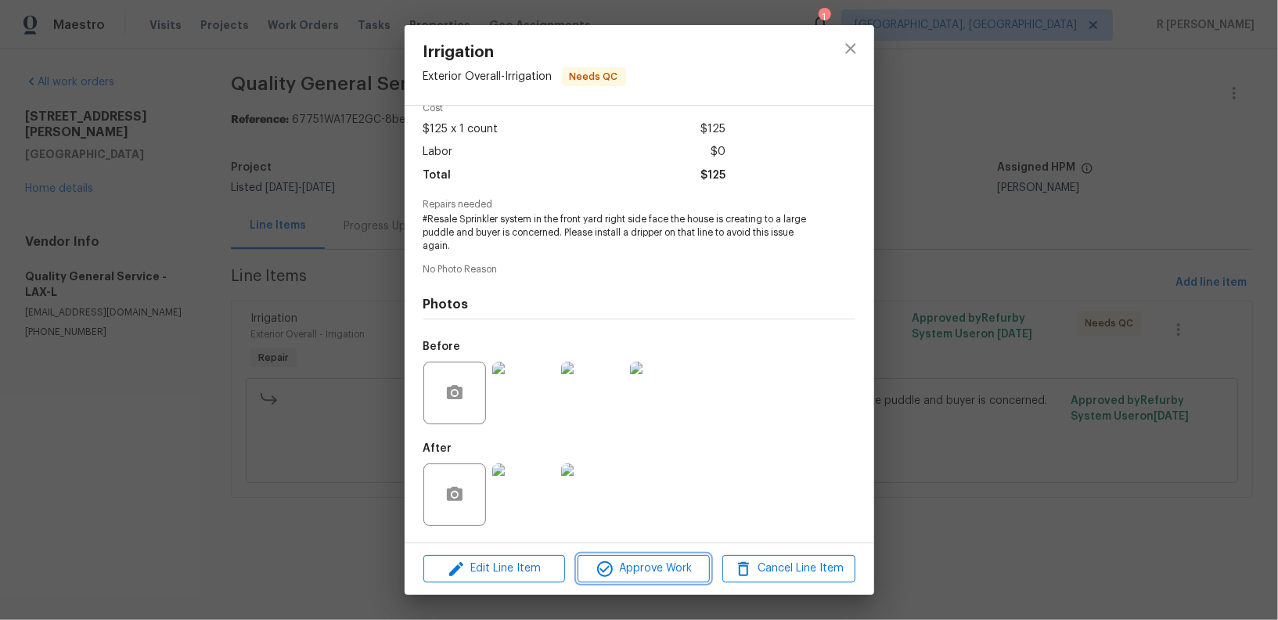
click at [658, 571] on span "Approve Work" at bounding box center [643, 569] width 123 height 20
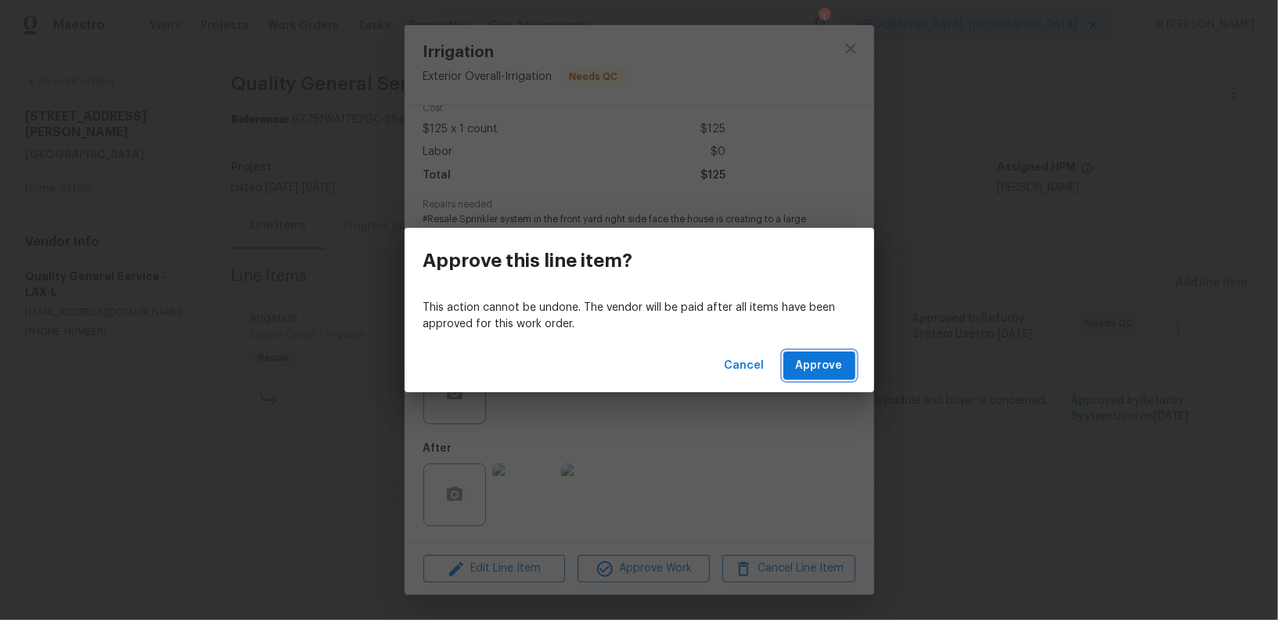
click at [830, 369] on span "Approve" at bounding box center [819, 366] width 47 height 20
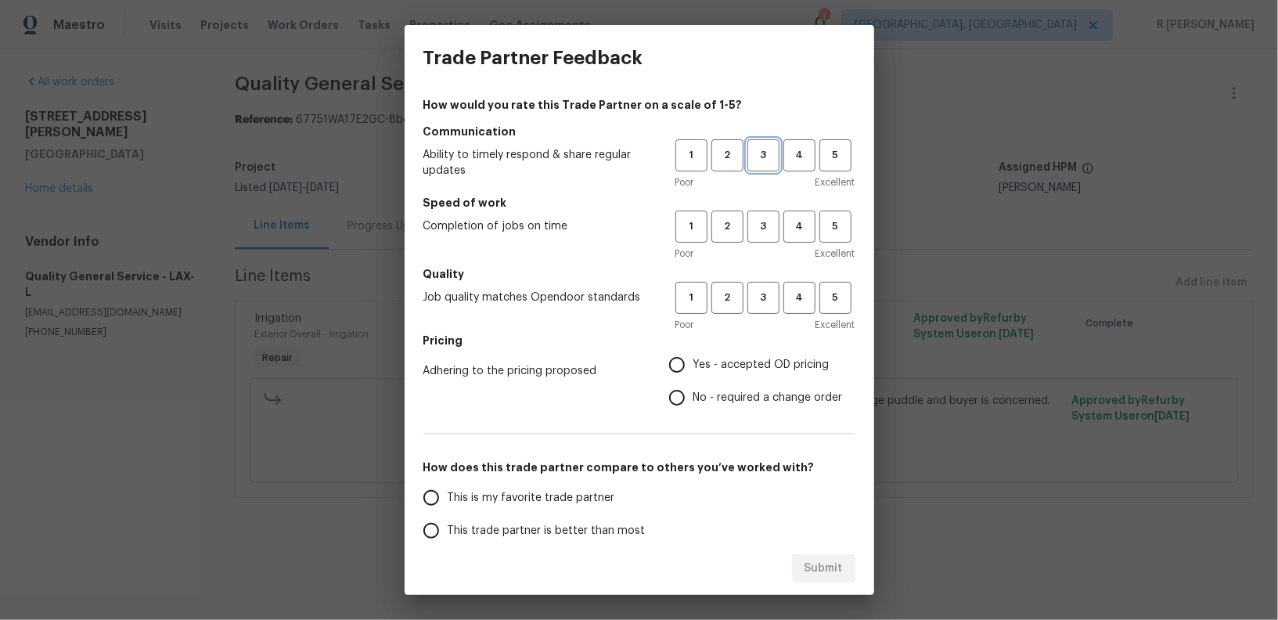
click at [762, 158] on span "3" at bounding box center [763, 155] width 29 height 18
click at [762, 239] on button "3" at bounding box center [763, 227] width 32 height 32
click at [757, 308] on button "3" at bounding box center [763, 298] width 32 height 32
click at [678, 400] on input "No - required a change order" at bounding box center [677, 397] width 33 height 33
radio input "true"
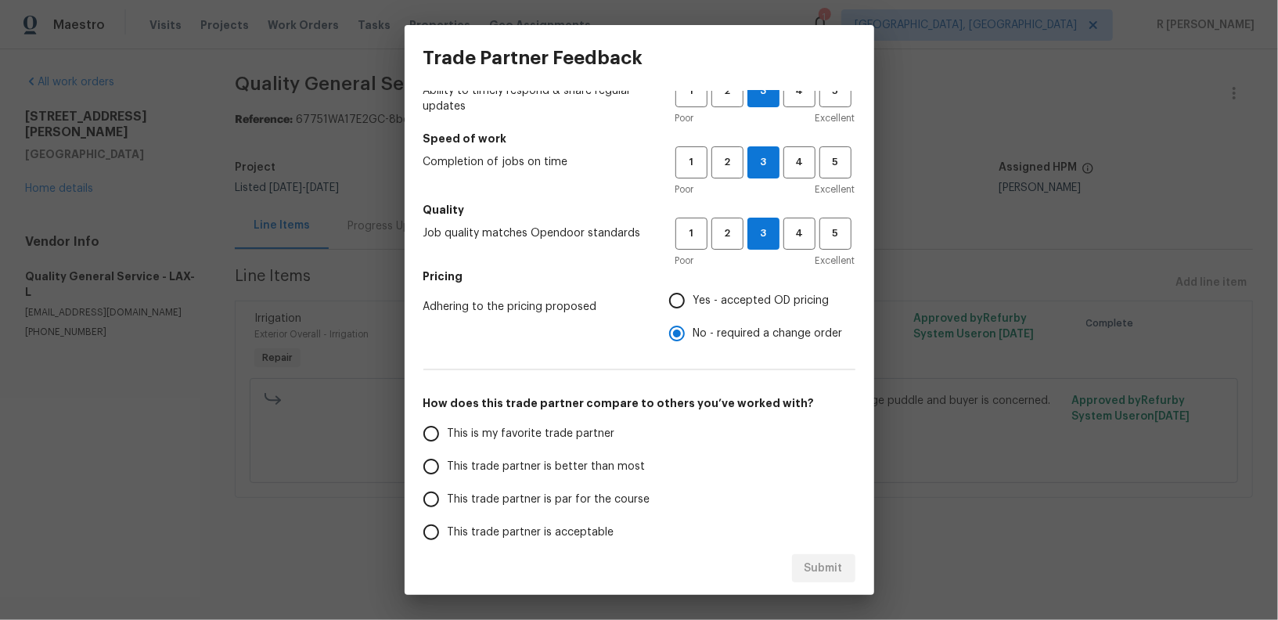
scroll to position [76, 0]
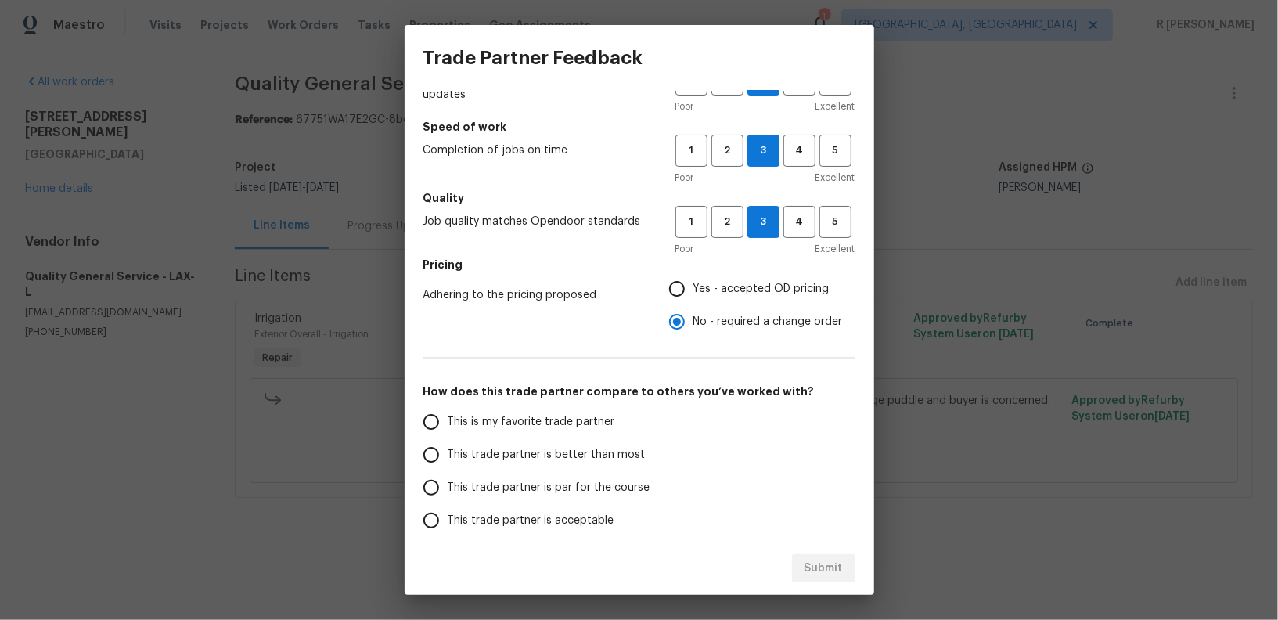
click at [544, 488] on span "This trade partner is par for the course" at bounding box center [549, 488] width 203 height 16
click at [448, 488] on input "This trade partner is par for the course" at bounding box center [431, 487] width 33 height 33
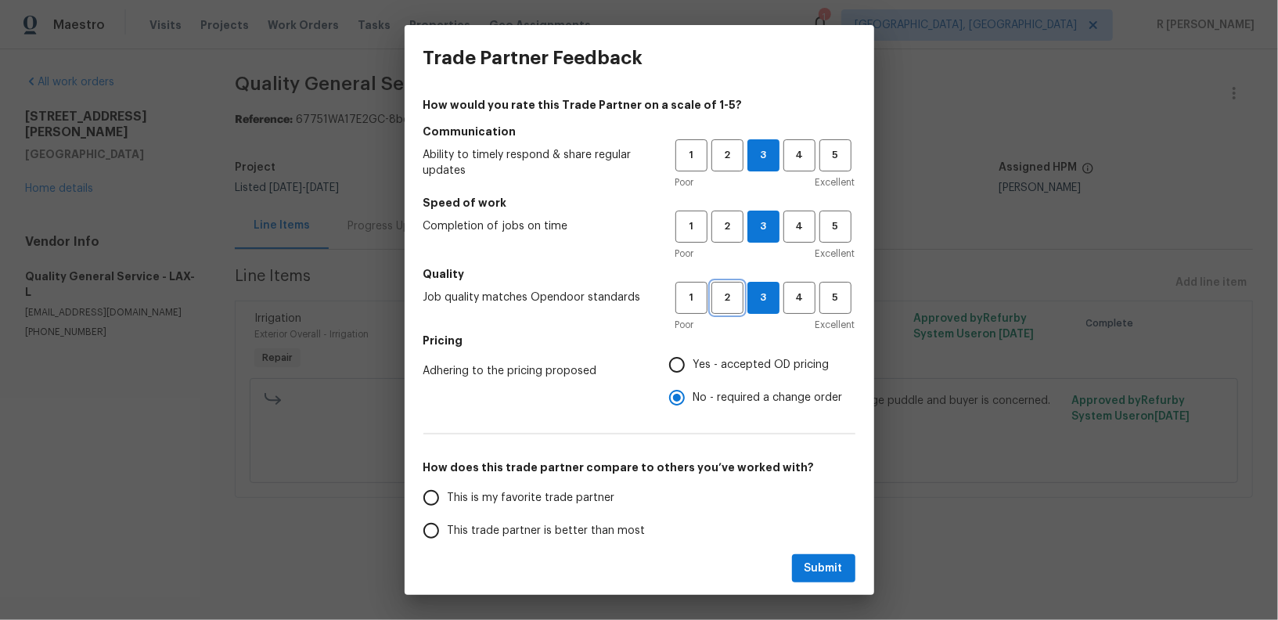
click at [722, 289] on span "2" at bounding box center [727, 298] width 29 height 18
radio input "true"
click at [730, 229] on span "2" at bounding box center [727, 227] width 29 height 18
click at [726, 167] on button "2" at bounding box center [727, 155] width 32 height 32
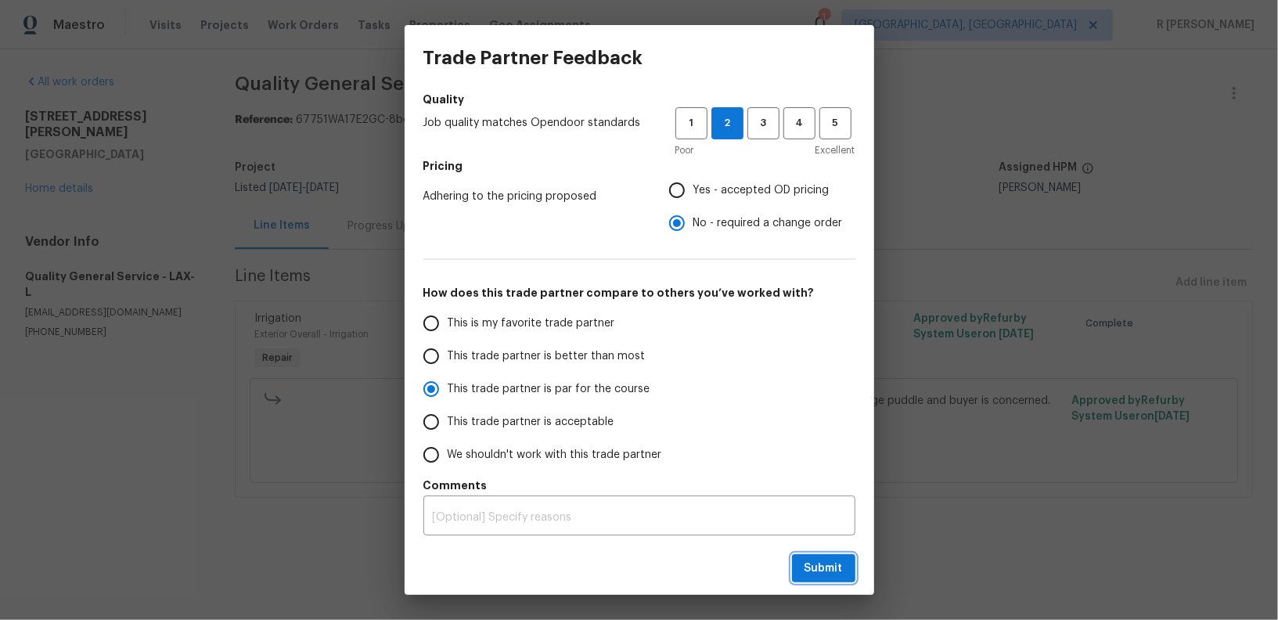
click at [818, 559] on span "Submit" at bounding box center [824, 569] width 38 height 20
radio input "false"
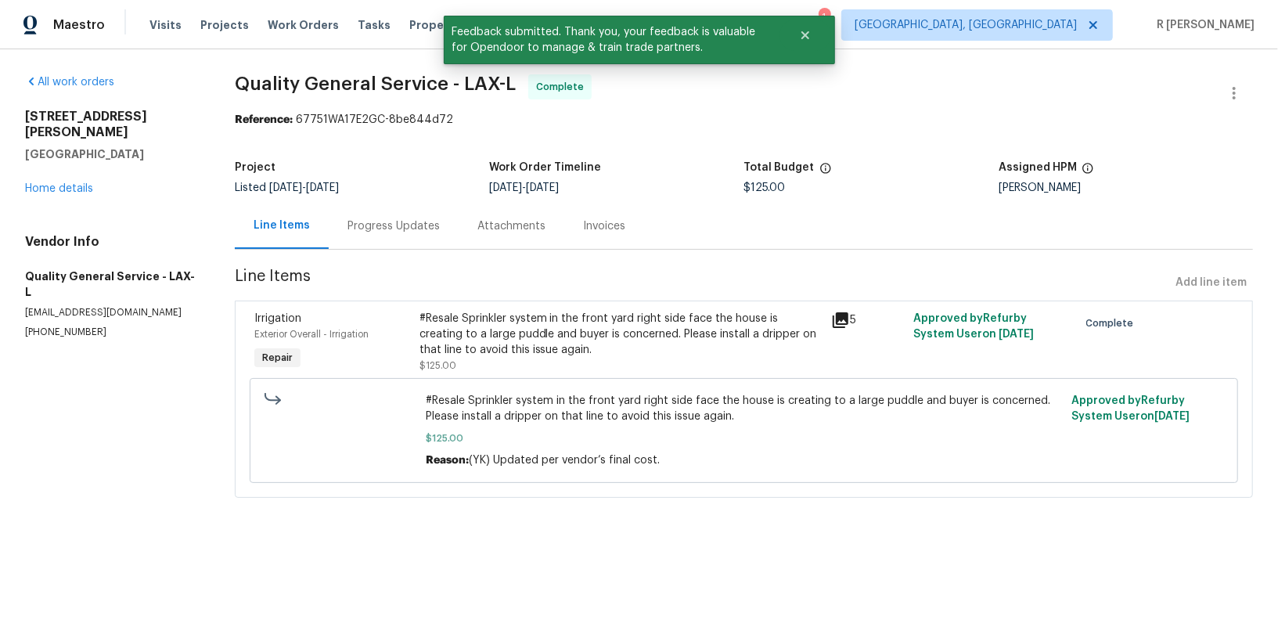
click at [434, 235] on div "Progress Updates" at bounding box center [394, 226] width 130 height 46
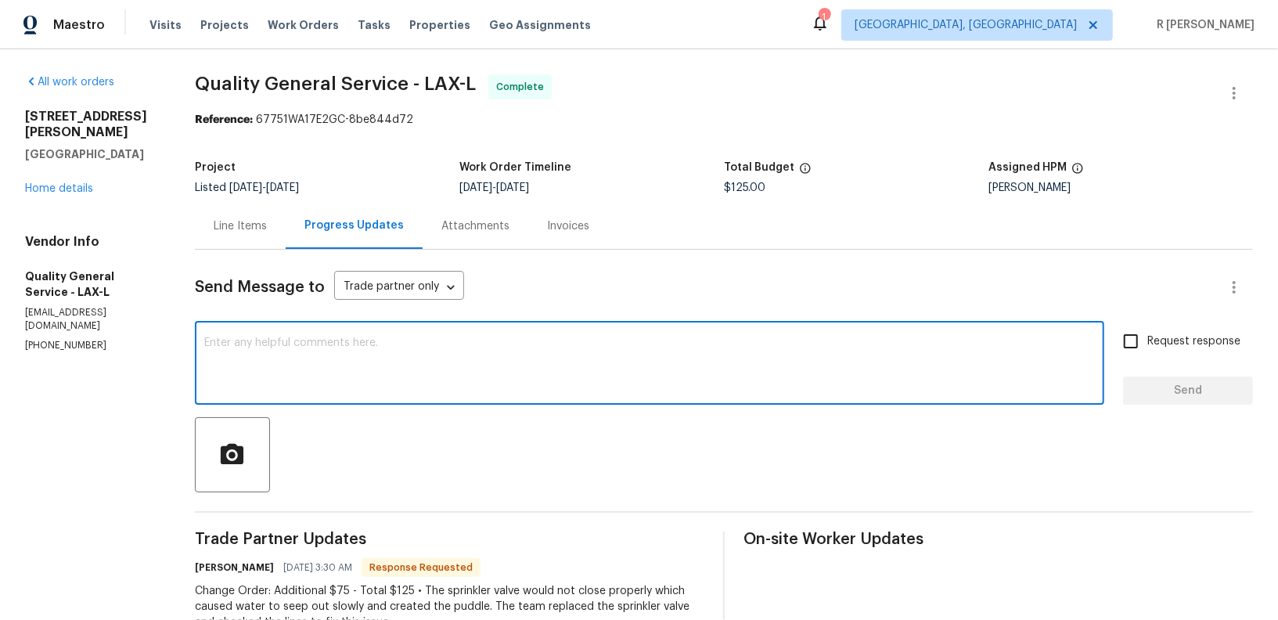
click at [502, 354] on textarea at bounding box center [649, 364] width 891 height 55
paste textarea "Hi Team, the work order has been approved. Kindly upload the detailed invoice. …"
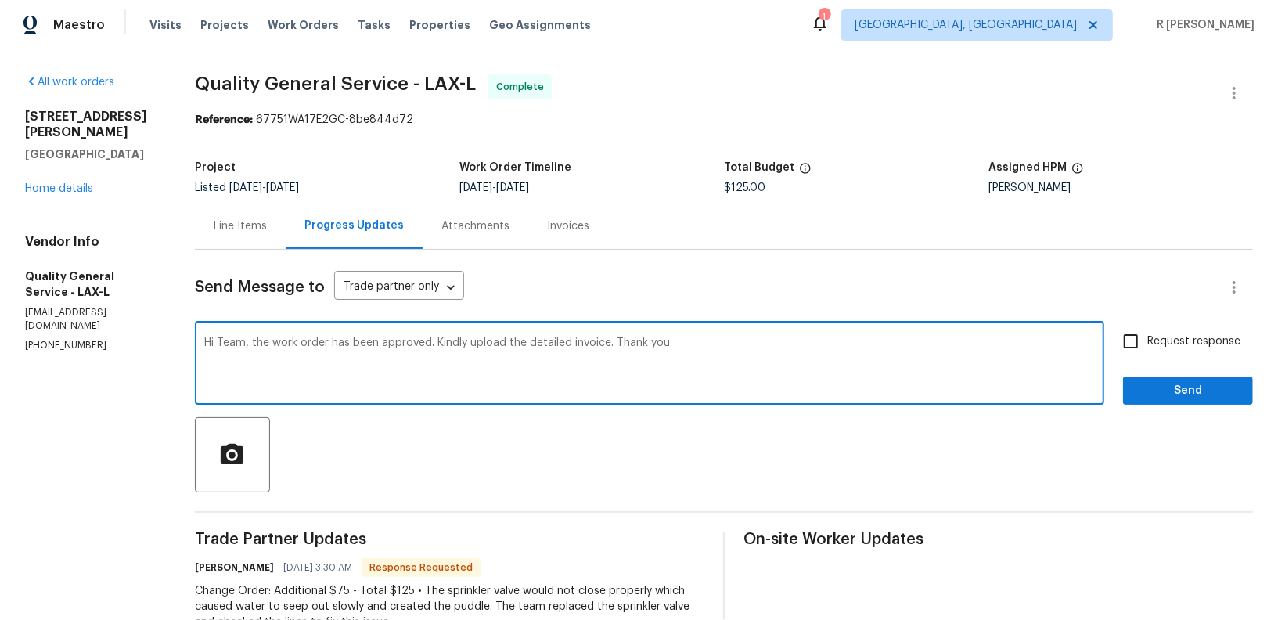
type textarea "Hi Team, the work order has been approved. Kindly upload the detailed invoice. …"
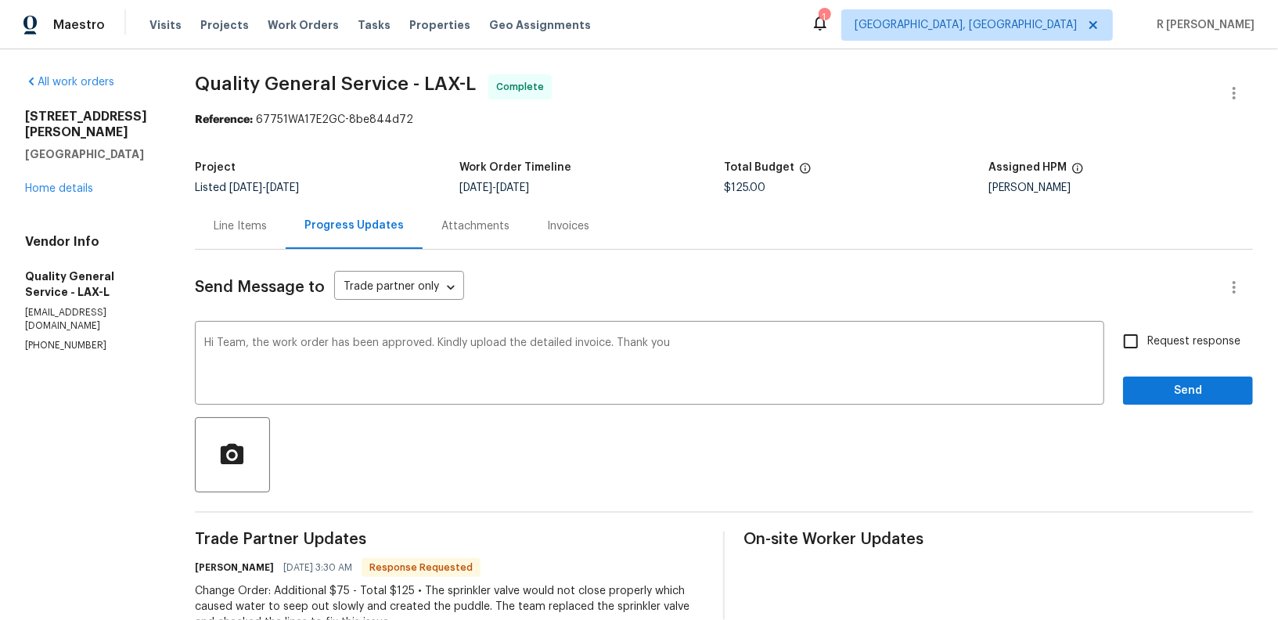
click at [1211, 328] on label "Request response" at bounding box center [1178, 341] width 126 height 33
click at [1147, 328] on input "Request response" at bounding box center [1131, 341] width 33 height 33
checkbox input "true"
click at [1191, 397] on span "Send" at bounding box center [1188, 391] width 105 height 20
